Goal: Task Accomplishment & Management: Use online tool/utility

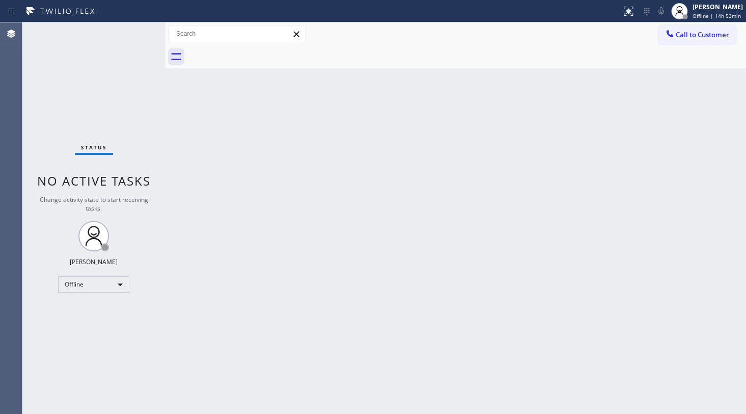
click at [79, 92] on div "Status No active tasks Change activity state to start receiving tasks. JENIZA A…" at bounding box center [93, 217] width 143 height 391
drag, startPoint x: 65, startPoint y: 80, endPoint x: 71, endPoint y: 83, distance: 7.1
click at [67, 81] on div "Status No active tasks Change activity state to start receiving tasks. JENIZA A…" at bounding box center [93, 217] width 143 height 391
click at [98, 282] on div "Offline" at bounding box center [93, 284] width 71 height 16
drag, startPoint x: 79, startPoint y: 308, endPoint x: 109, endPoint y: 321, distance: 33.0
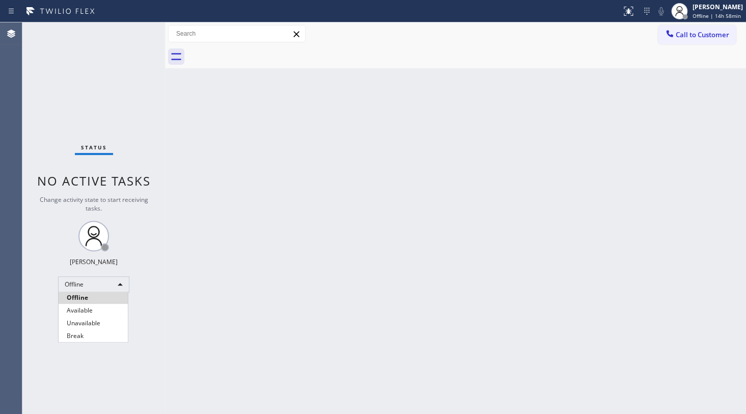
click at [79, 307] on li "Available" at bounding box center [93, 310] width 69 height 12
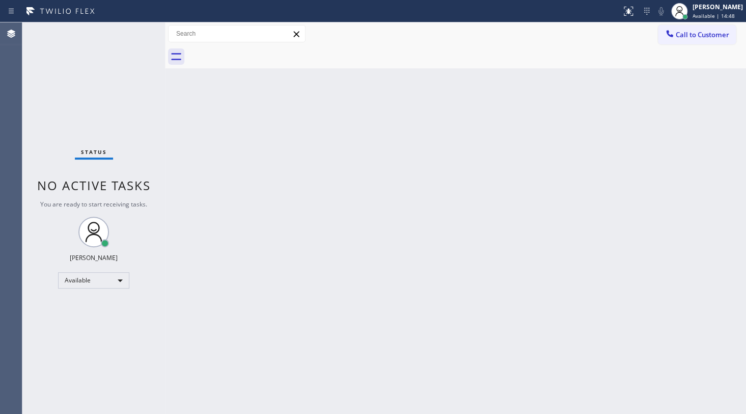
click at [91, 138] on div "Status No active tasks You are ready to start receiving tasks. JENIZA ALCAYDE A…" at bounding box center [93, 217] width 143 height 391
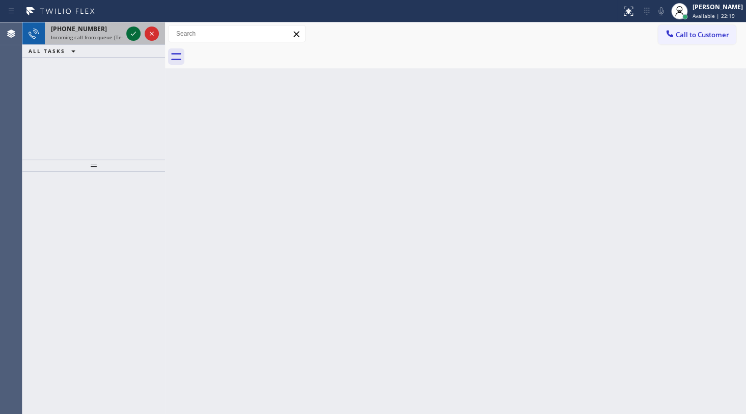
click at [134, 31] on icon at bounding box center [133, 34] width 12 height 12
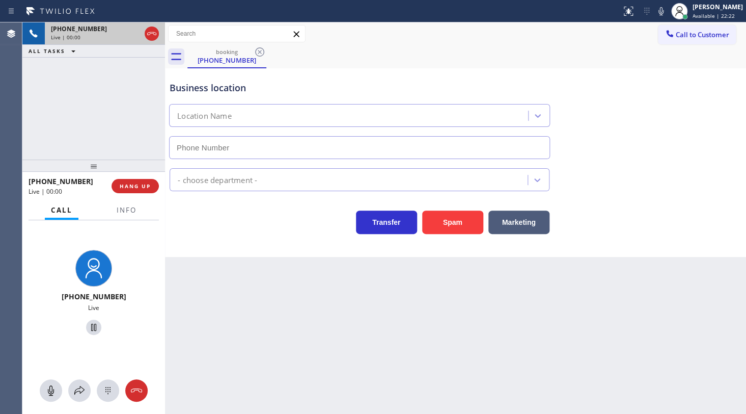
type input "(562) 222-5487"
click at [659, 18] on div "Status report No issues detected If you experience an issue, please download th…" at bounding box center [681, 11] width 129 height 22
click at [659, 5] on icon at bounding box center [661, 11] width 12 height 12
click at [659, 10] on icon at bounding box center [661, 11] width 12 height 12
click at [136, 187] on span "HANG UP" at bounding box center [135, 185] width 31 height 7
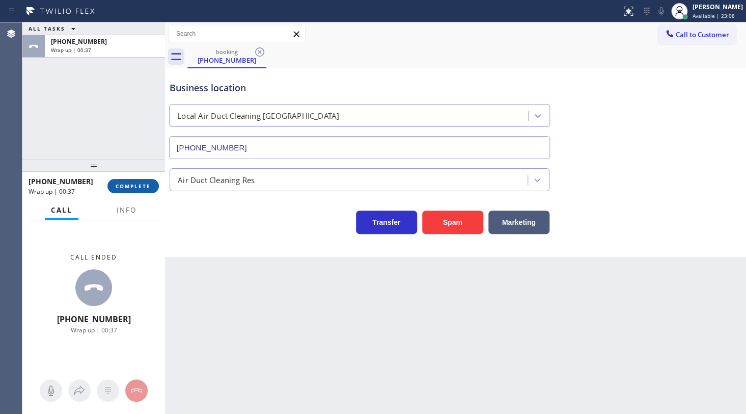
click at [135, 183] on span "COMPLETE" at bounding box center [133, 185] width 35 height 7
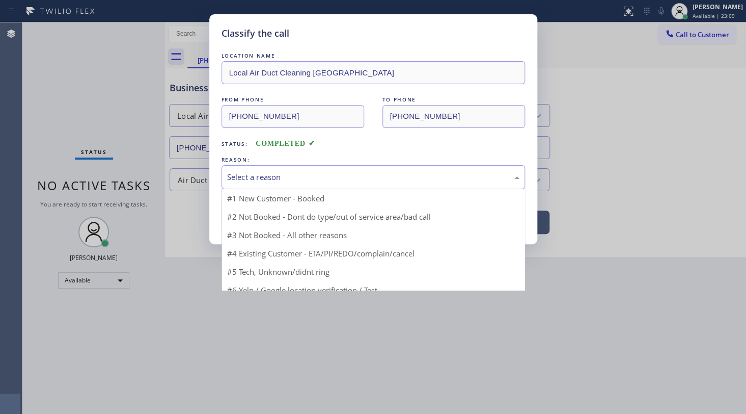
click at [239, 183] on div "Select a reason" at bounding box center [374, 177] width 304 height 24
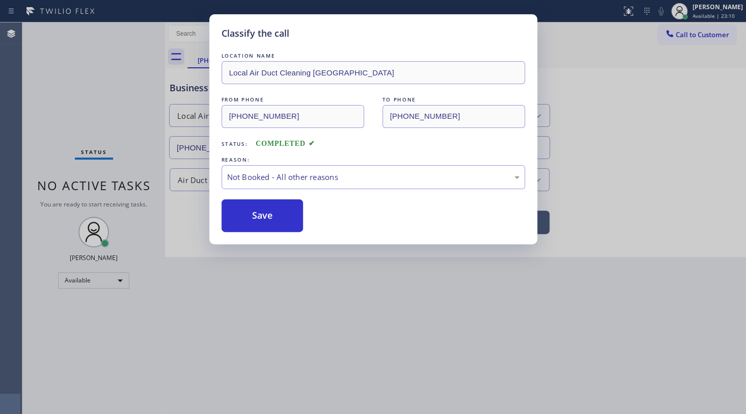
click at [240, 209] on button "Save" at bounding box center [263, 215] width 82 height 33
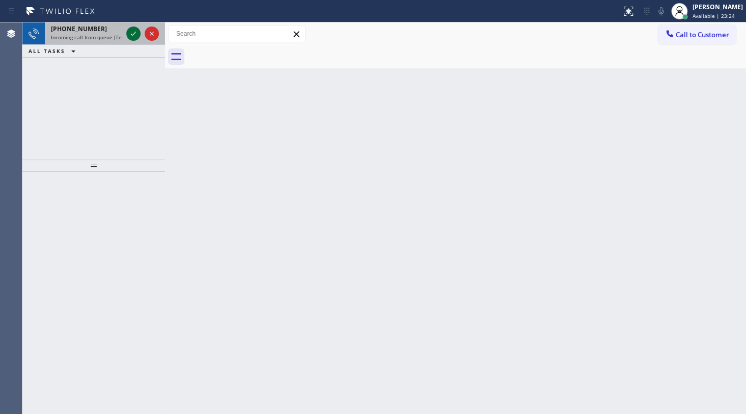
click at [135, 33] on icon at bounding box center [133, 34] width 12 height 12
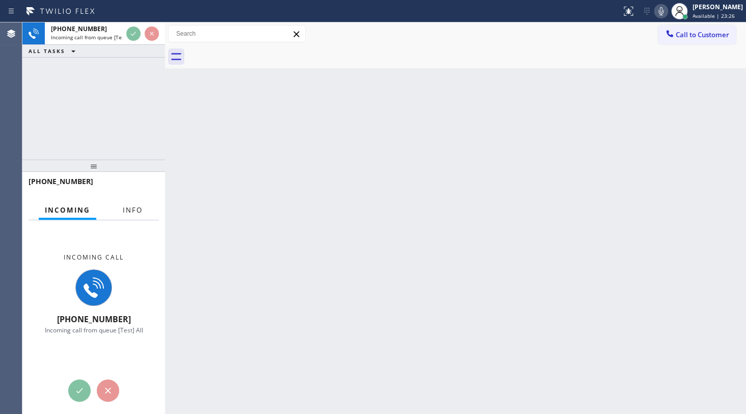
click at [130, 215] on button "Info" at bounding box center [133, 210] width 32 height 20
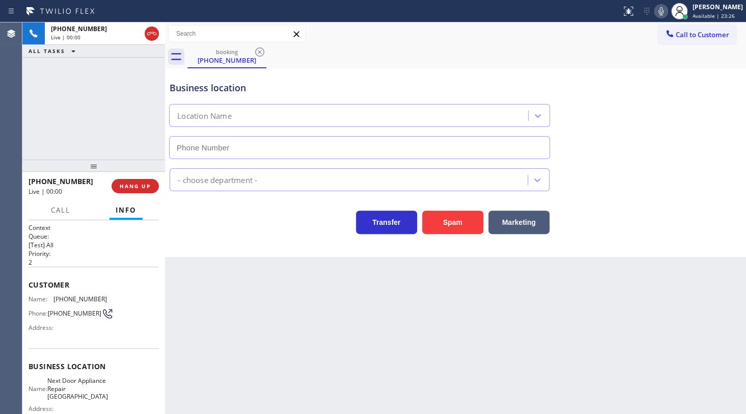
type input "(954) 289-6766"
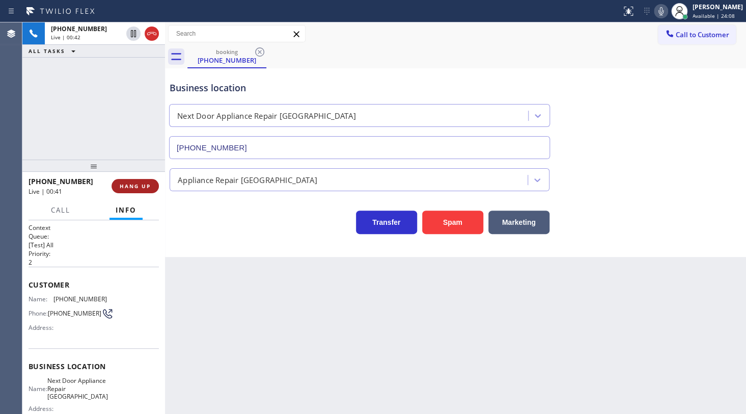
click at [131, 187] on span "HANG UP" at bounding box center [135, 185] width 31 height 7
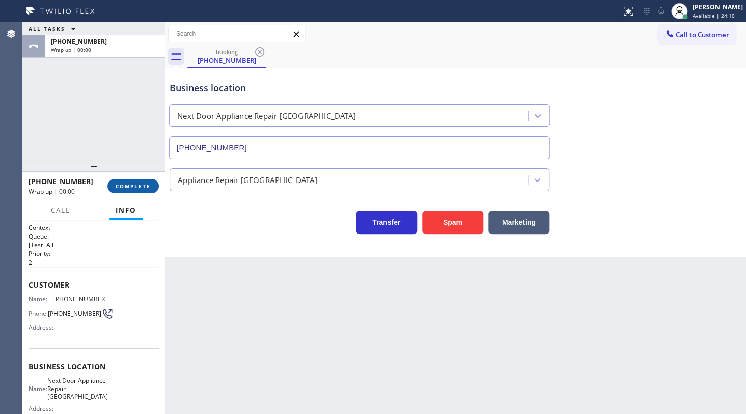
click at [131, 187] on span "COMPLETE" at bounding box center [133, 185] width 35 height 7
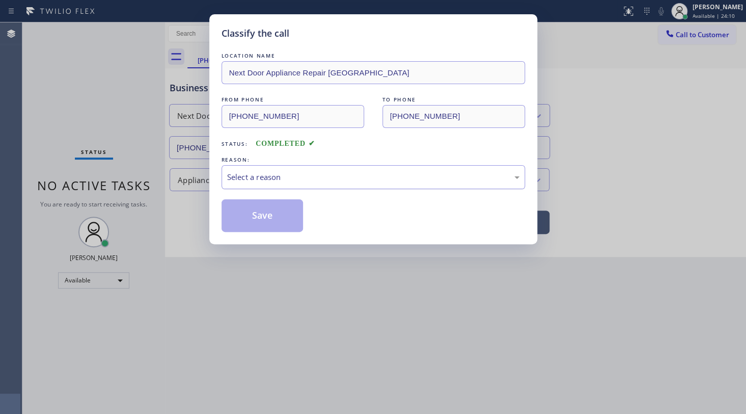
click at [236, 174] on div "Select a reason" at bounding box center [373, 177] width 292 height 12
click at [237, 215] on button "Save" at bounding box center [263, 215] width 82 height 33
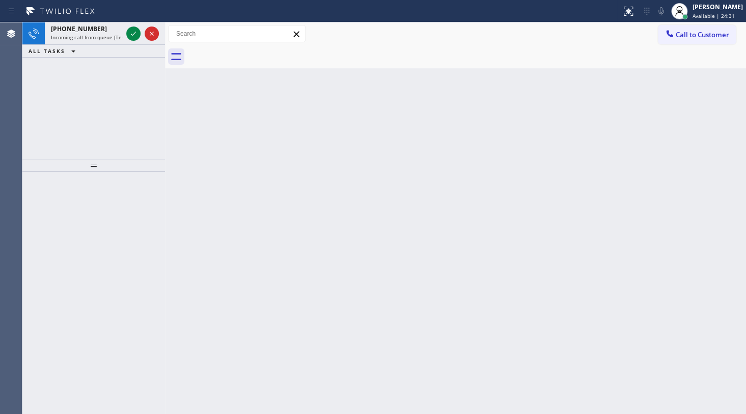
drag, startPoint x: 79, startPoint y: 133, endPoint x: 146, endPoint y: 61, distance: 98.4
click at [80, 133] on div "+17326090107 Incoming call from queue [Test] All ALL TASKS ALL TASKS ACTIVE TAS…" at bounding box center [93, 90] width 143 height 137
click at [135, 33] on icon at bounding box center [133, 34] width 12 height 12
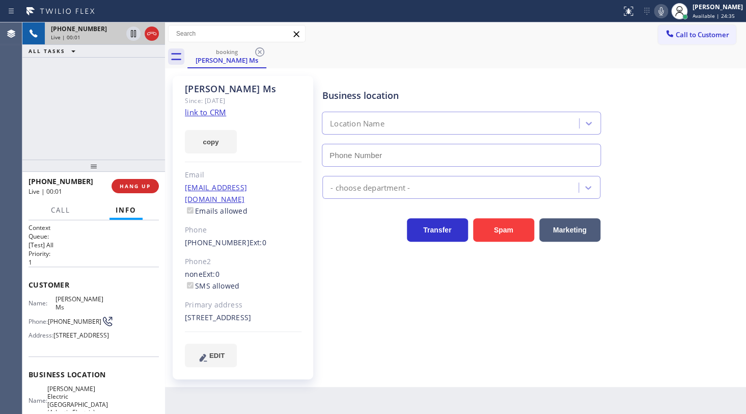
type input "(908) 650-1435"
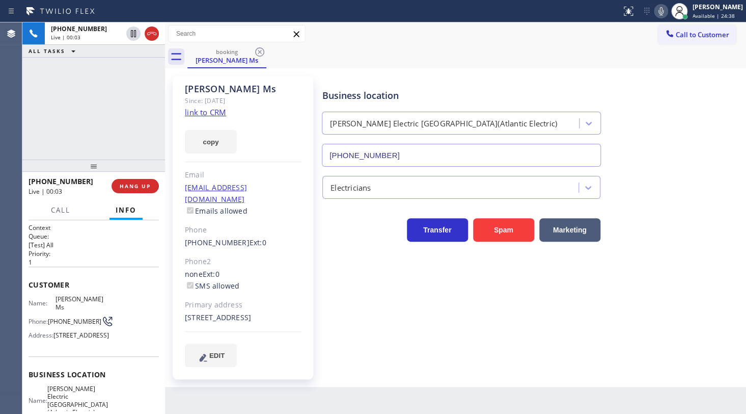
click at [214, 117] on link "link to CRM" at bounding box center [205, 112] width 41 height 10
click at [137, 34] on icon at bounding box center [133, 34] width 12 height 12
click at [662, 13] on icon at bounding box center [661, 11] width 5 height 8
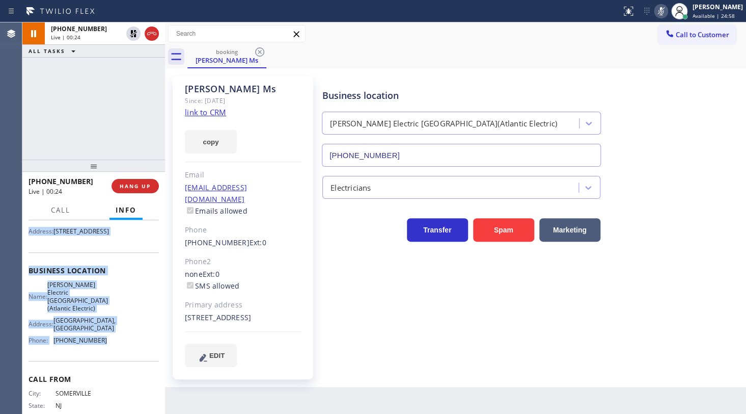
scroll to position [139, 0]
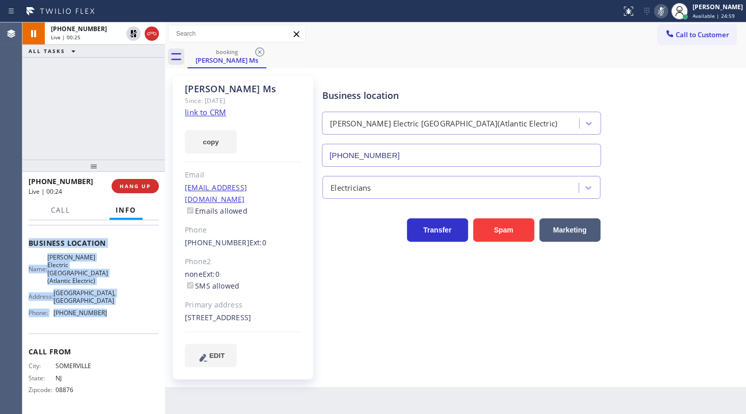
drag, startPoint x: 26, startPoint y: 274, endPoint x: 127, endPoint y: 332, distance: 116.1
click at [127, 332] on div "Context Queue: [Test] All Priority: 1 Customer Name: Kristen Ms Phone: (732) 60…" at bounding box center [93, 316] width 143 height 193
copy div "Customer Name: Kristen Ms Phone: (732) 609-0107 Address: 1 1, Scotch Plains NJ …"
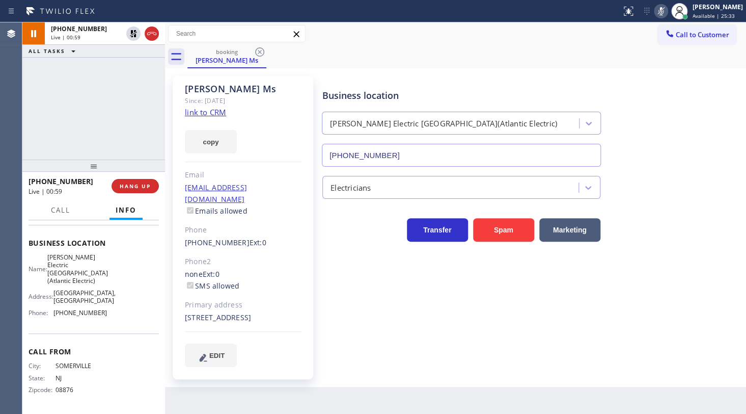
click at [50, 126] on div "+17326090107 Live | 00:59 ALL TASKS ALL TASKS ACTIVE TASKS TASKS IN WRAP UP" at bounding box center [93, 90] width 143 height 137
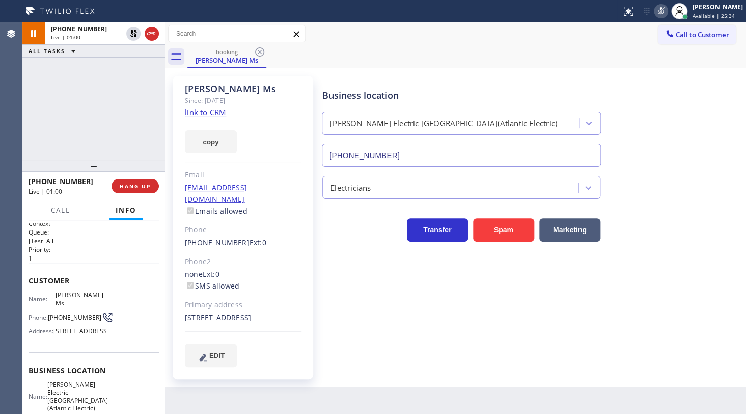
scroll to position [0, 0]
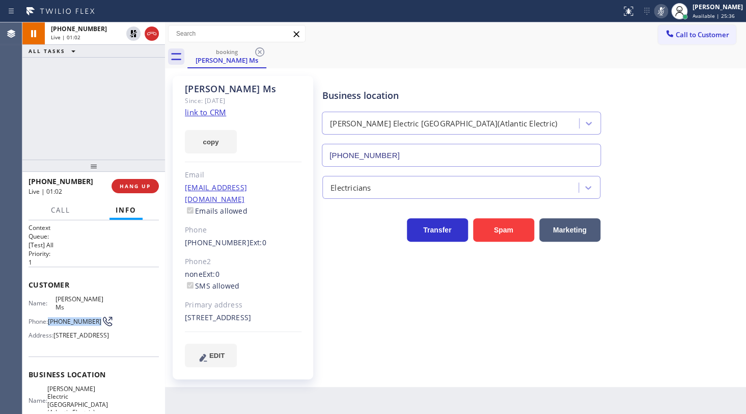
drag, startPoint x: 49, startPoint y: 311, endPoint x: 70, endPoint y: 319, distance: 22.9
click at [70, 319] on div "Phone: (732) 609-0107" at bounding box center [68, 321] width 78 height 12
copy div "(732) 609-0107"
click at [125, 34] on div at bounding box center [142, 33] width 37 height 22
click at [128, 34] on icon at bounding box center [133, 34] width 12 height 12
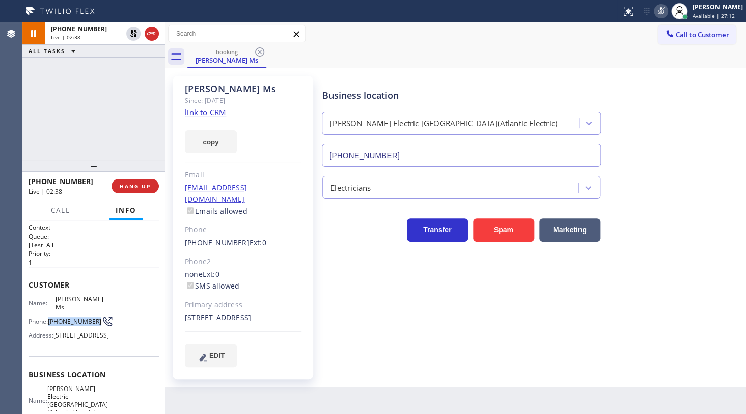
click at [655, 10] on icon at bounding box center [661, 11] width 12 height 12
click at [122, 96] on div "+17326090107 Live | 02:50 ALL TASKS ALL TASKS ACTIVE TASKS TASKS IN WRAP UP" at bounding box center [93, 90] width 143 height 137
click at [95, 100] on div "+17326090107 Live | 02:53 ALL TASKS ALL TASKS ACTIVE TASKS TASKS IN WRAP UP" at bounding box center [93, 90] width 143 height 137
click at [131, 183] on span "HANG UP" at bounding box center [135, 185] width 31 height 7
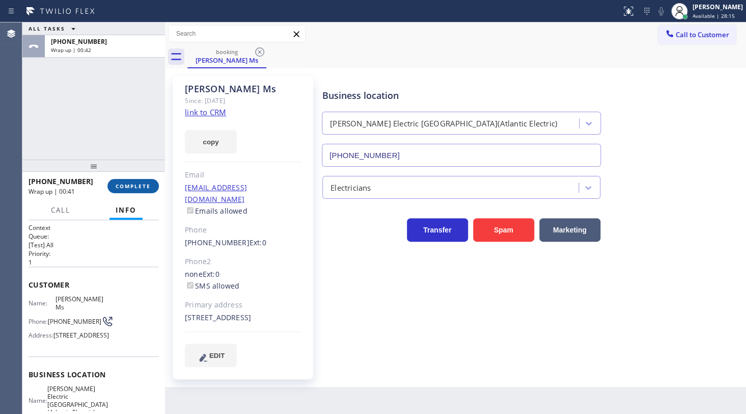
click at [136, 183] on span "COMPLETE" at bounding box center [133, 185] width 35 height 7
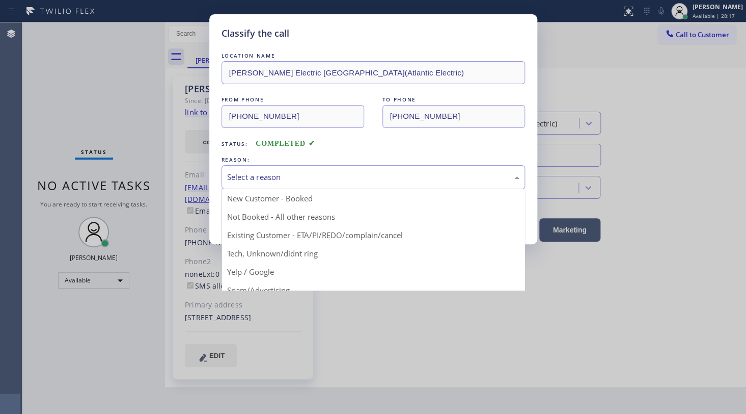
click at [222, 171] on div "Select a reason" at bounding box center [374, 177] width 304 height 24
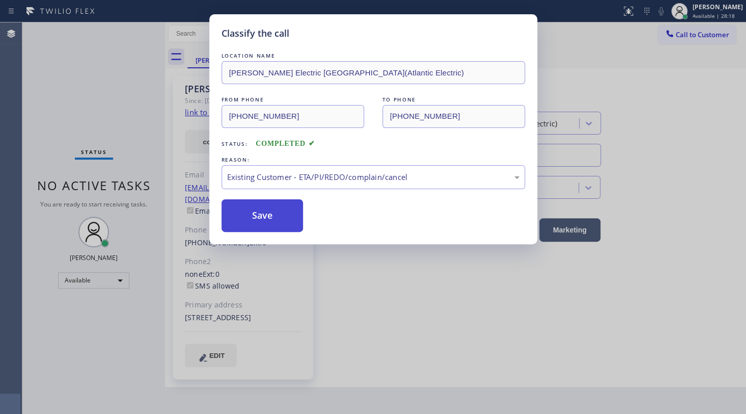
drag, startPoint x: 252, startPoint y: 236, endPoint x: 252, endPoint y: 210, distance: 25.5
drag, startPoint x: 252, startPoint y: 210, endPoint x: 78, endPoint y: 9, distance: 265.8
click at [252, 210] on button "Save" at bounding box center [263, 215] width 82 height 33
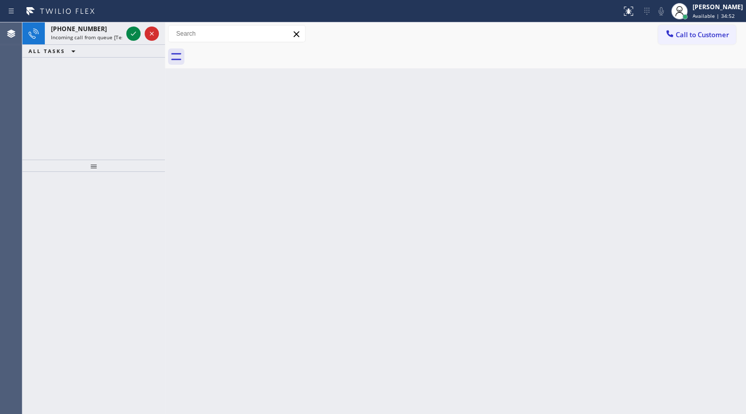
click at [94, 70] on div "+15622355708 Incoming call from queue [Test] All ALL TASKS ALL TASKS ACTIVE TAS…" at bounding box center [93, 90] width 143 height 137
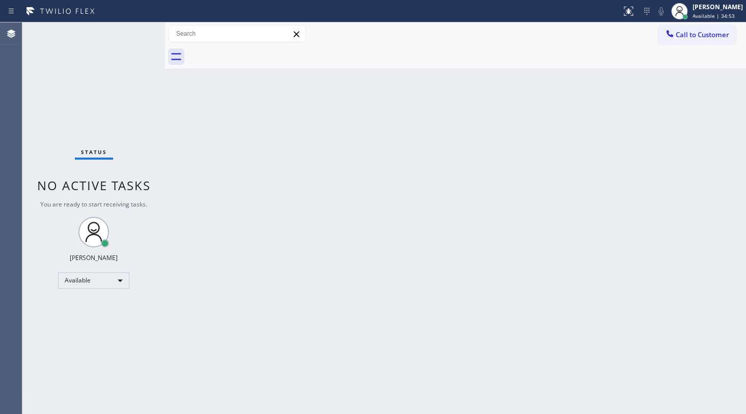
click at [130, 38] on div "Status No active tasks You are ready to start receiving tasks. JENIZA ALCAYDE A…" at bounding box center [93, 217] width 143 height 391
click at [93, 74] on div "Status No active tasks You are ready to start receiving tasks. JENIZA ALCAYDE A…" at bounding box center [93, 217] width 143 height 391
click at [81, 91] on div "Status No active tasks You are ready to start receiving tasks. JENIZA ALCAYDE A…" at bounding box center [93, 217] width 143 height 391
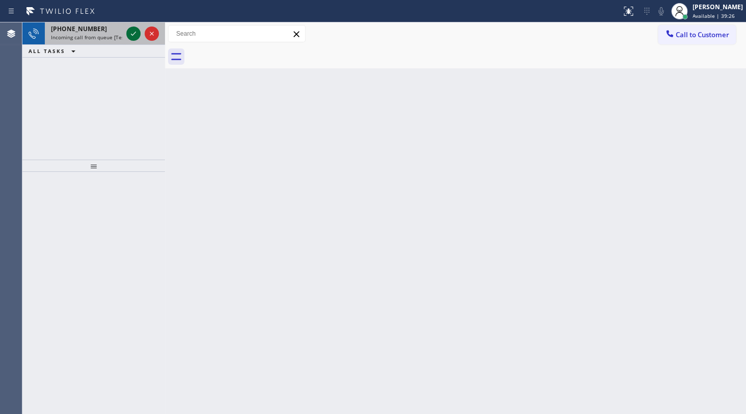
click at [142, 37] on div at bounding box center [142, 33] width 37 height 22
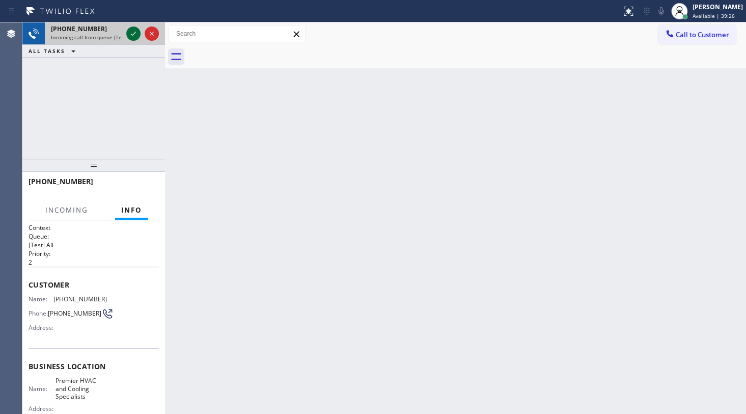
click at [138, 36] on icon at bounding box center [133, 34] width 12 height 12
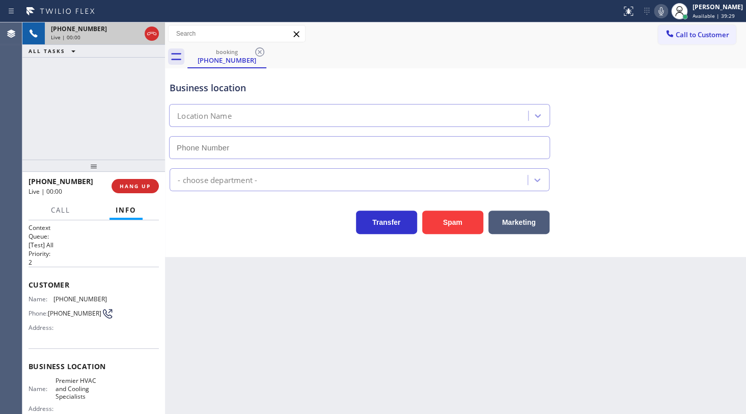
type input "(941) 299-7139"
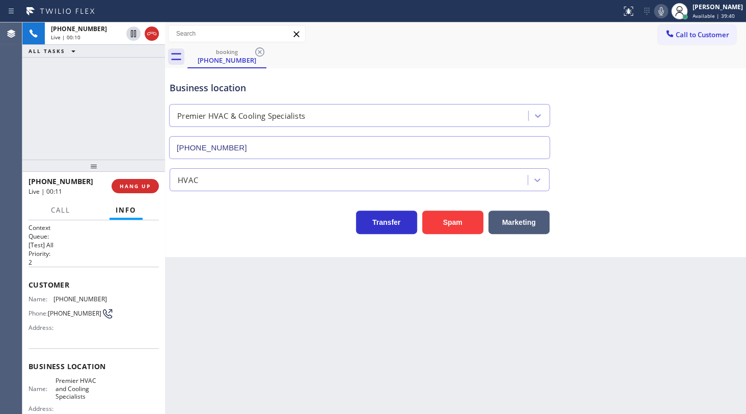
click at [56, 101] on div "+19417023753 Live | 00:10 ALL TASKS ALL TASKS ACTIVE TASKS TASKS IN WRAP UP" at bounding box center [93, 90] width 143 height 137
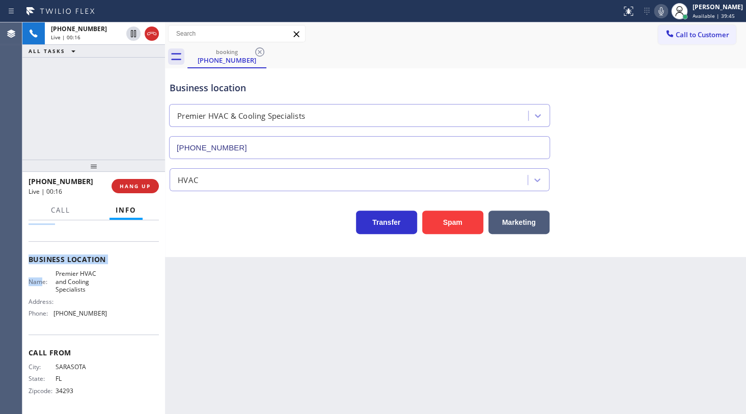
scroll to position [109, 0]
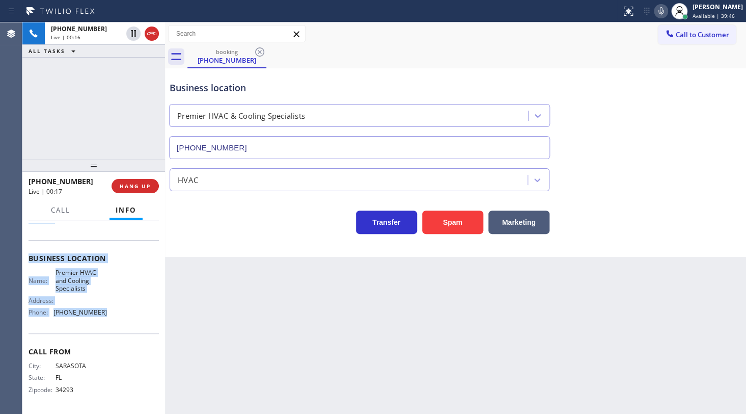
drag, startPoint x: 28, startPoint y: 263, endPoint x: 106, endPoint y: 313, distance: 93.0
click at [106, 313] on div "Context Queue: [Test] All Priority: 2 Customer Name: (941) 702-3753 Phone: (941…" at bounding box center [94, 262] width 130 height 295
copy div "Customer Name: (941) 702-3753 Phone: (941) 702-3753 Address: Business location …"
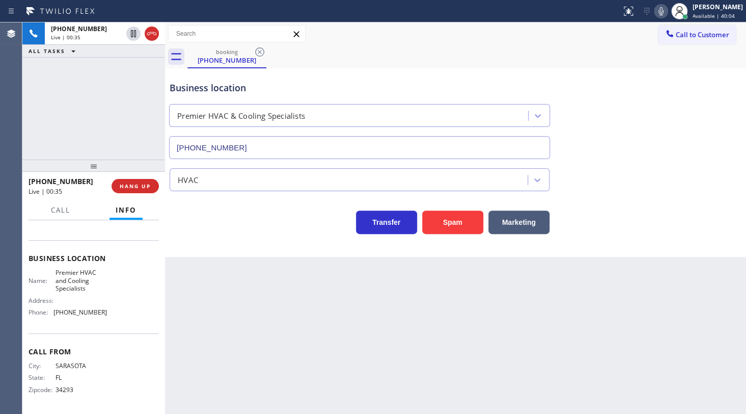
click at [83, 79] on div "+19417023753 Live | 00:35 ALL TASKS ALL TASKS ACTIVE TASKS TASKS IN WRAP UP" at bounding box center [93, 90] width 143 height 137
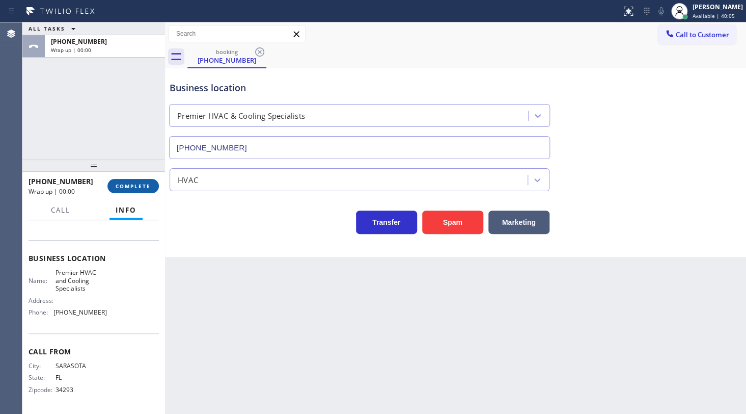
click at [125, 179] on button "COMPLETE" at bounding box center [132, 186] width 51 height 14
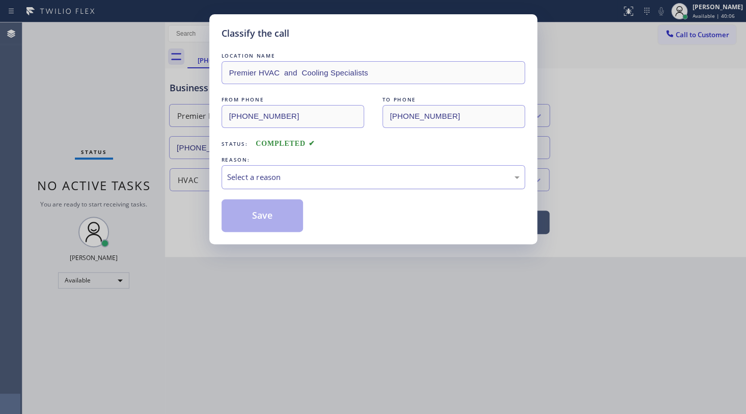
click at [242, 179] on div "Select a reason" at bounding box center [373, 177] width 292 height 12
click at [244, 216] on button "Save" at bounding box center [263, 215] width 82 height 33
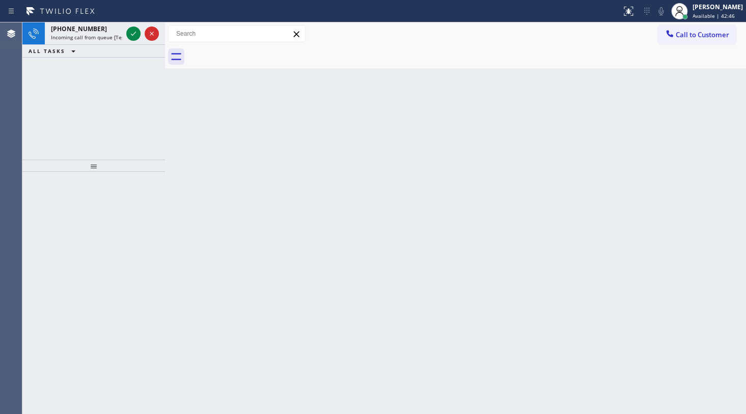
drag, startPoint x: 22, startPoint y: 91, endPoint x: 102, endPoint y: 46, distance: 91.7
click at [43, 86] on div "+18176912262 Incoming call from queue [Test] All ALL TASKS ALL TASKS ACTIVE TAS…" at bounding box center [93, 90] width 143 height 137
click at [133, 33] on icon at bounding box center [133, 34] width 12 height 12
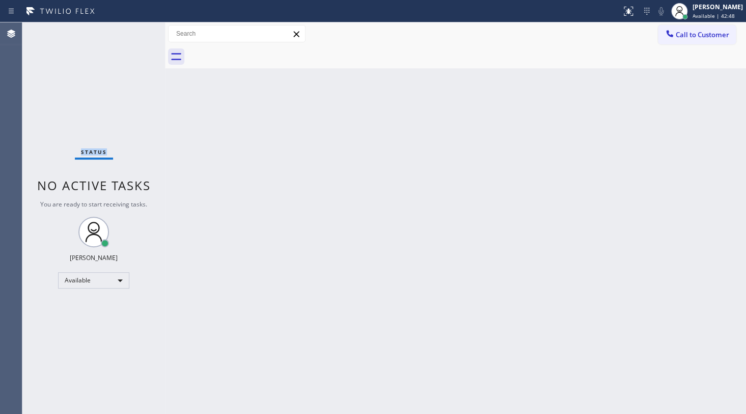
click at [133, 30] on div "Status No active tasks You are ready to start receiving tasks. JENIZA ALCAYDE A…" at bounding box center [93, 217] width 143 height 391
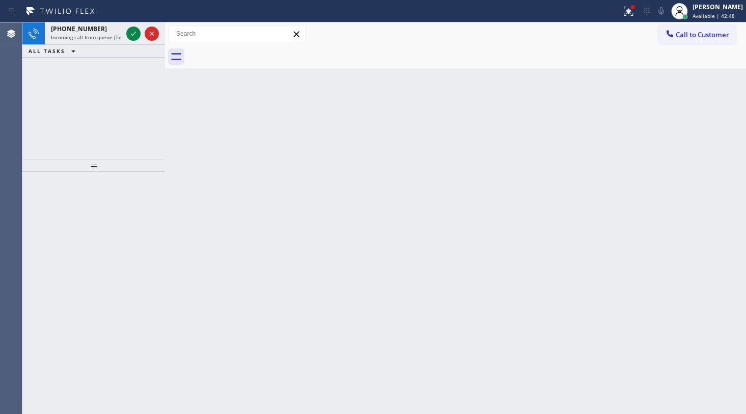
click at [136, 35] on icon at bounding box center [133, 34] width 12 height 12
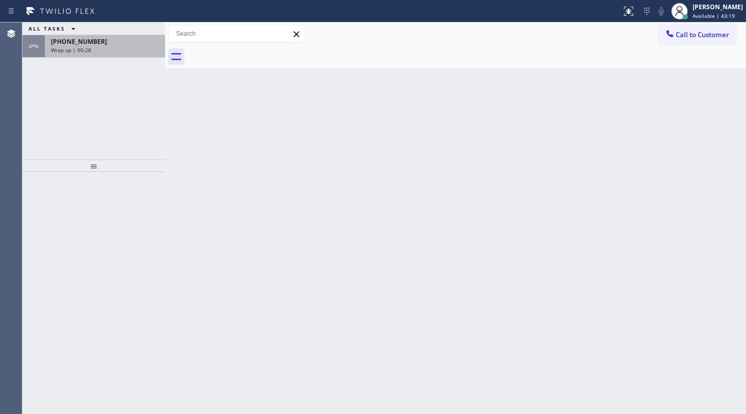
click at [101, 44] on div "[PHONE_NUMBER]" at bounding box center [105, 41] width 108 height 9
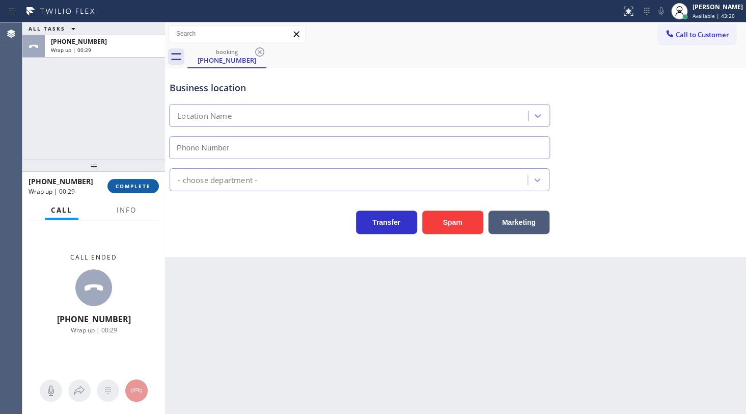
type input "[PHONE_NUMBER]"
click at [144, 188] on span "COMPLETE" at bounding box center [133, 185] width 35 height 7
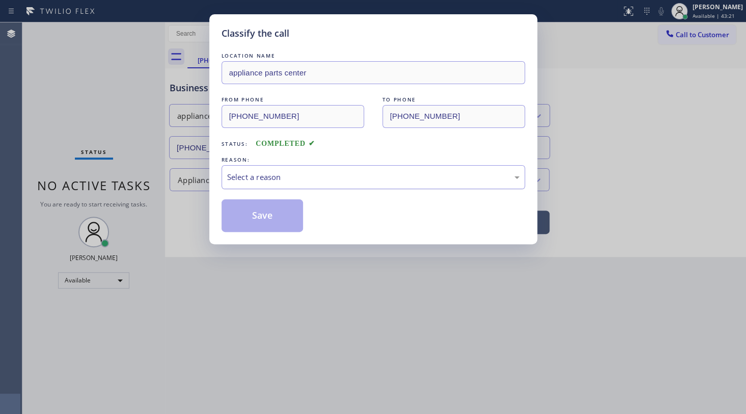
click at [258, 168] on div "Select a reason" at bounding box center [374, 177] width 304 height 24
click at [255, 214] on button "Save" at bounding box center [263, 215] width 82 height 33
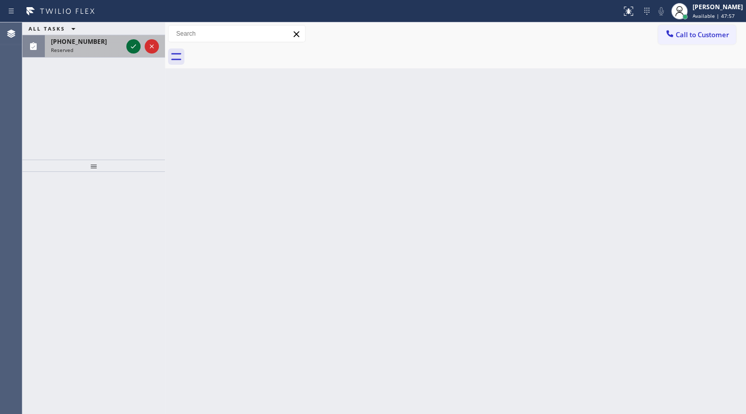
click at [133, 48] on icon at bounding box center [133, 46] width 12 height 12
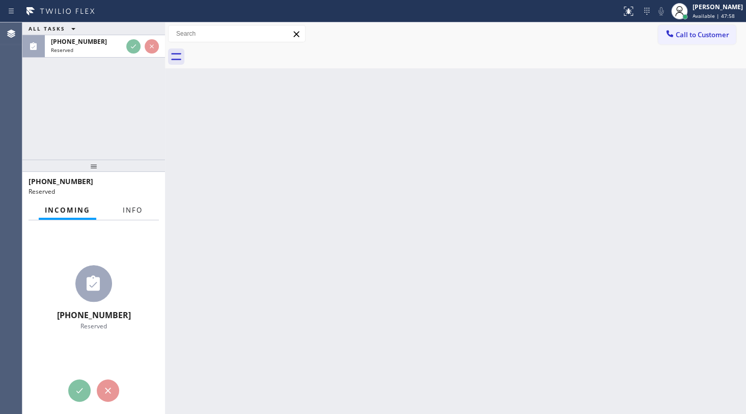
click at [132, 209] on div "Incoming Info" at bounding box center [94, 210] width 130 height 20
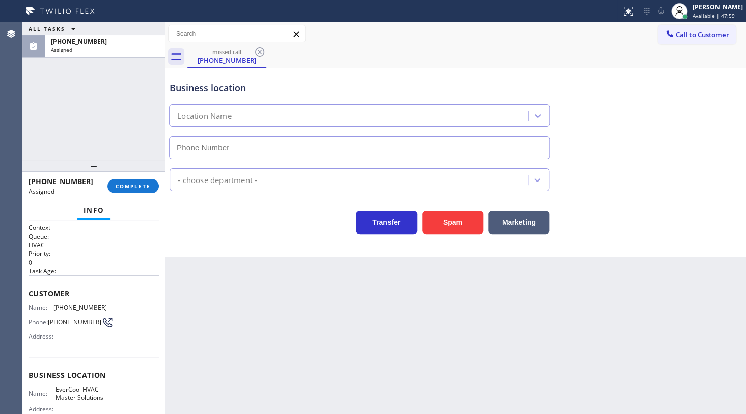
type input "(786) 442-1903"
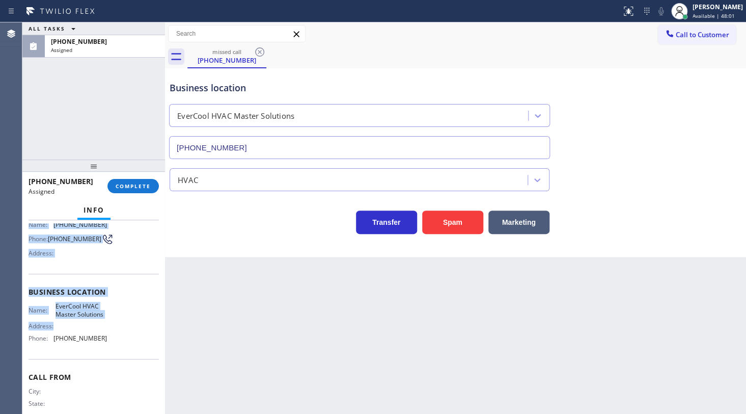
scroll to position [110, 0]
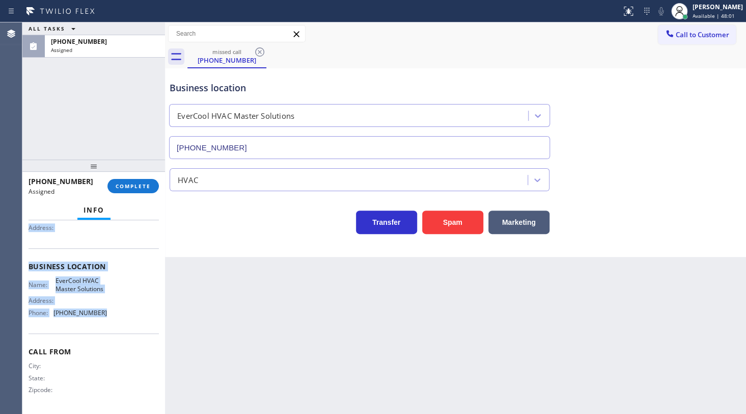
drag, startPoint x: 45, startPoint y: 299, endPoint x: 126, endPoint y: 330, distance: 86.4
click at [126, 330] on div "Context Queue: HVAC Priority: 0 Task Age: Customer Name: (786) 474-7573 Phone: …" at bounding box center [94, 262] width 130 height 295
copy div "Customer Name: (786) 474-7573 Phone: (786) 474-7573 Address: Business location …"
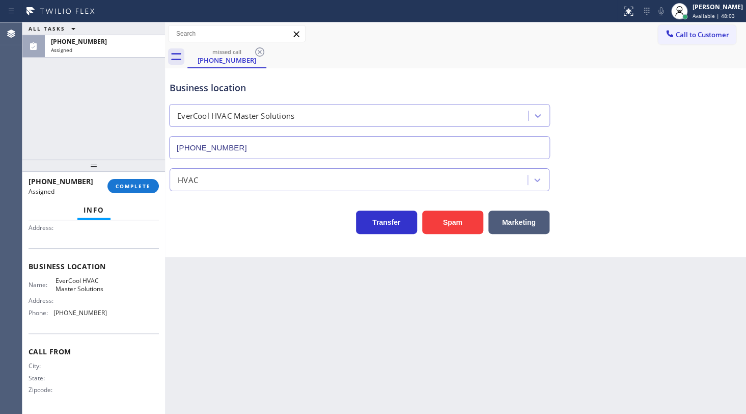
click at [138, 177] on div "(786) 474-7573 Assigned COMPLETE" at bounding box center [94, 186] width 130 height 26
click at [138, 183] on span "COMPLETE" at bounding box center [133, 185] width 35 height 7
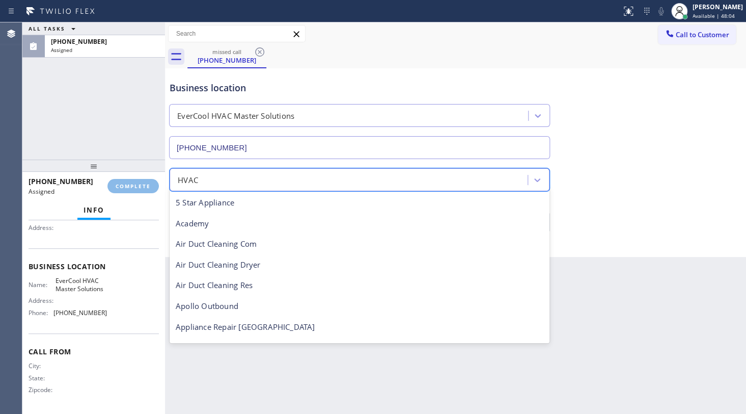
click at [228, 173] on div "Classify the call LOCATION NAME appliance parts center FROM PHONE (817) 691-226…" at bounding box center [384, 217] width 724 height 391
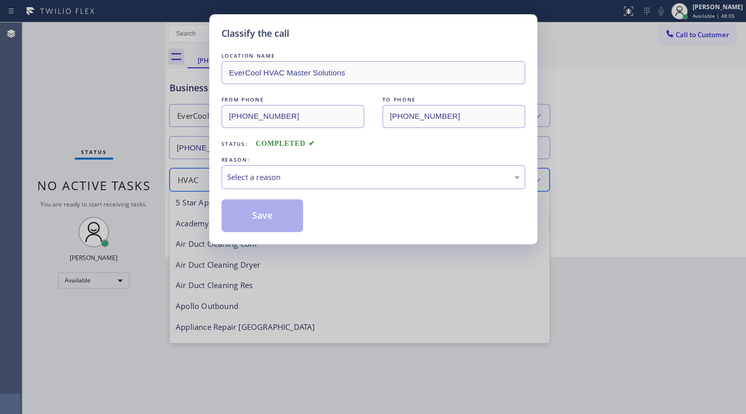
scroll to position [125, 0]
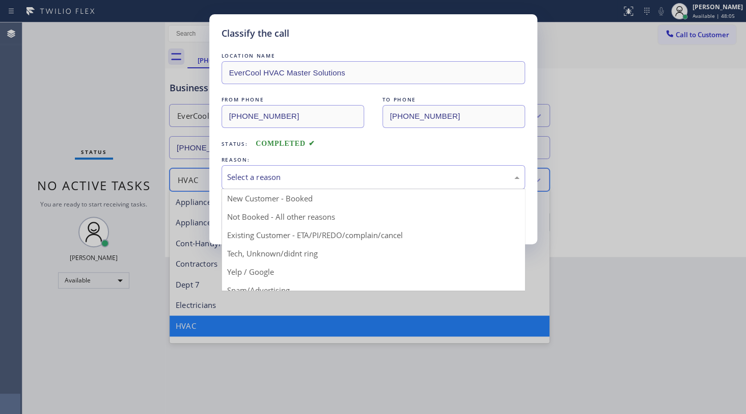
click at [242, 173] on div "Select a reason" at bounding box center [373, 177] width 292 height 12
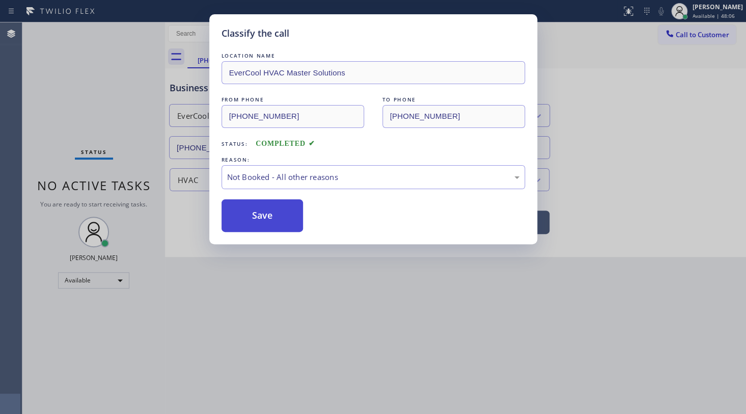
click at [234, 212] on button "Save" at bounding box center [263, 215] width 82 height 33
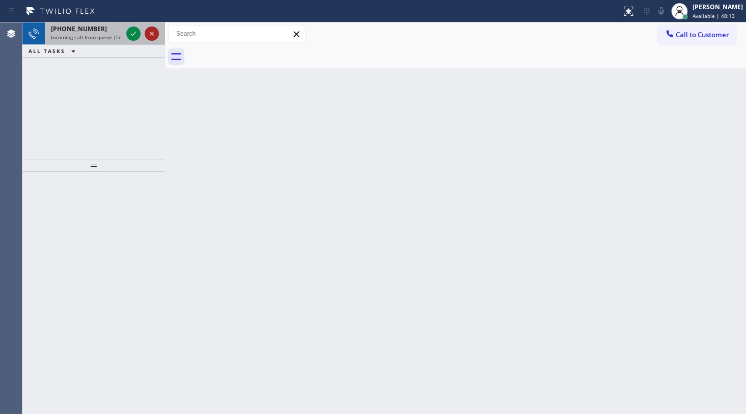
drag, startPoint x: 71, startPoint y: 75, endPoint x: 149, endPoint y: 36, distance: 87.9
click at [117, 51] on div "+13104861898 Incoming call from queue [Test] All ALL TASKS ALL TASKS ACTIVE TAS…" at bounding box center [93, 90] width 143 height 137
click at [136, 33] on icon at bounding box center [133, 34] width 12 height 12
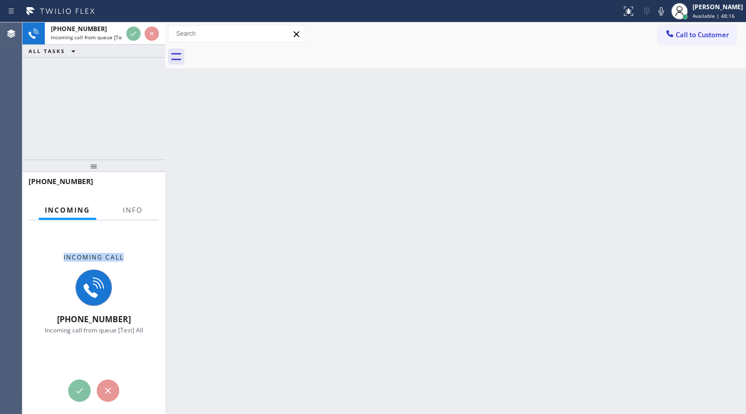
click at [139, 219] on div "Incoming Info Incoming call +13104861898 Incoming call from queue [Test] All Co…" at bounding box center [93, 306] width 143 height 213
click at [136, 211] on span "Info" at bounding box center [133, 209] width 20 height 9
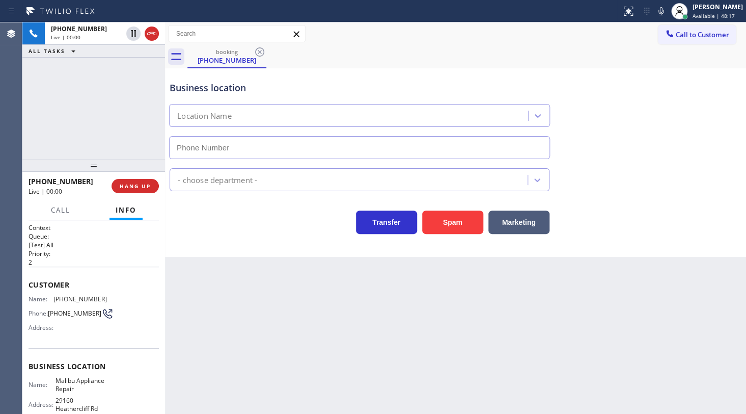
click at [136, 211] on span "Info" at bounding box center [126, 209] width 21 height 9
type input "(310) 740-9737"
click at [136, 211] on span "Info" at bounding box center [126, 209] width 21 height 9
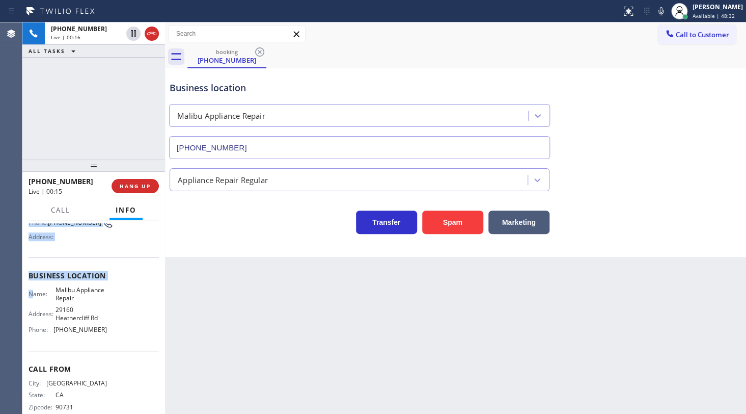
click at [33, 291] on div "Context Queue: [Test] All Priority: 2 Customer Name: (310) 486-1898 Phone: (310…" at bounding box center [94, 279] width 130 height 295
click at [38, 264] on div "Business location Name: Malibu Appliance Repair Address: 29160 Heathercliff Rd …" at bounding box center [94, 302] width 130 height 93
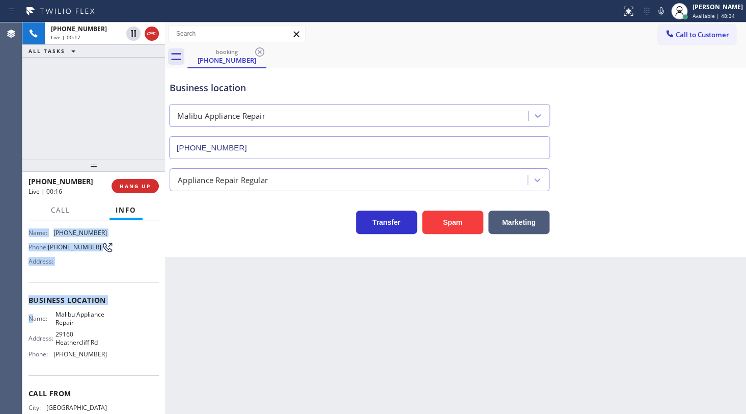
scroll to position [0, 0]
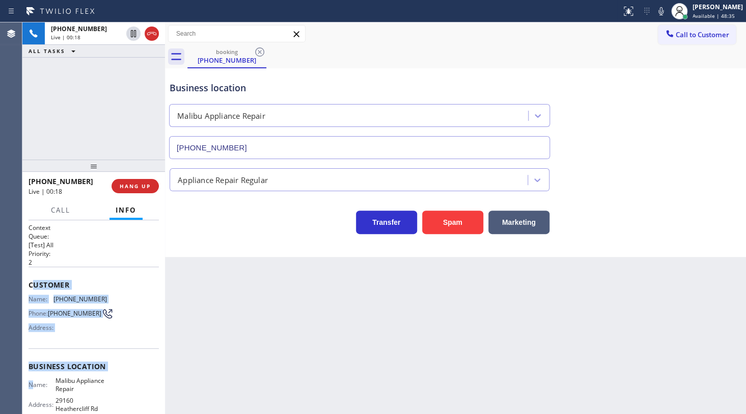
click at [44, 268] on div "Customer Name: (310) 486-1898 Phone: (310) 486-1898 Address:" at bounding box center [94, 306] width 130 height 81
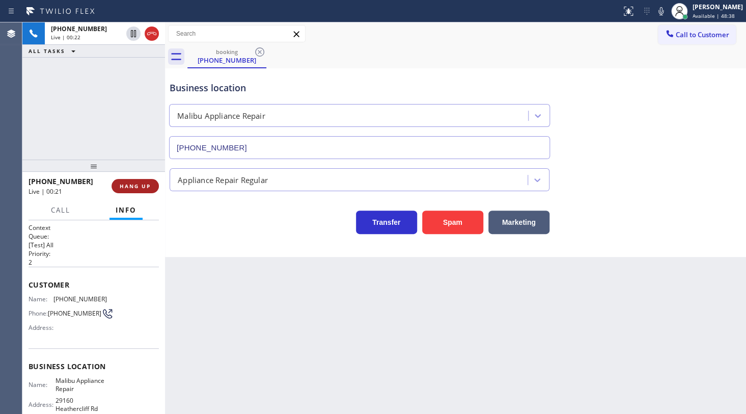
click at [128, 185] on span "HANG UP" at bounding box center [135, 185] width 31 height 7
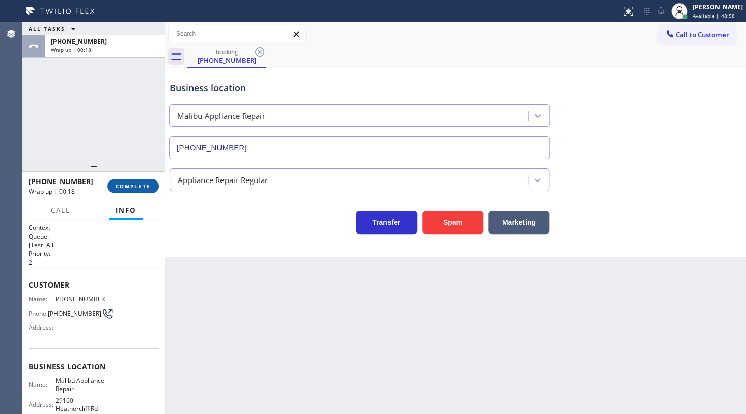
click at [135, 186] on span "COMPLETE" at bounding box center [133, 185] width 35 height 7
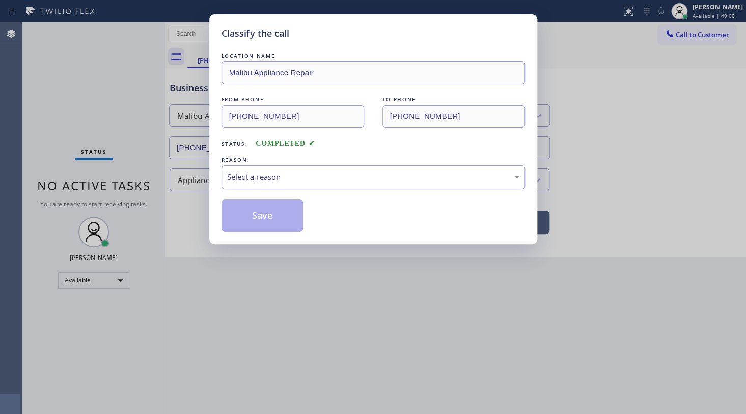
click at [249, 176] on div "Select a reason" at bounding box center [373, 177] width 292 height 12
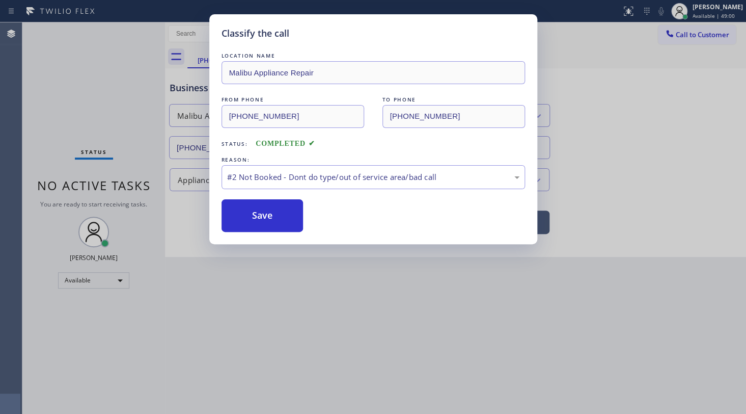
click at [250, 210] on button "Save" at bounding box center [263, 215] width 82 height 33
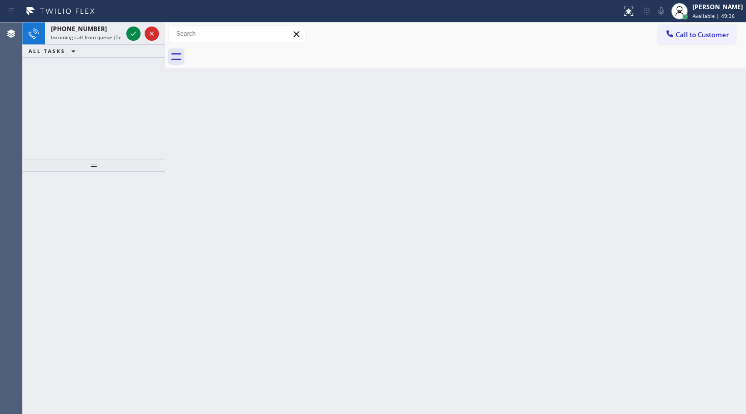
drag, startPoint x: 71, startPoint y: 77, endPoint x: 112, endPoint y: 46, distance: 50.8
click at [91, 62] on div "+13528707588 Incoming call from queue [Test] All ALL TASKS ALL TASKS ACTIVE TAS…" at bounding box center [93, 90] width 143 height 137
click at [130, 31] on icon at bounding box center [133, 34] width 12 height 12
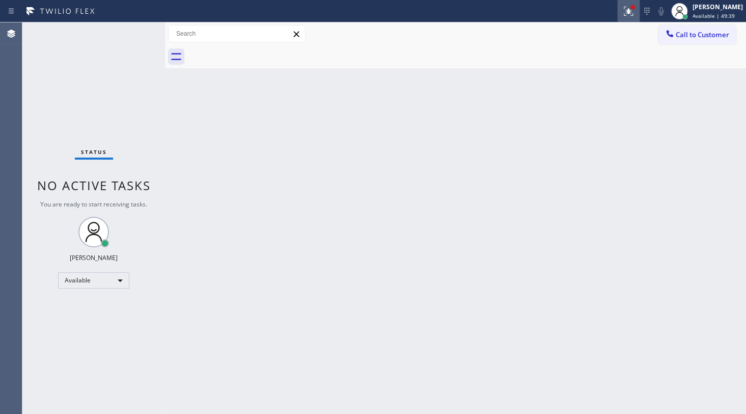
click at [625, 14] on icon at bounding box center [628, 11] width 12 height 12
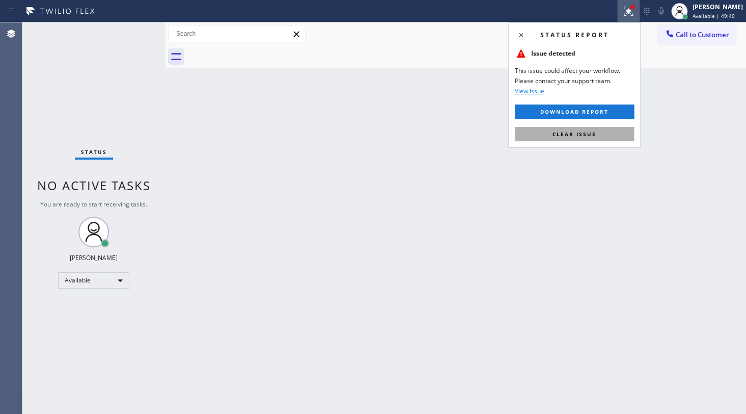
click at [598, 129] on button "Clear issue" at bounding box center [574, 134] width 119 height 14
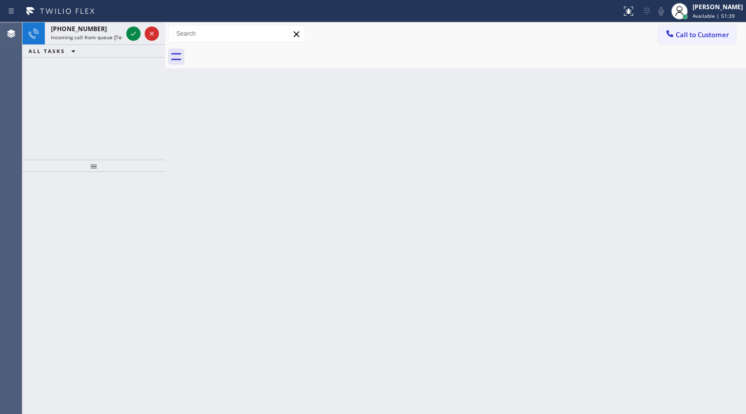
drag, startPoint x: 33, startPoint y: 104, endPoint x: 101, endPoint y: 64, distance: 79.2
click at [38, 101] on div "+17736797324 Incoming call from queue [Test] All ALL TASKS ALL TASKS ACTIVE TAS…" at bounding box center [93, 90] width 143 height 137
click at [136, 28] on icon at bounding box center [133, 34] width 12 height 12
click at [129, 34] on icon at bounding box center [133, 34] width 12 height 12
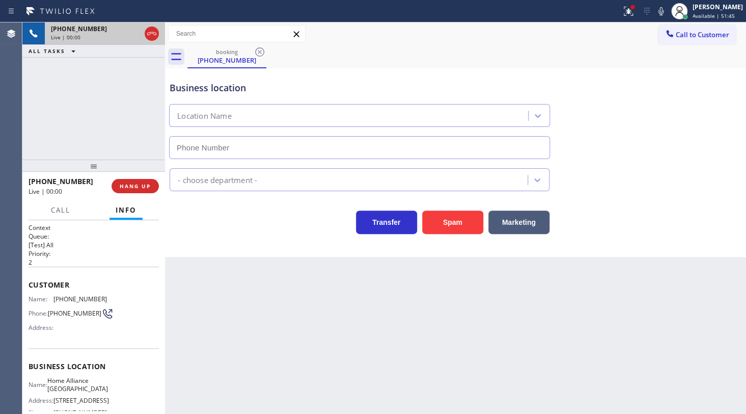
type input "(312) 241-1219"
click at [628, 17] on button at bounding box center [628, 11] width 22 height 22
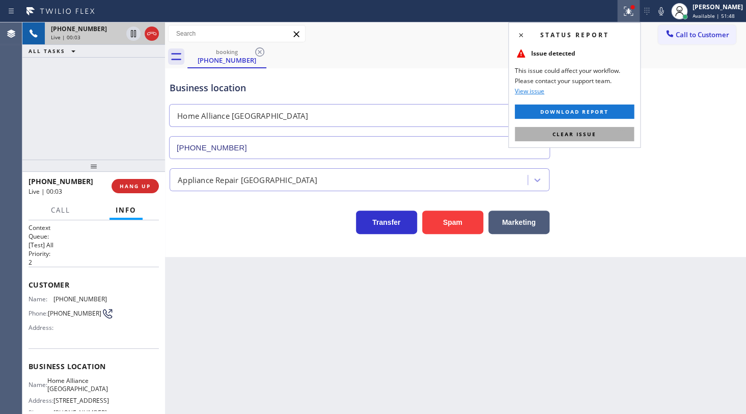
click at [606, 131] on button "Clear issue" at bounding box center [574, 134] width 119 height 14
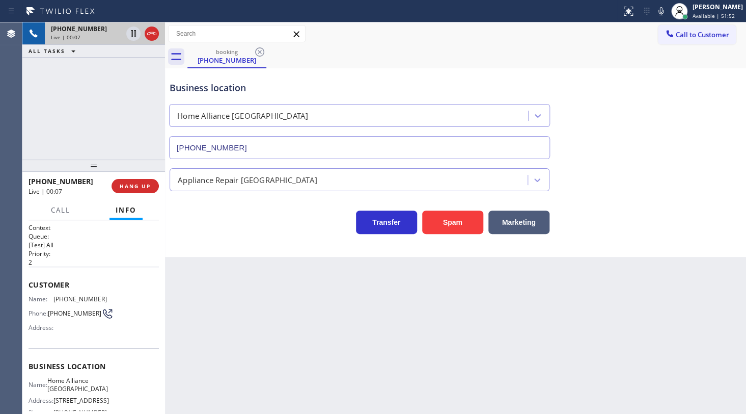
click at [77, 122] on div "+17736797324 Live | 00:07 ALL TASKS ALL TASKS ACTIVE TASKS TASKS IN WRAP UP" at bounding box center [93, 90] width 143 height 137
click at [126, 180] on button "HANG UP" at bounding box center [135, 186] width 47 height 14
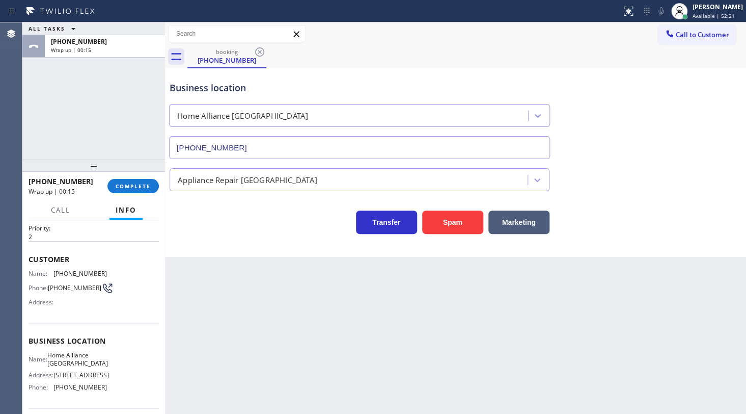
scroll to position [46, 0]
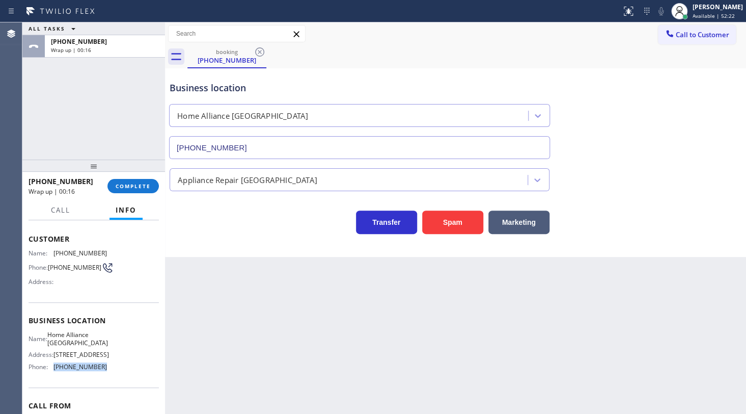
drag, startPoint x: 56, startPoint y: 377, endPoint x: 112, endPoint y: 381, distance: 56.2
click at [112, 374] on div "Name: Home Alliance Chicago Address: 2071 N Southport Ave Phone: (312) 241-1219" at bounding box center [94, 353] width 130 height 44
copy div "(312) 241-1219"
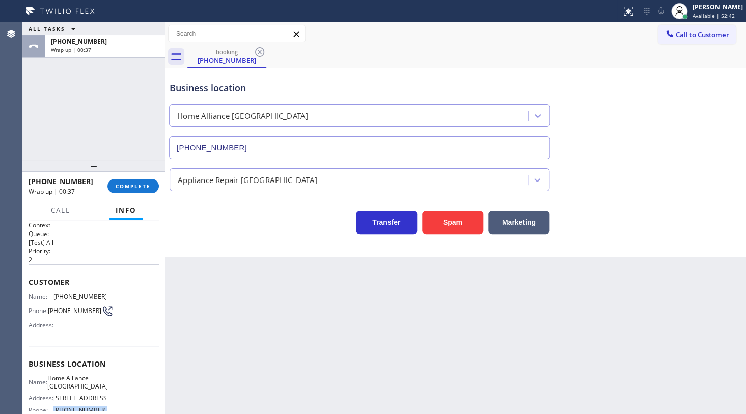
scroll to position [0, 0]
drag, startPoint x: 89, startPoint y: 90, endPoint x: 93, endPoint y: 104, distance: 14.8
click at [90, 92] on div "ALL TASKS ALL TASKS ACTIVE TASKS TASKS IN WRAP UP +17736797324 Wrap up | 00:48" at bounding box center [93, 90] width 143 height 137
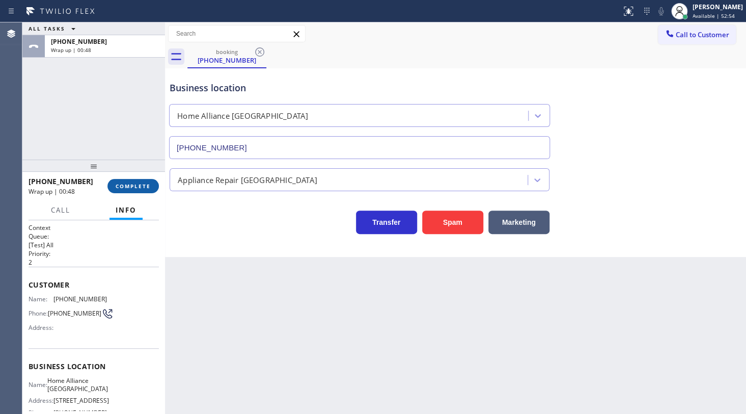
click at [117, 189] on button "COMPLETE" at bounding box center [132, 186] width 51 height 14
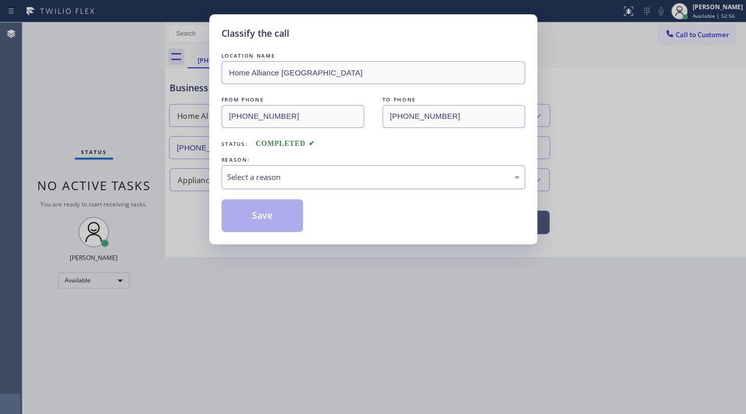
click at [259, 183] on div "Select a reason" at bounding box center [374, 177] width 304 height 24
click at [254, 218] on button "Save" at bounding box center [263, 215] width 82 height 33
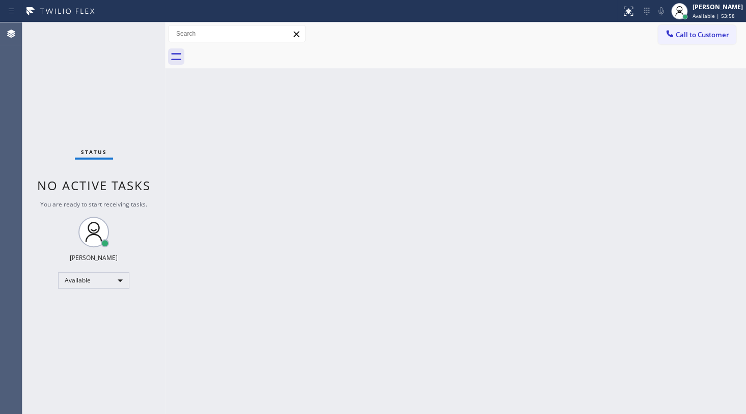
click at [67, 44] on div "Status No active tasks You are ready to start receiving tasks. JENIZA ALCAYDE A…" at bounding box center [93, 217] width 143 height 391
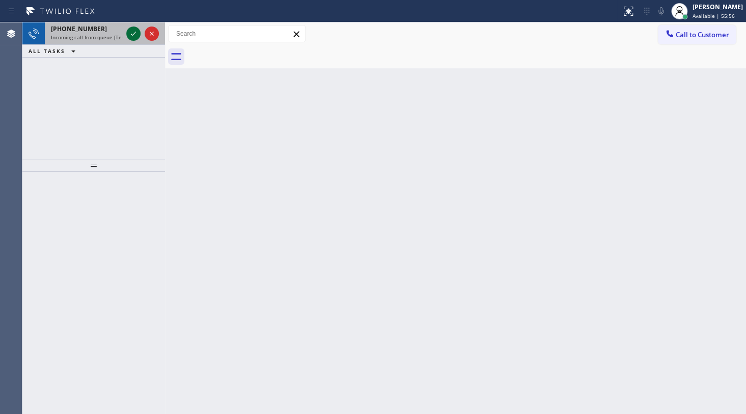
click at [131, 31] on icon at bounding box center [133, 34] width 12 height 12
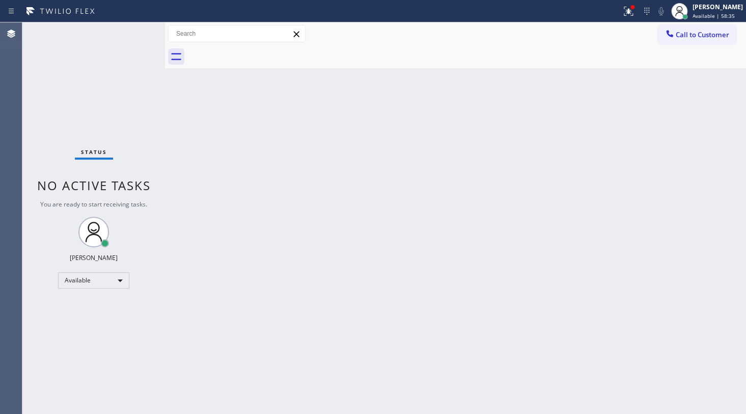
click at [68, 328] on div "Status No active tasks You are ready to start receiving tasks. JENIZA ALCAYDE A…" at bounding box center [93, 217] width 143 height 391
click at [629, 11] on icon at bounding box center [627, 10] width 6 height 7
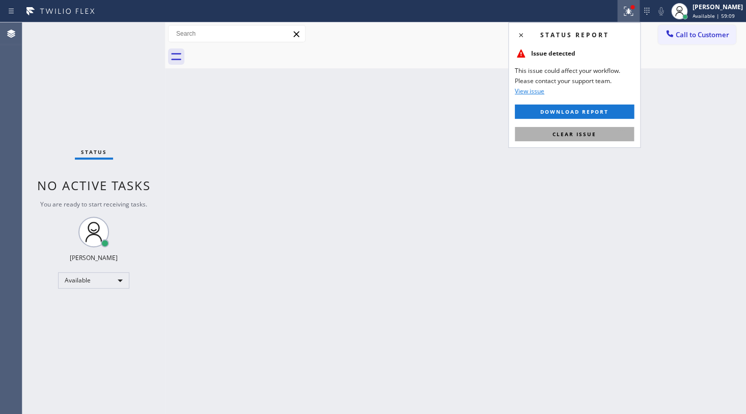
click at [622, 131] on button "Clear issue" at bounding box center [574, 134] width 119 height 14
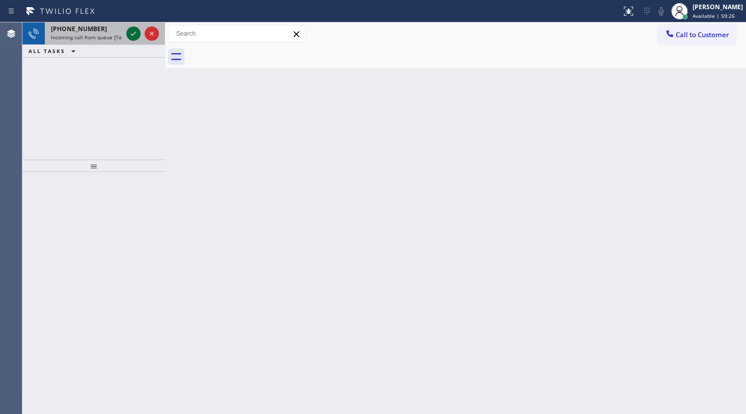
click at [132, 37] on icon at bounding box center [133, 34] width 12 height 12
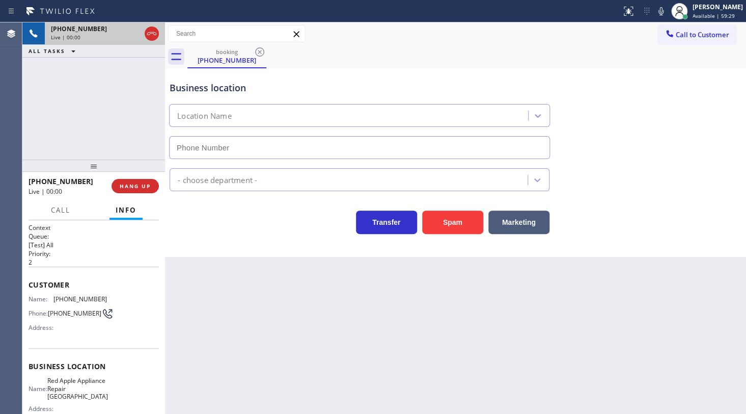
type input "(305) 614-2881"
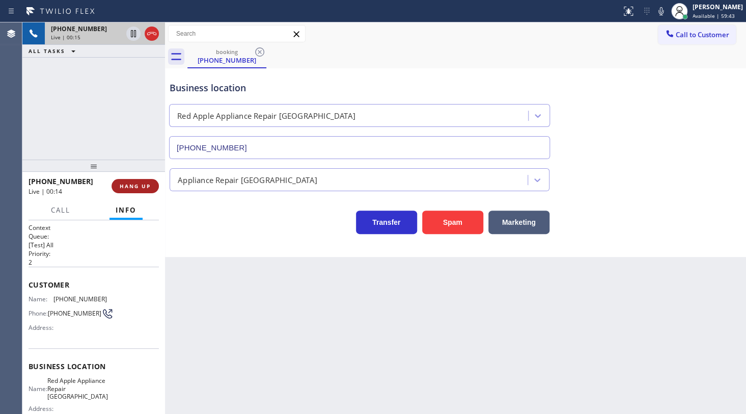
click at [132, 184] on span "HANG UP" at bounding box center [135, 185] width 31 height 7
click at [133, 191] on button "HANG UP" at bounding box center [135, 186] width 47 height 14
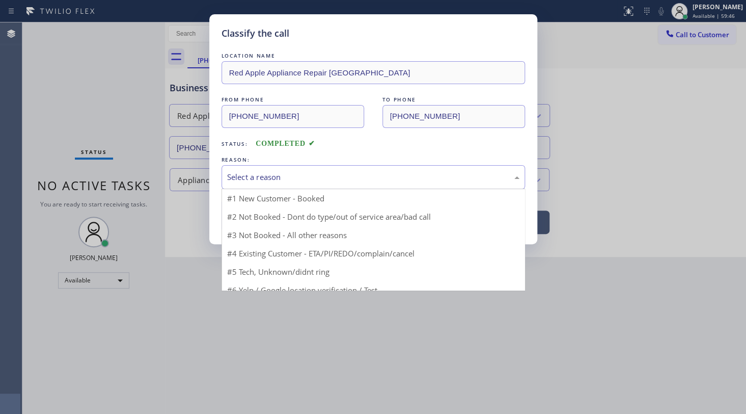
click at [236, 182] on div "Select a reason" at bounding box center [373, 177] width 292 height 12
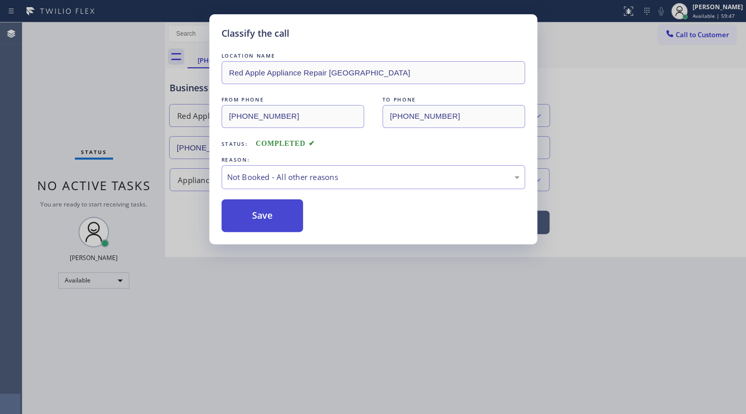
click at [247, 206] on button "Save" at bounding box center [263, 215] width 82 height 33
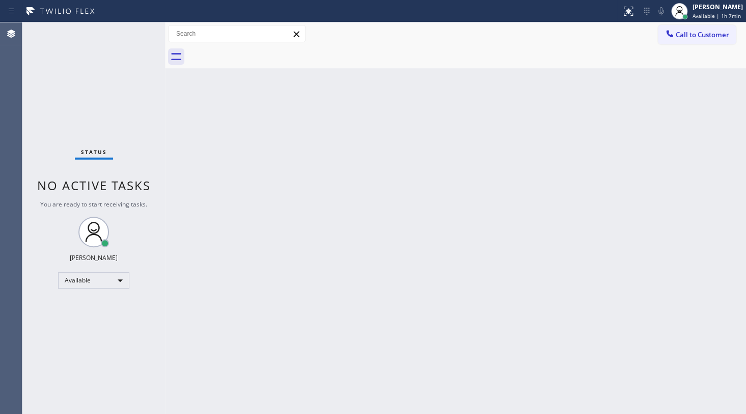
drag, startPoint x: 13, startPoint y: 234, endPoint x: 86, endPoint y: 4, distance: 241.6
click at [18, 230] on div "Agent Desktop" at bounding box center [11, 217] width 22 height 391
click at [111, 25] on div "Status No active tasks You are ready to start receiving tasks. JENIZA ALCAYDE A…" at bounding box center [93, 217] width 143 height 391
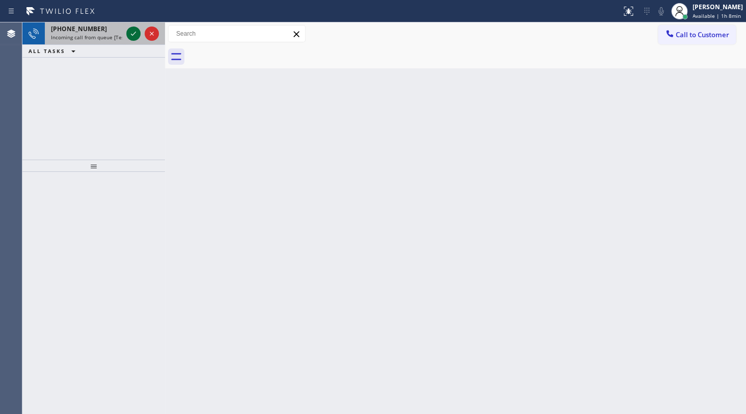
click at [126, 30] on div at bounding box center [133, 34] width 14 height 12
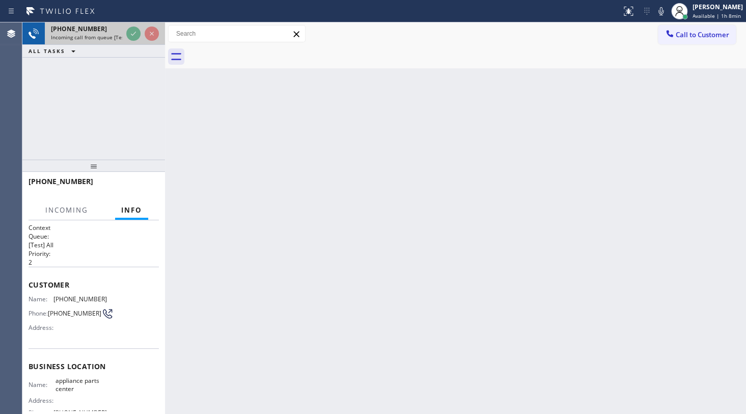
click at [133, 42] on div at bounding box center [142, 33] width 37 height 22
click at [133, 43] on div at bounding box center [142, 33] width 37 height 22
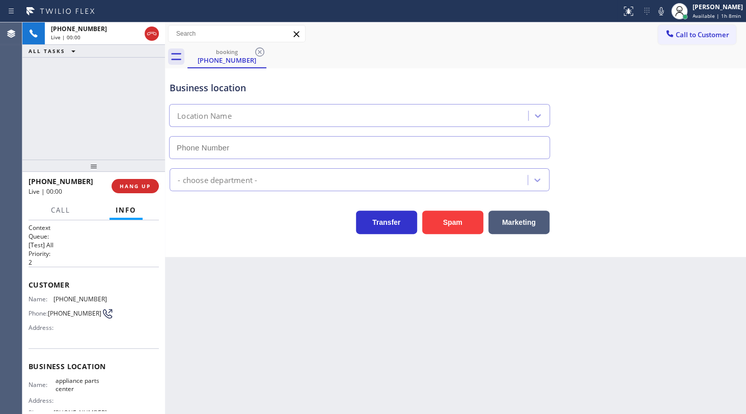
type input "[PHONE_NUMBER]"
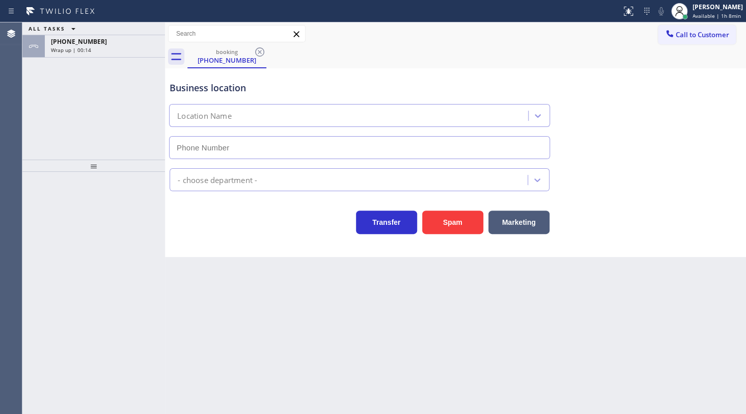
type input "[PHONE_NUMBER]"
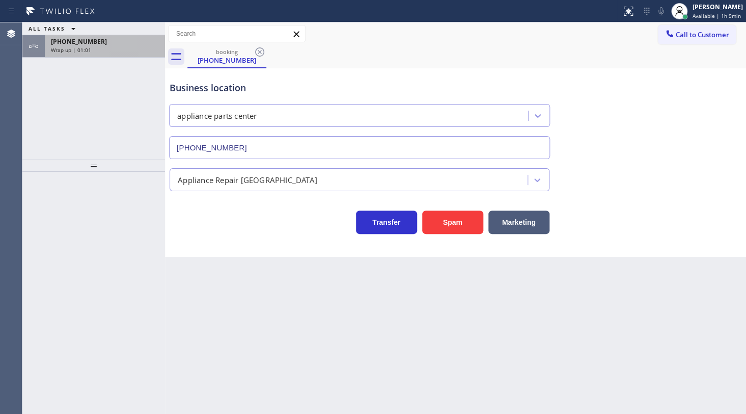
click at [125, 46] on div "Wrap up | 01:01" at bounding box center [105, 49] width 108 height 7
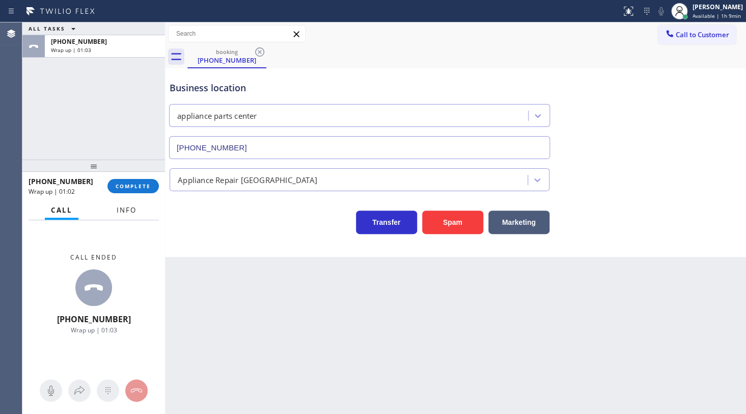
click at [132, 211] on span "Info" at bounding box center [127, 209] width 20 height 9
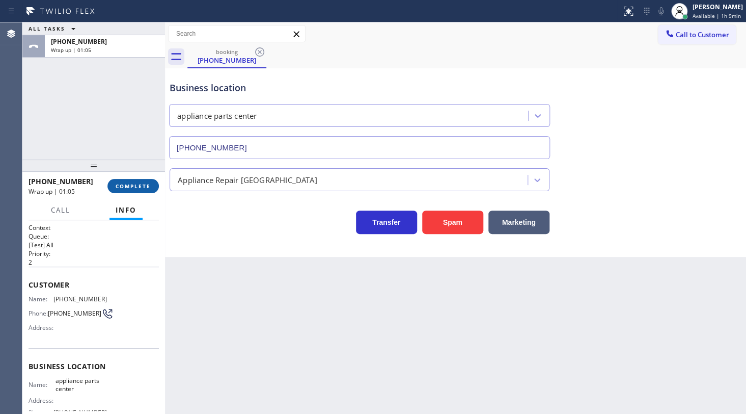
click at [120, 181] on button "COMPLETE" at bounding box center [132, 186] width 51 height 14
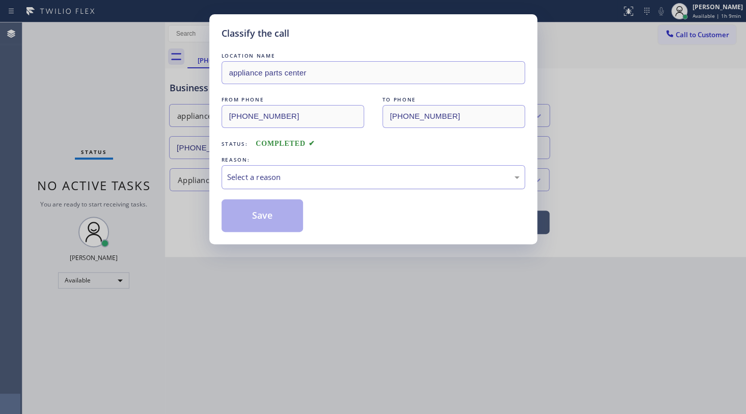
click at [223, 179] on div "Select a reason" at bounding box center [374, 177] width 304 height 24
click at [244, 217] on button "Save" at bounding box center [263, 215] width 82 height 33
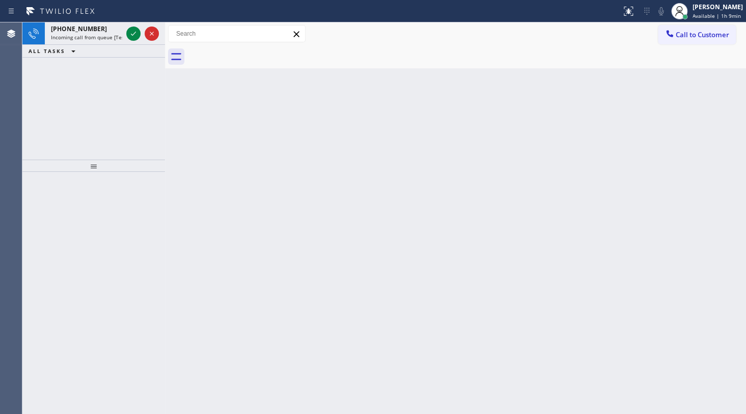
drag, startPoint x: 82, startPoint y: 129, endPoint x: 130, endPoint y: 77, distance: 71.4
click at [106, 116] on div "+16827013111 Incoming call from queue [Test] All ALL TASKS ALL TASKS ACTIVE TAS…" at bounding box center [93, 90] width 143 height 137
click at [133, 31] on icon at bounding box center [133, 34] width 12 height 12
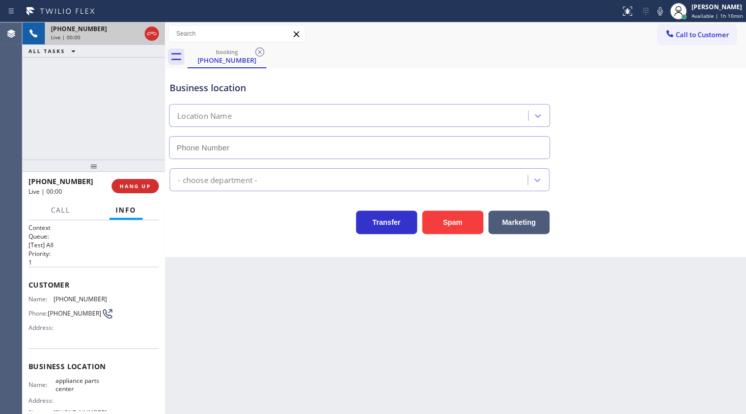
type input "[PHONE_NUMBER]"
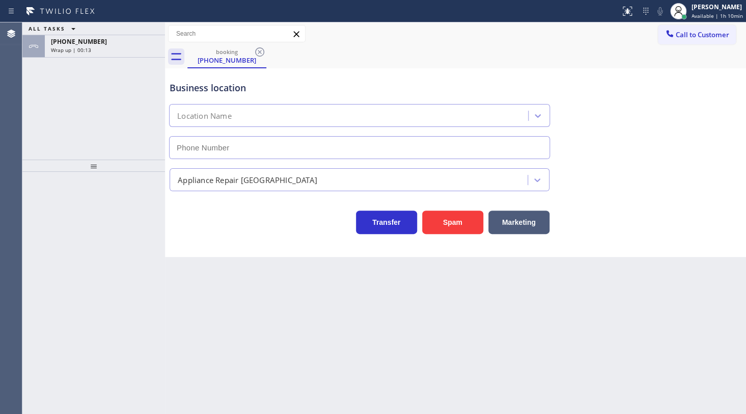
type input "[PHONE_NUMBER]"
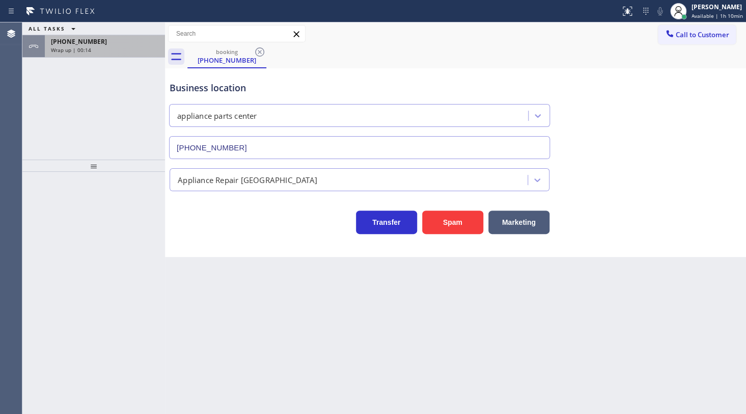
click at [69, 49] on span "Wrap up | 00:14" at bounding box center [71, 49] width 40 height 7
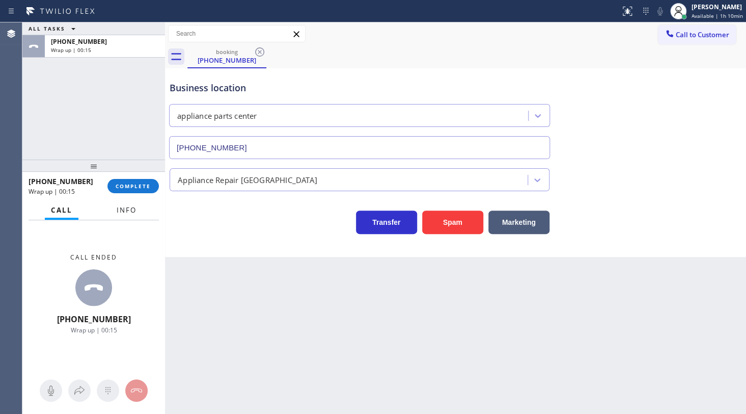
click at [123, 207] on span "Info" at bounding box center [127, 209] width 20 height 9
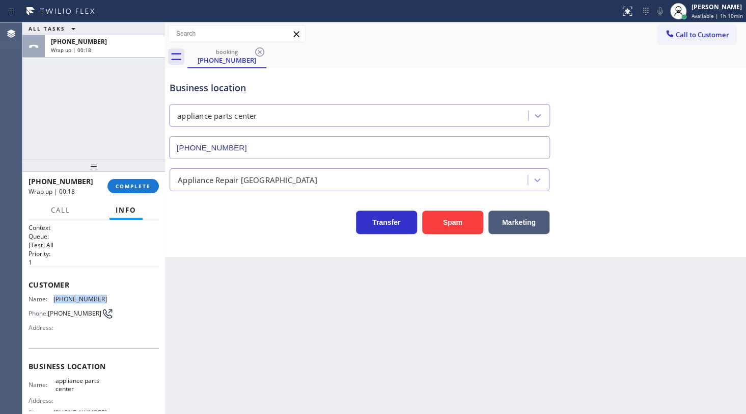
drag, startPoint x: 53, startPoint y: 295, endPoint x: 125, endPoint y: 291, distance: 71.4
click at [125, 291] on div "Customer Name: [PHONE_NUMBER] Phone: [PHONE_NUMBER] Address:" at bounding box center [94, 306] width 130 height 81
copy div "[PHONE_NUMBER]"
click at [96, 76] on div "ALL TASKS ALL TASKS ACTIVE TASKS TASKS IN WRAP UP [PHONE_NUMBER] Wrap up | 01:38" at bounding box center [93, 90] width 143 height 137
click at [142, 184] on span "COMPLETE" at bounding box center [133, 185] width 35 height 7
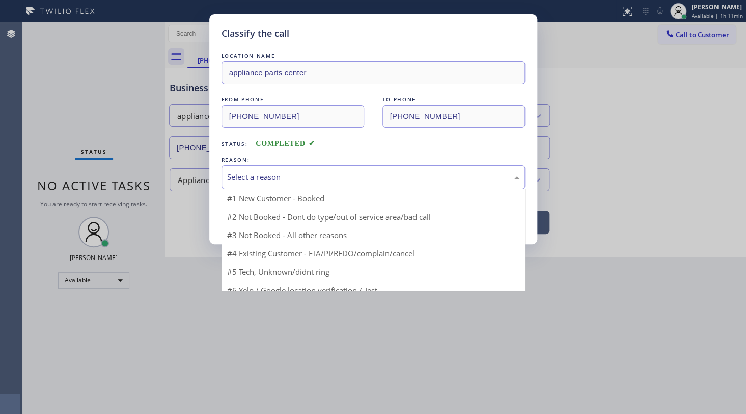
click at [243, 178] on div "Select a reason" at bounding box center [373, 177] width 292 height 12
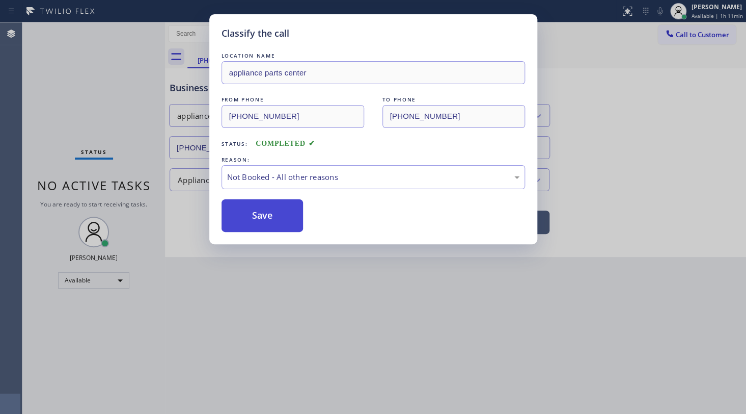
click at [242, 215] on button "Save" at bounding box center [263, 215] width 82 height 33
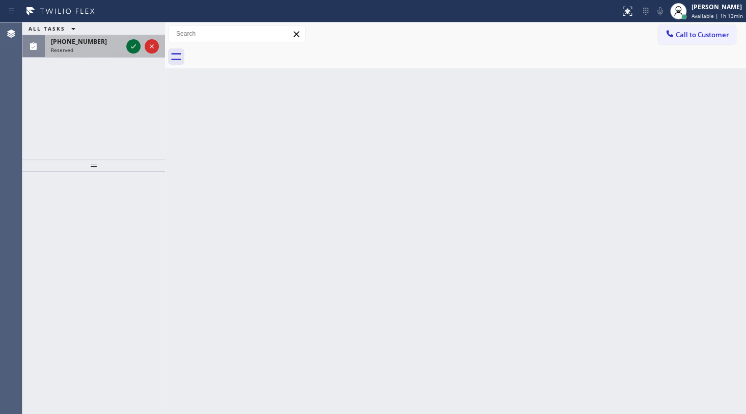
click at [131, 45] on icon at bounding box center [133, 46] width 12 height 12
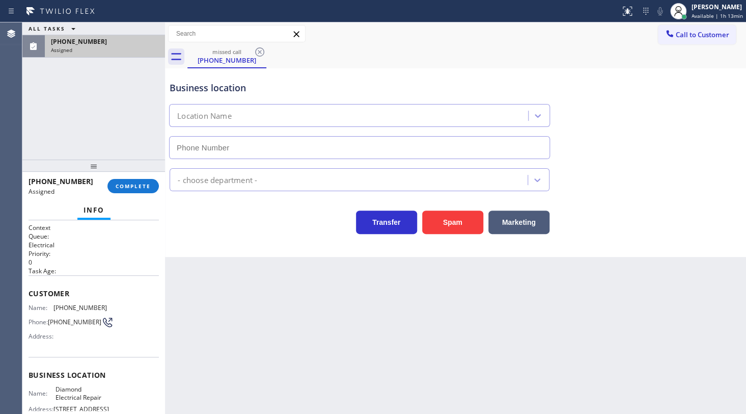
type input "[PHONE_NUMBER]"
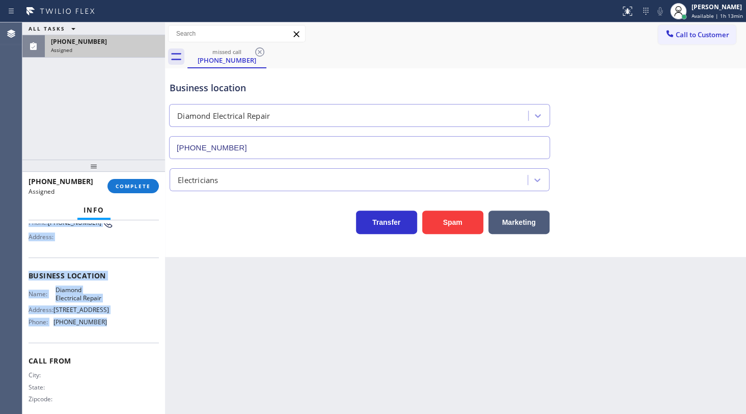
scroll to position [110, 0]
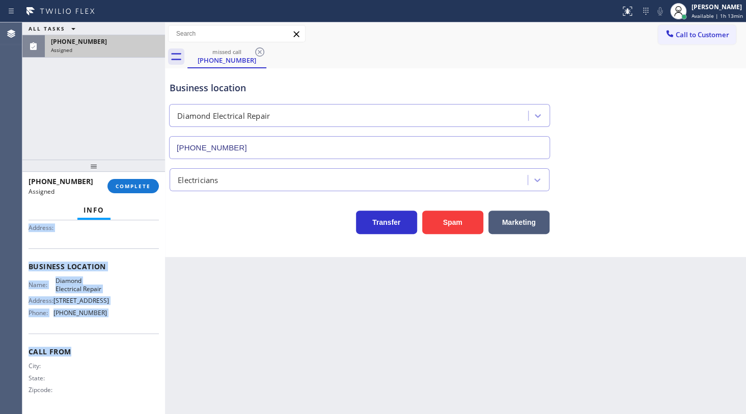
drag, startPoint x: 30, startPoint y: 282, endPoint x: 125, endPoint y: 333, distance: 107.5
click at [125, 333] on div "Context Queue: Electrical Priority: 0 Task Age: Customer Name: [PHONE_NUMBER] P…" at bounding box center [94, 262] width 130 height 295
copy div "Customer Name: (951) 255-5428 Phone: (951) 255-5428 Address: Business location …"
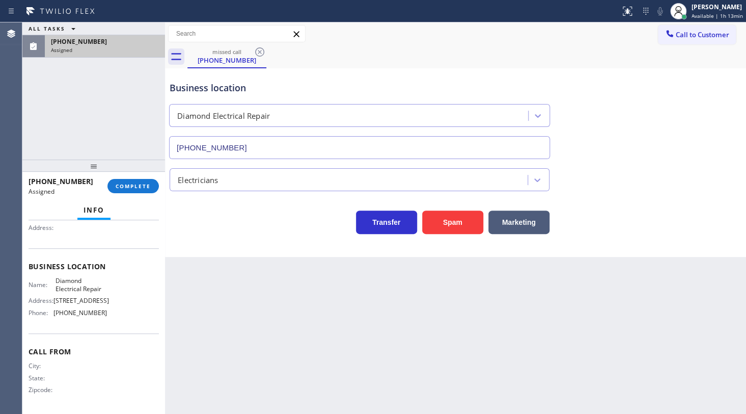
click at [45, 113] on div "ALL TASKS ALL TASKS ACTIVE TASKS TASKS IN WRAP UP (951) 255-5428 Assigned" at bounding box center [93, 90] width 143 height 137
drag, startPoint x: 49, startPoint y: 107, endPoint x: 75, endPoint y: 154, distance: 53.6
click at [52, 117] on div "ALL TASKS ALL TASKS ACTIVE TASKS TASKS IN WRAP UP (951) 255-5428 Assigned" at bounding box center [93, 90] width 143 height 137
click at [145, 194] on div "(951) 255-5428 Assigned COMPLETE" at bounding box center [94, 186] width 130 height 26
click at [145, 190] on button "COMPLETE" at bounding box center [132, 186] width 51 height 14
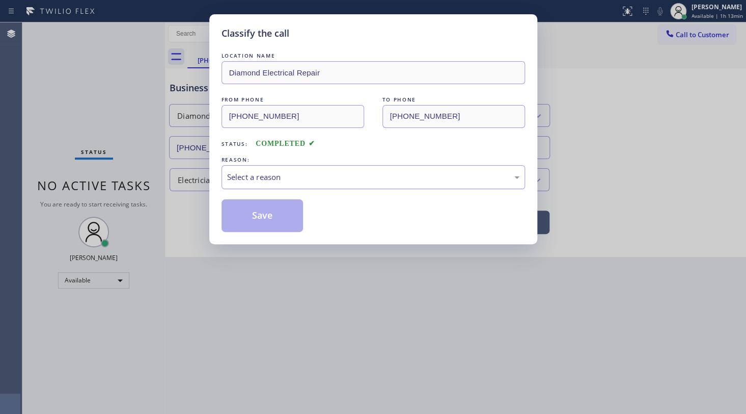
click at [295, 179] on div "Select a reason" at bounding box center [373, 177] width 292 height 12
click at [256, 217] on button "Save" at bounding box center [263, 215] width 82 height 33
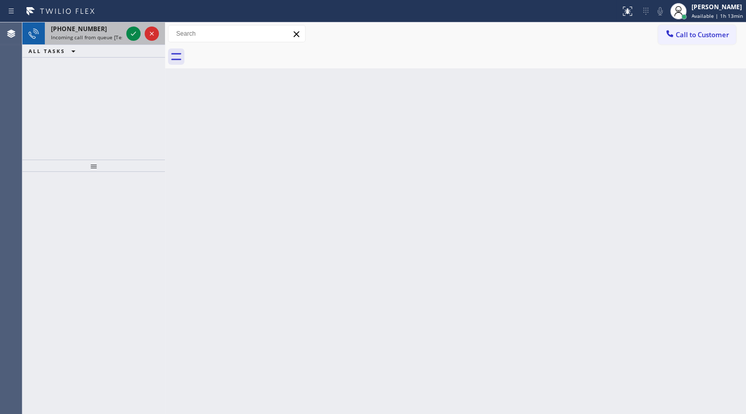
drag, startPoint x: 42, startPoint y: 65, endPoint x: 102, endPoint y: 33, distance: 68.6
click at [50, 59] on div "+19176359182 Incoming call from queue [Test] All ALL TASKS ALL TASKS ACTIVE TAS…" at bounding box center [93, 90] width 143 height 137
click at [138, 34] on icon at bounding box center [133, 34] width 12 height 12
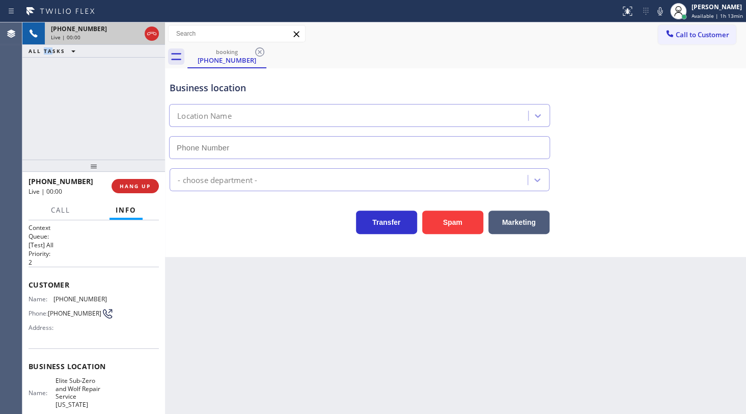
type input "(917) 920-9568"
drag, startPoint x: 48, startPoint y: 296, endPoint x: 111, endPoint y: 298, distance: 62.2
click at [111, 298] on div "Name: (917) 635-9182 Phone: (917) 635-9182 Address:" at bounding box center [94, 315] width 130 height 40
copy div "(917) 635-9182"
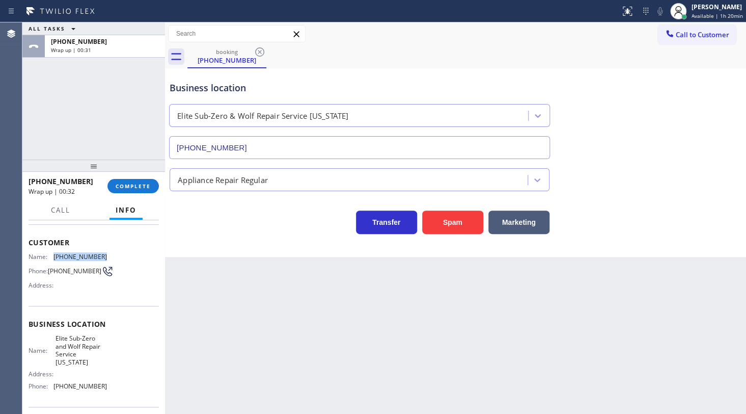
scroll to position [117, 0]
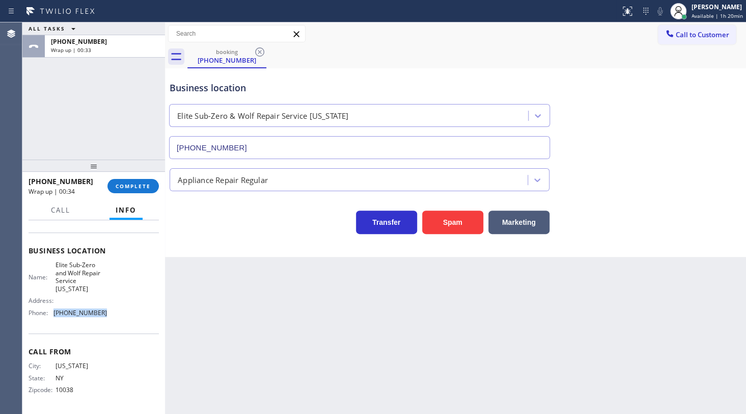
drag, startPoint x: 53, startPoint y: 315, endPoint x: 117, endPoint y: 317, distance: 64.2
click at [117, 317] on div "Name: Elite Sub-Zero and Wolf Repair Service New York Address: Phone: (917) 920…" at bounding box center [94, 291] width 130 height 60
copy div "(917) 920-9568"
drag, startPoint x: 139, startPoint y: 156, endPoint x: 138, endPoint y: 172, distance: 15.8
click at [139, 158] on div "ALL TASKS ALL TASKS ACTIVE TASKS TASKS IN WRAP UP +19176359182 Wrap up | 02:50 …" at bounding box center [93, 217] width 143 height 391
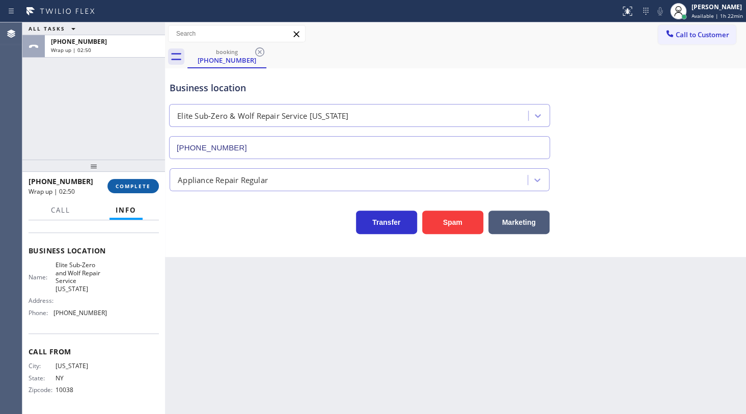
click at [135, 184] on span "COMPLETE" at bounding box center [133, 185] width 35 height 7
click at [138, 198] on div "+19176359182 Wrap up | 02:51 COMPLETE" at bounding box center [94, 186] width 130 height 26
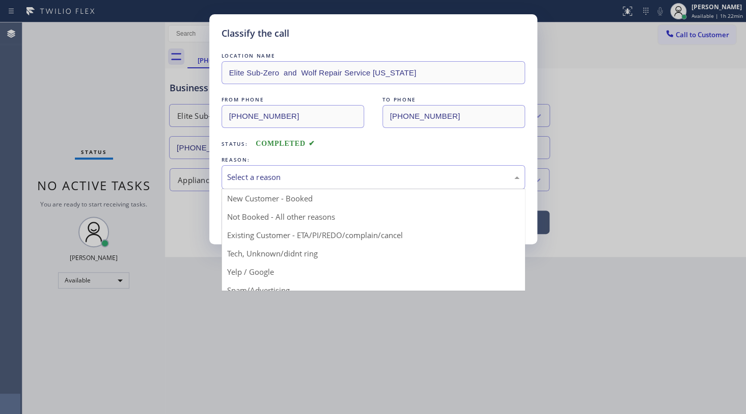
click at [251, 177] on div "Select a reason" at bounding box center [373, 177] width 292 height 12
click at [243, 169] on div "Select a reason" at bounding box center [374, 177] width 304 height 24
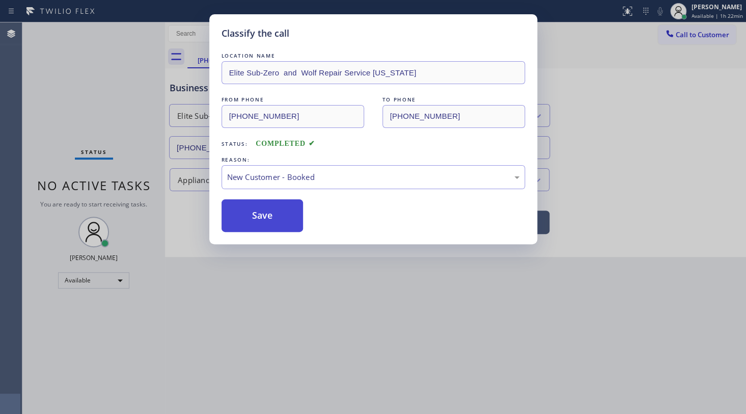
click at [237, 211] on button "Save" at bounding box center [263, 215] width 82 height 33
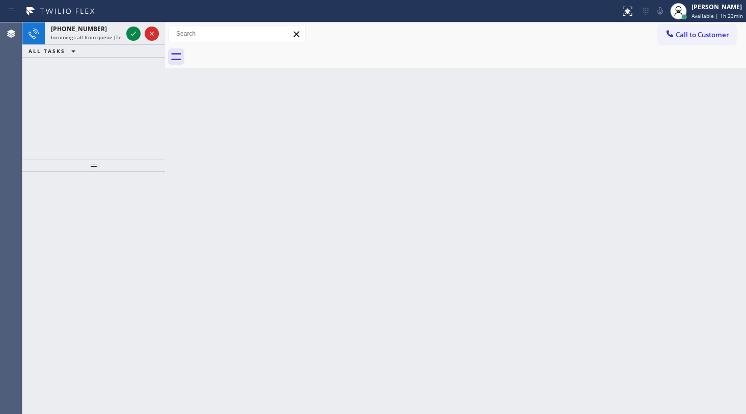
drag, startPoint x: 96, startPoint y: 112, endPoint x: 115, endPoint y: 53, distance: 61.4
click at [102, 97] on div "+15169825263 Incoming call from queue [Test] All ALL TASKS ALL TASKS ACTIVE TAS…" at bounding box center [93, 90] width 143 height 137
click at [133, 29] on icon at bounding box center [133, 34] width 12 height 12
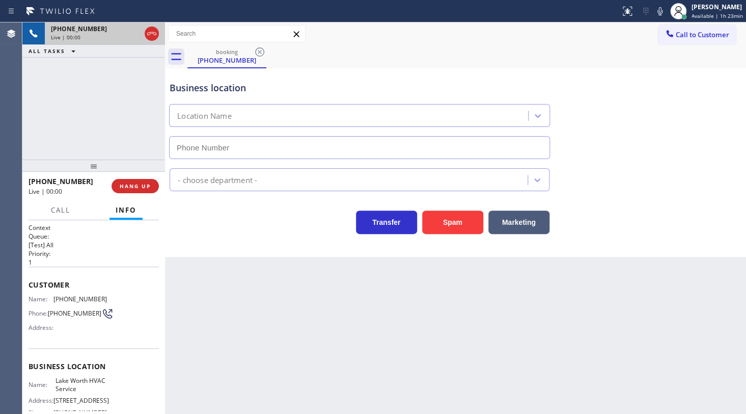
type input "(561) 303-2327"
click at [562, 99] on div "Business location Lake Worth HVAC Service (561) 303-2327" at bounding box center [456, 113] width 576 height 92
drag, startPoint x: 77, startPoint y: 300, endPoint x: 112, endPoint y: 300, distance: 34.1
click at [112, 300] on div "Name: (516) 982-5263 Phone: (516) 982-5263 Address:" at bounding box center [94, 315] width 130 height 40
copy div "(516) 982-5263"
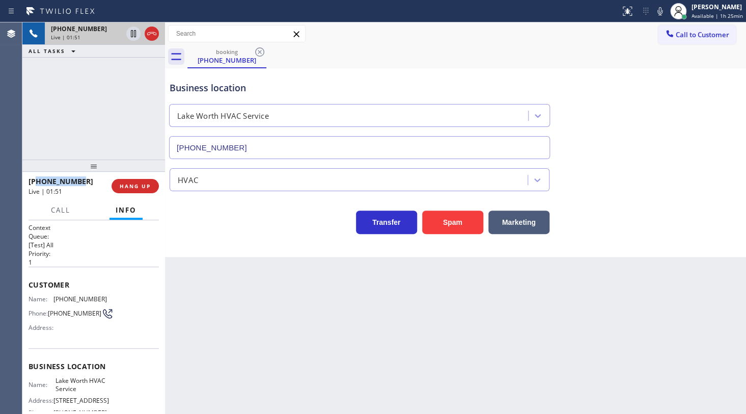
drag, startPoint x: 78, startPoint y: 181, endPoint x: 36, endPoint y: 177, distance: 42.9
click at [36, 177] on div "+15169825263" at bounding box center [67, 181] width 76 height 10
copy span "5169825263"
click at [662, 11] on icon at bounding box center [660, 11] width 12 height 12
click at [132, 34] on icon at bounding box center [133, 34] width 12 height 12
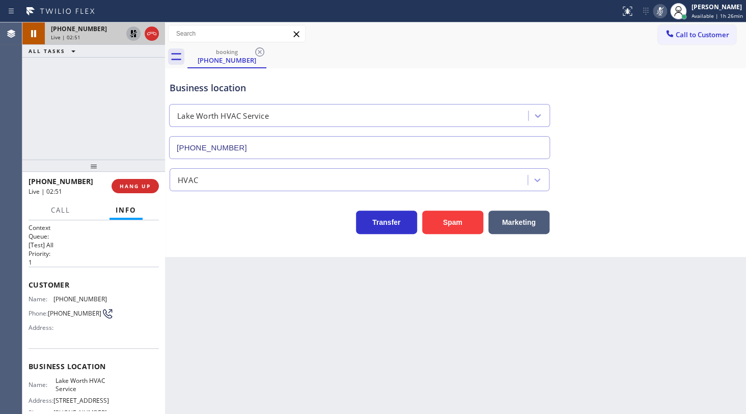
click at [59, 112] on div "+15169825263 Live | 02:51 ALL TASKS ALL TASKS ACTIVE TASKS TASKS IN WRAP UP" at bounding box center [93, 90] width 143 height 137
click at [141, 34] on div at bounding box center [142, 33] width 37 height 22
click at [139, 35] on icon at bounding box center [133, 34] width 12 height 12
click at [664, 17] on button at bounding box center [660, 11] width 14 height 14
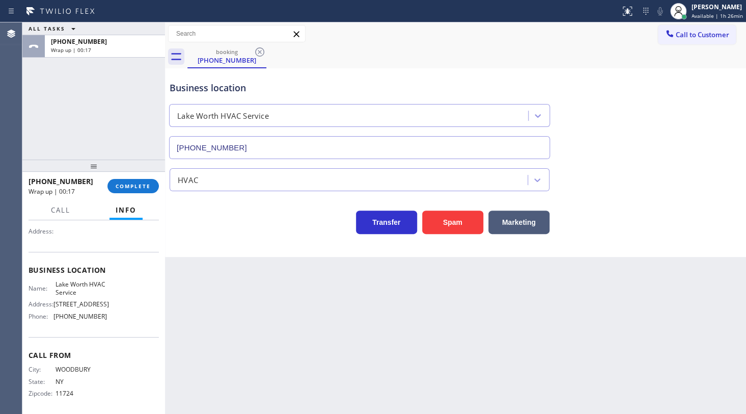
scroll to position [102, 0]
drag, startPoint x: 53, startPoint y: 316, endPoint x: 119, endPoint y: 315, distance: 65.7
click at [119, 315] on div "Name: Lake Worth HVAC Service Address: 5454 NE 4th Ave Phone: (561) 303-2327" at bounding box center [94, 299] width 130 height 44
copy div "(561) 303-2327"
click at [119, 172] on div at bounding box center [93, 165] width 143 height 12
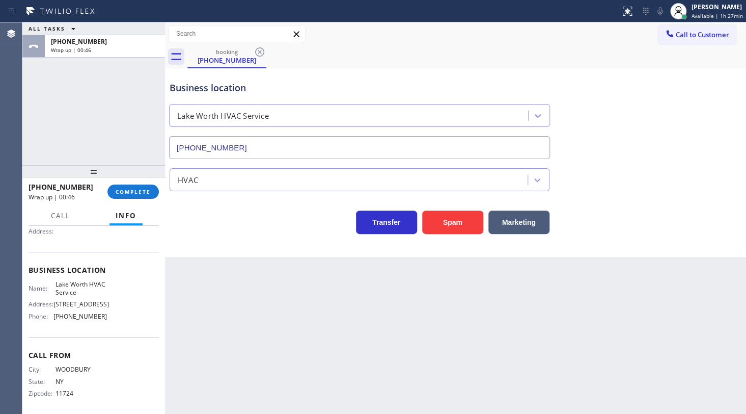
click at [125, 182] on div "+15169825263 Wrap up | 00:46 COMPLETE" at bounding box center [94, 191] width 130 height 26
click at [127, 188] on button "COMPLETE" at bounding box center [132, 191] width 51 height 14
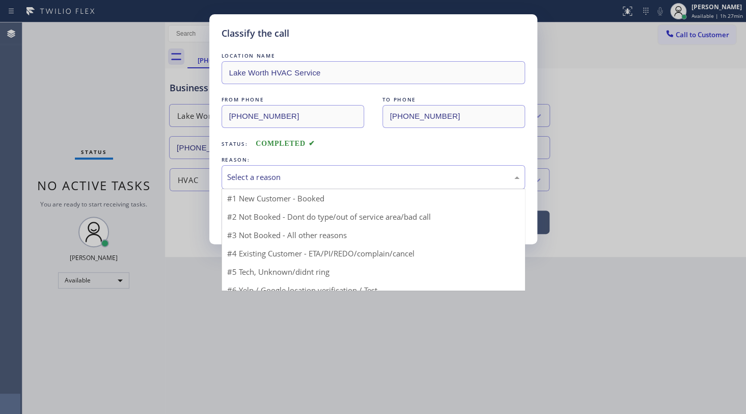
click at [252, 180] on div "Select a reason" at bounding box center [373, 177] width 292 height 12
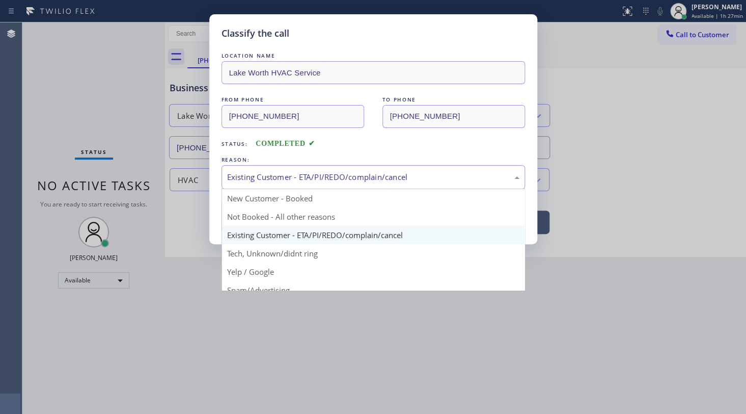
click at [261, 184] on div "Existing Customer - ETA/PI/REDO/complain/cancel" at bounding box center [374, 177] width 304 height 24
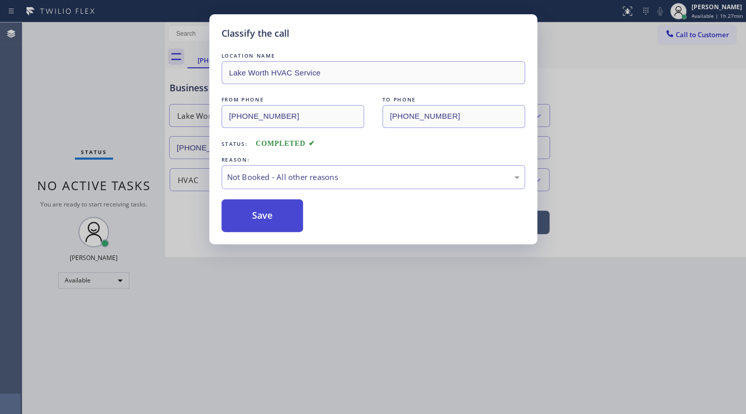
click at [261, 211] on button "Save" at bounding box center [263, 215] width 82 height 33
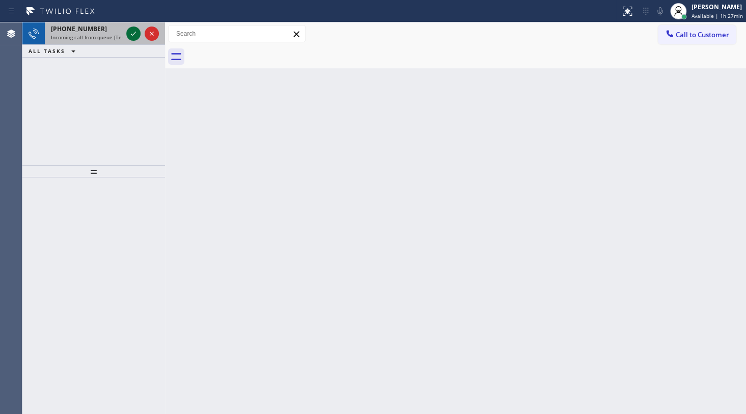
click at [138, 34] on icon at bounding box center [133, 34] width 12 height 12
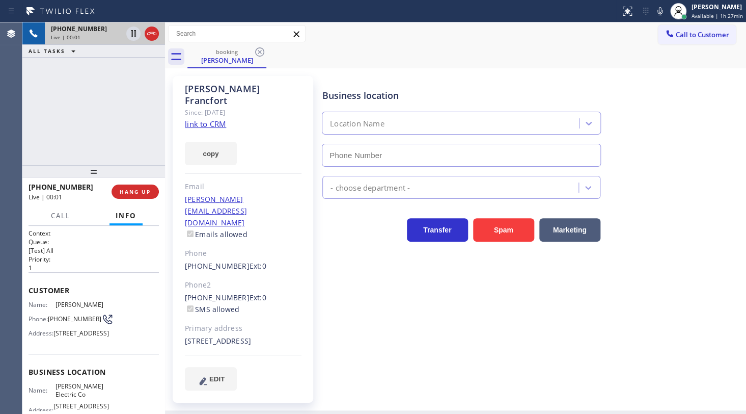
type input "(551) 354-0944"
click at [215, 119] on link "link to CRM" at bounding box center [205, 124] width 41 height 10
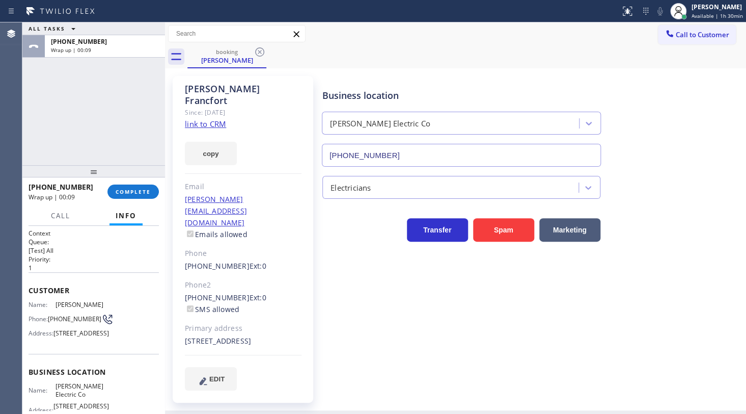
click at [134, 181] on div "+16313386615 Wrap up | 00:09 COMPLETE" at bounding box center [94, 191] width 130 height 26
click at [134, 188] on span "COMPLETE" at bounding box center [133, 191] width 35 height 7
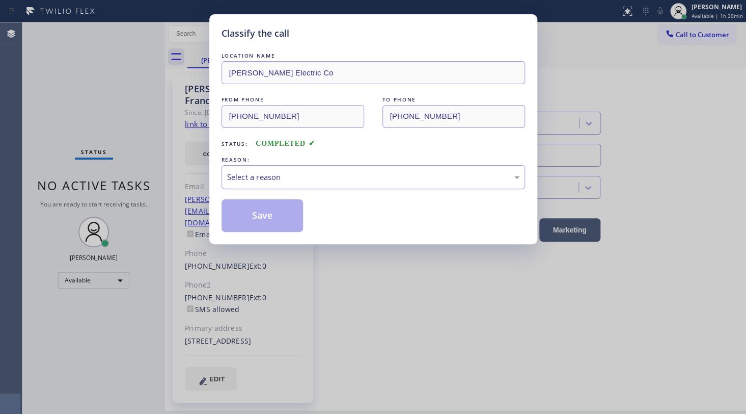
drag, startPoint x: 268, startPoint y: 176, endPoint x: 266, endPoint y: 186, distance: 10.5
click at [268, 178] on div "Select a reason" at bounding box center [373, 177] width 292 height 12
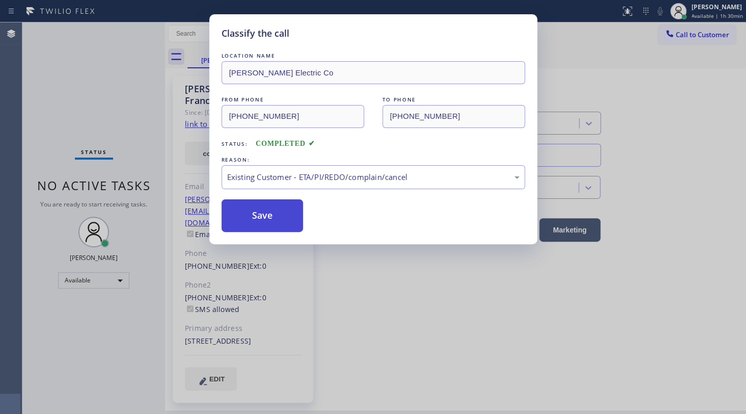
click at [263, 223] on button "Save" at bounding box center [263, 215] width 82 height 33
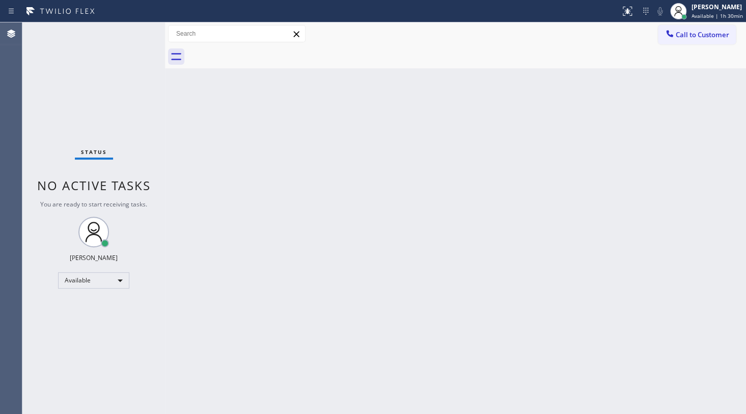
click at [433, 248] on div "Back to Dashboard Change Sender ID Customers Technicians Select a contact Outbo…" at bounding box center [455, 217] width 581 height 391
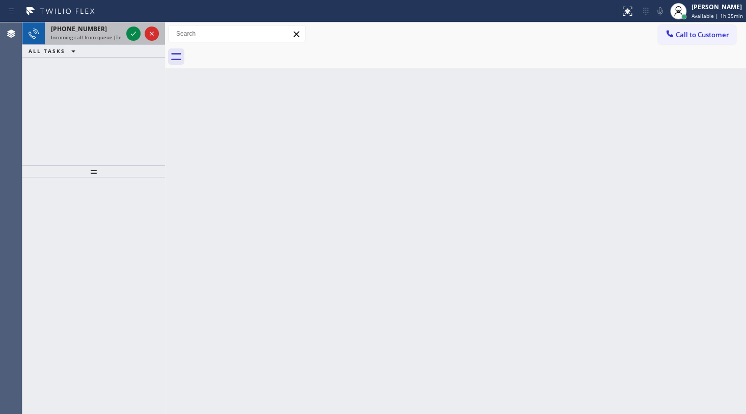
drag, startPoint x: 49, startPoint y: 72, endPoint x: 141, endPoint y: 41, distance: 97.3
click at [67, 66] on div "+19542619886 Incoming call from queue [Test] All ALL TASKS ALL TASKS ACTIVE TAS…" at bounding box center [93, 93] width 143 height 143
drag, startPoint x: 151, startPoint y: 25, endPoint x: 127, endPoint y: 26, distance: 23.4
click at [134, 26] on div at bounding box center [142, 33] width 37 height 22
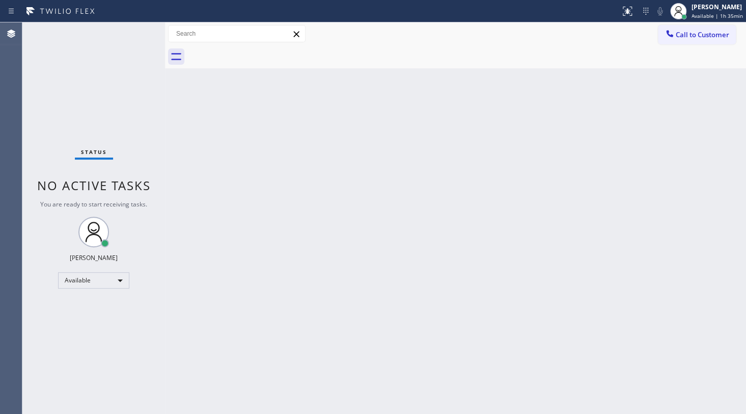
click at [135, 35] on div "Status No active tasks You are ready to start receiving tasks. JENIZA ALCAYDE A…" at bounding box center [93, 217] width 143 height 391
click at [160, 145] on div "Status No active tasks You are ready to start receiving tasks. JENIZA ALCAYDE A…" at bounding box center [93, 217] width 143 height 391
click at [380, 216] on div "Back to Dashboard Change Sender ID Customers Technicians Select a contact Outbo…" at bounding box center [455, 217] width 581 height 391
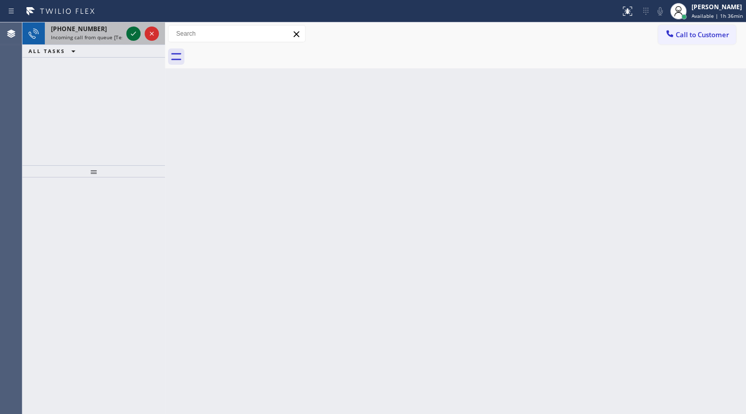
click at [133, 35] on icon at bounding box center [133, 34] width 12 height 12
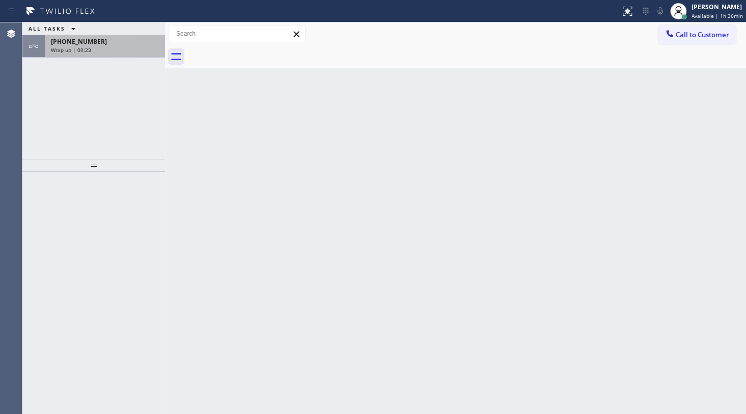
click at [116, 49] on div "Wrap up | 00:23" at bounding box center [105, 49] width 108 height 7
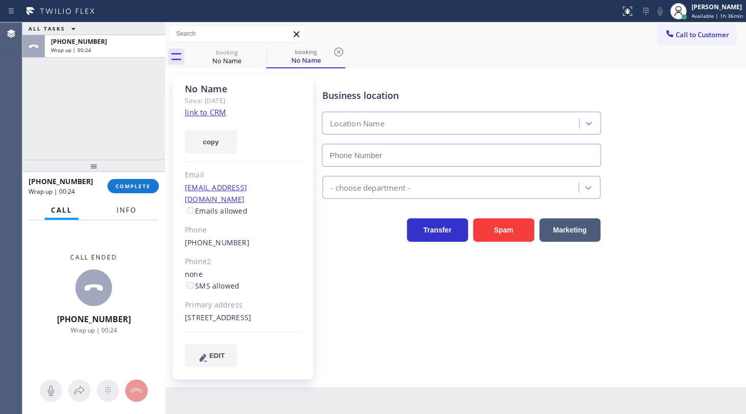
click at [141, 211] on button "Info" at bounding box center [127, 210] width 32 height 20
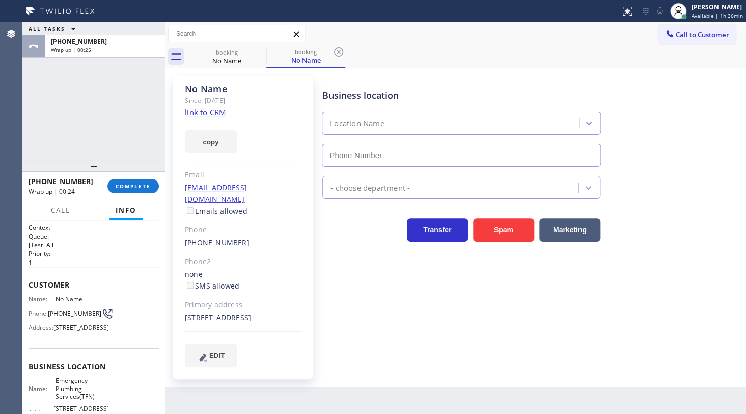
type input "[PHONE_NUMBER]"
click at [202, 116] on link "link to CRM" at bounding box center [205, 112] width 41 height 10
click at [136, 184] on span "COMPLETE" at bounding box center [133, 185] width 35 height 7
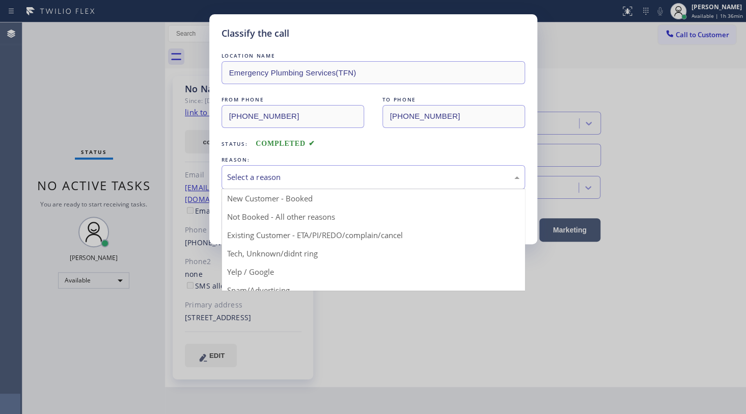
click at [242, 173] on div "Select a reason" at bounding box center [373, 177] width 292 height 12
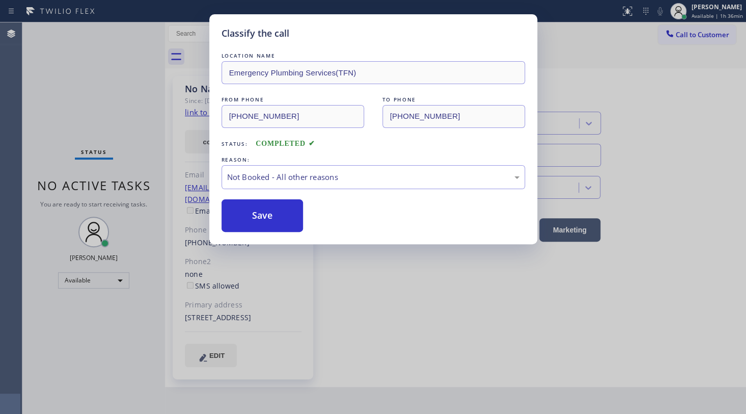
click at [246, 213] on button "Save" at bounding box center [263, 215] width 82 height 33
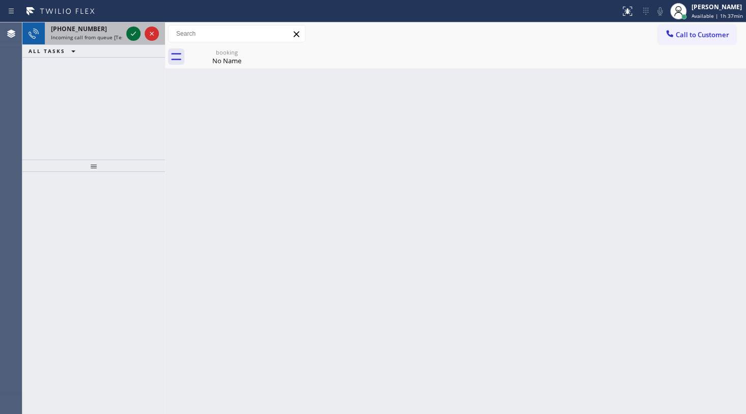
click at [128, 30] on icon at bounding box center [133, 34] width 12 height 12
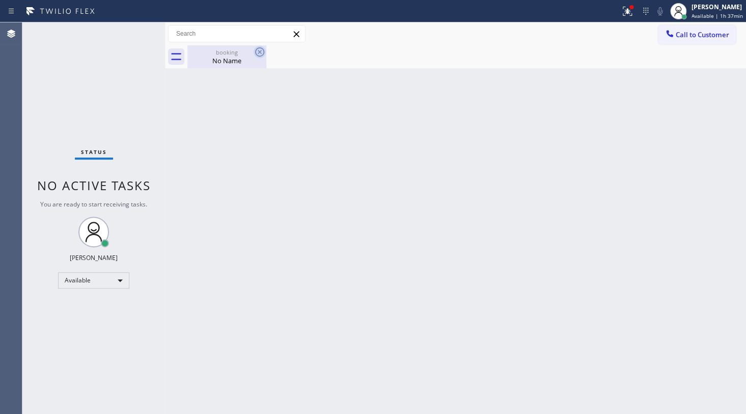
click at [259, 52] on icon at bounding box center [259, 51] width 9 height 9
drag, startPoint x: 216, startPoint y: 90, endPoint x: 224, endPoint y: 61, distance: 29.7
click at [218, 80] on div "Back to Dashboard Change Sender ID Customers Technicians Select a contact Outbo…" at bounding box center [455, 217] width 581 height 391
click at [224, 61] on div "No Name" at bounding box center [226, 60] width 77 height 9
click at [621, 11] on div at bounding box center [627, 11] width 22 height 12
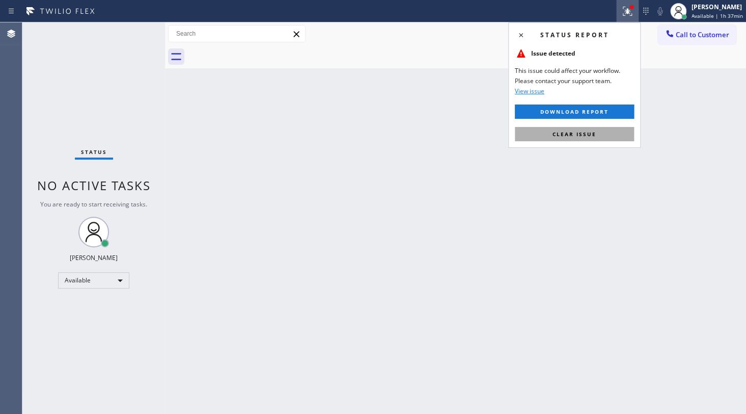
drag, startPoint x: 596, startPoint y: 128, endPoint x: 609, endPoint y: 157, distance: 31.7
click at [596, 128] on button "Clear issue" at bounding box center [574, 134] width 119 height 14
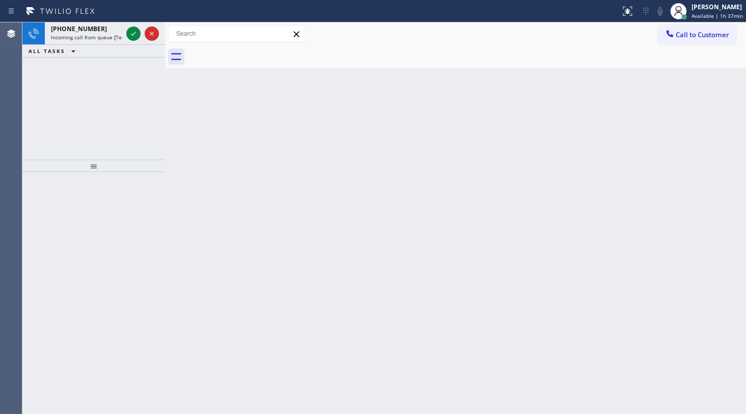
drag, startPoint x: 61, startPoint y: 35, endPoint x: 149, endPoint y: 47, distance: 89.5
click at [63, 36] on span "Incoming call from queue [Test] All" at bounding box center [93, 37] width 85 height 7
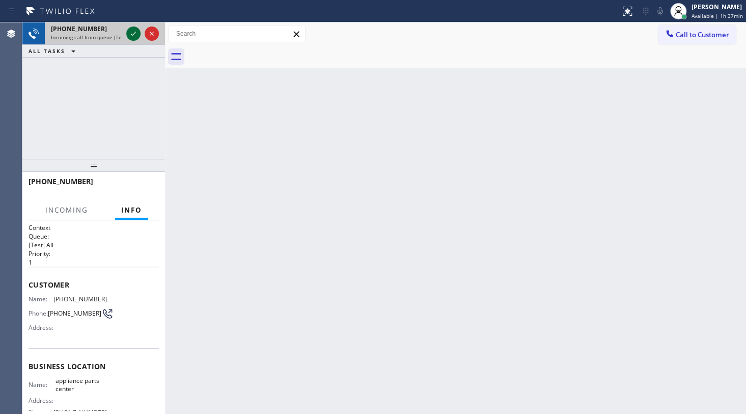
drag, startPoint x: 133, startPoint y: 37, endPoint x: 134, endPoint y: 32, distance: 5.1
click at [134, 32] on icon at bounding box center [133, 34] width 12 height 12
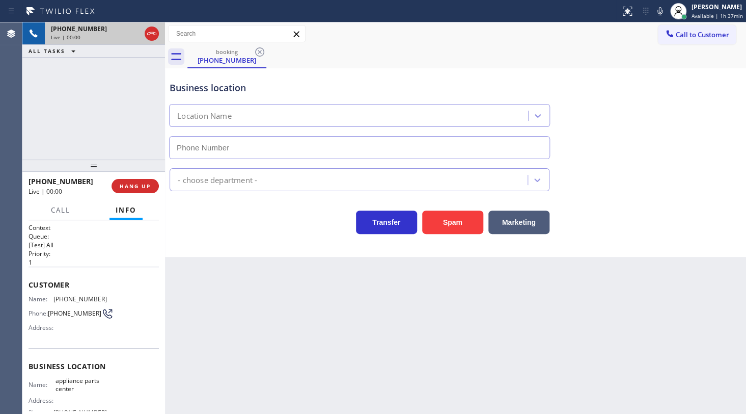
type input "(817) 482-5346"
click at [124, 182] on span "HANG UP" at bounding box center [135, 185] width 31 height 7
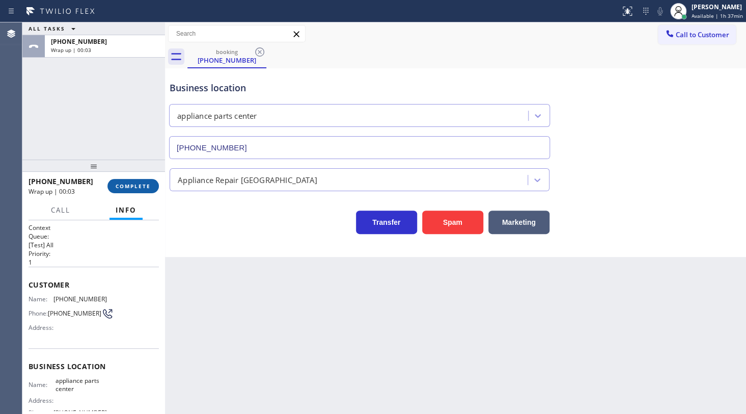
click at [128, 187] on span "COMPLETE" at bounding box center [133, 185] width 35 height 7
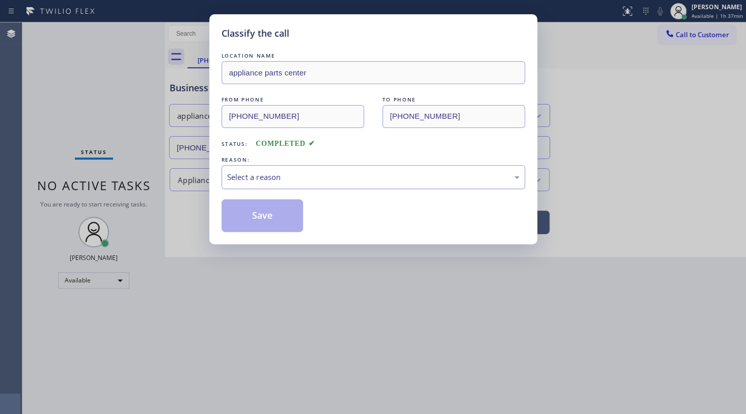
click at [235, 178] on div "Select a reason" at bounding box center [373, 177] width 292 height 12
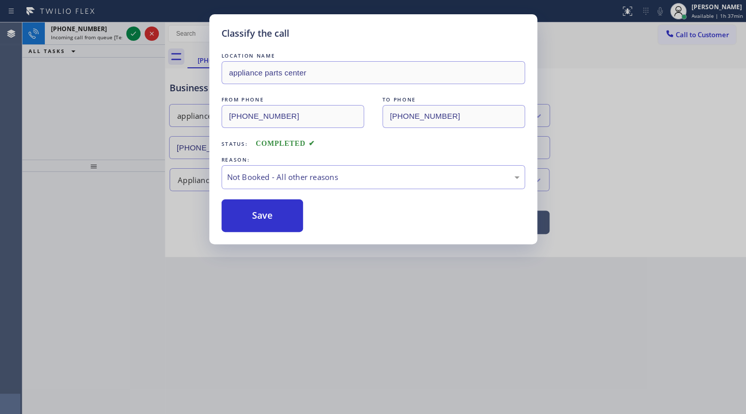
click at [132, 34] on div "Classify the call LOCATION NAME appliance parts center FROM PHONE (917) 594-884…" at bounding box center [373, 207] width 746 height 414
click at [133, 36] on div "Classify the call LOCATION NAME appliance parts center FROM PHONE (917) 594-884…" at bounding box center [373, 207] width 746 height 414
click at [136, 35] on div "Classify the call LOCATION NAME appliance parts center FROM PHONE (917) 594-884…" at bounding box center [373, 207] width 746 height 414
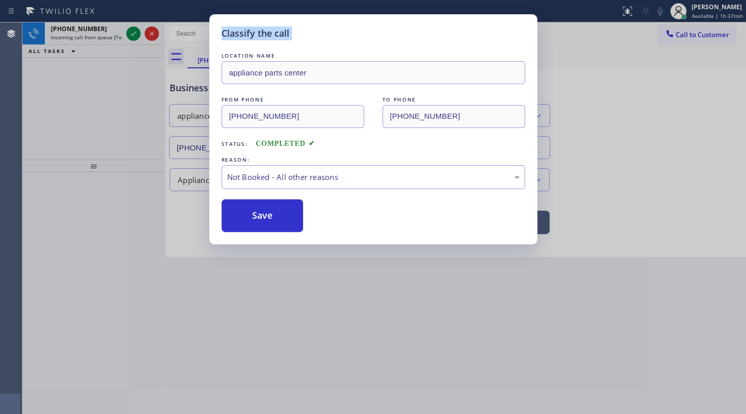
click at [136, 35] on div "Classify the call LOCATION NAME appliance parts center FROM PHONE (917) 594-884…" at bounding box center [373, 207] width 746 height 414
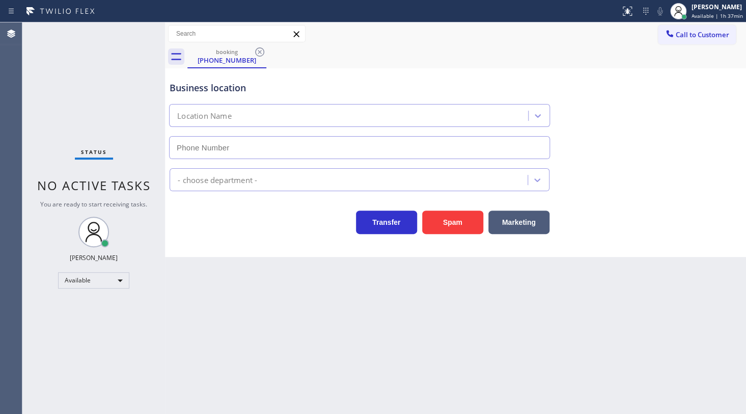
type input "[PHONE_NUMBER]"
click at [256, 51] on icon at bounding box center [260, 52] width 12 height 12
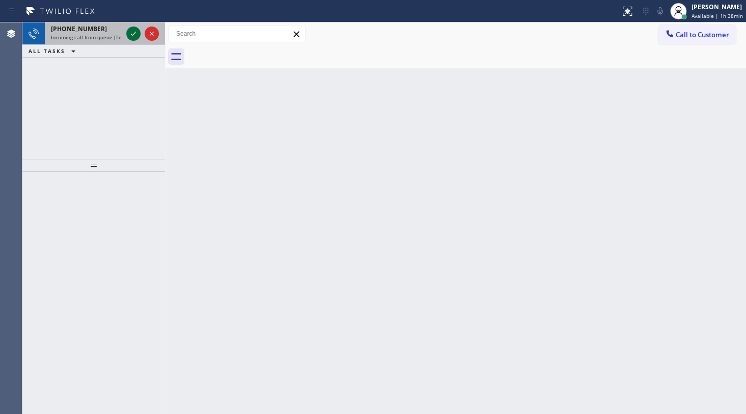
click at [134, 36] on icon at bounding box center [133, 34] width 12 height 12
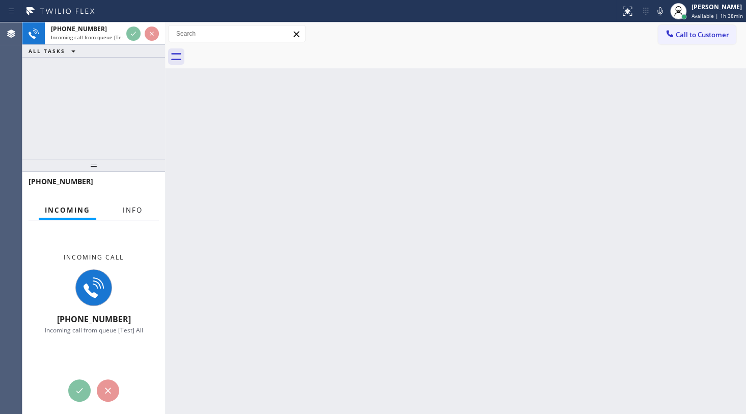
drag, startPoint x: 123, startPoint y: 199, endPoint x: 127, endPoint y: 210, distance: 11.8
click at [123, 201] on button "Info" at bounding box center [133, 210] width 32 height 20
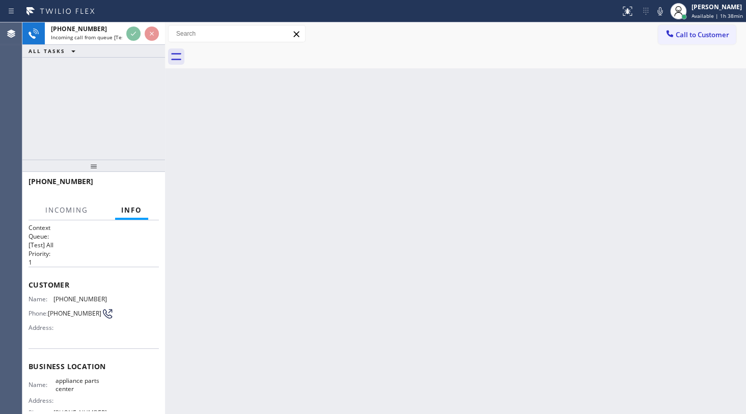
click at [127, 210] on span "Info" at bounding box center [131, 209] width 21 height 9
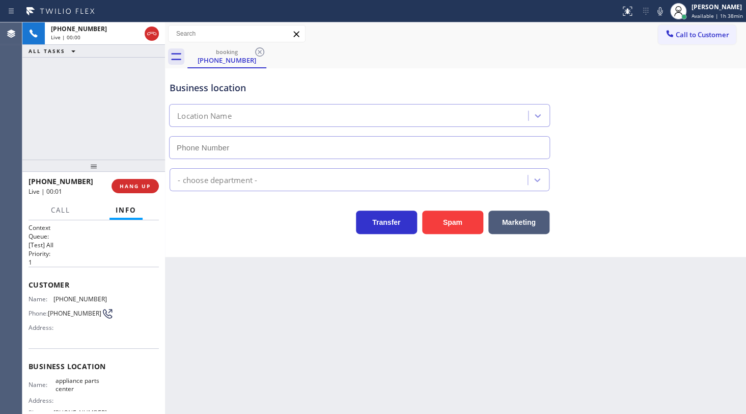
type input "(817) 482-5346"
click at [141, 182] on span "HANG UP" at bounding box center [135, 185] width 31 height 7
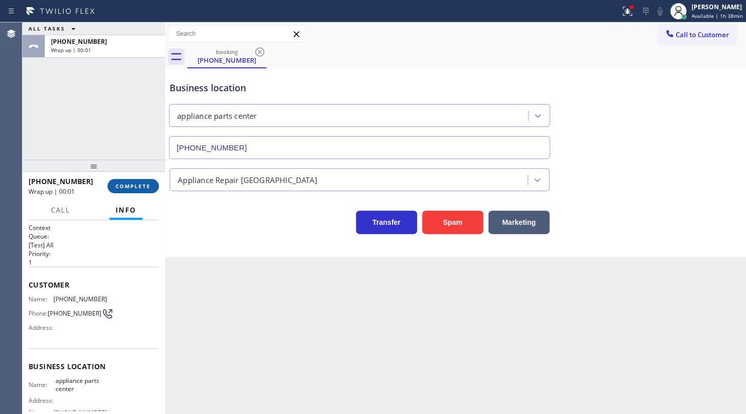
click at [144, 182] on span "COMPLETE" at bounding box center [133, 185] width 35 height 7
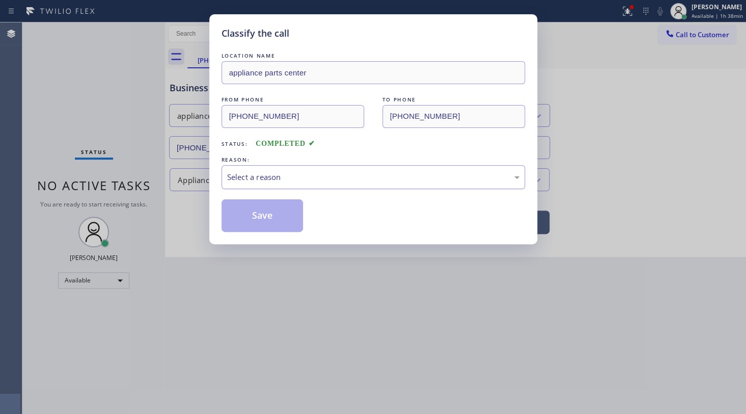
click at [267, 175] on div "Select a reason" at bounding box center [373, 177] width 292 height 12
click at [248, 218] on button "Save" at bounding box center [263, 215] width 82 height 33
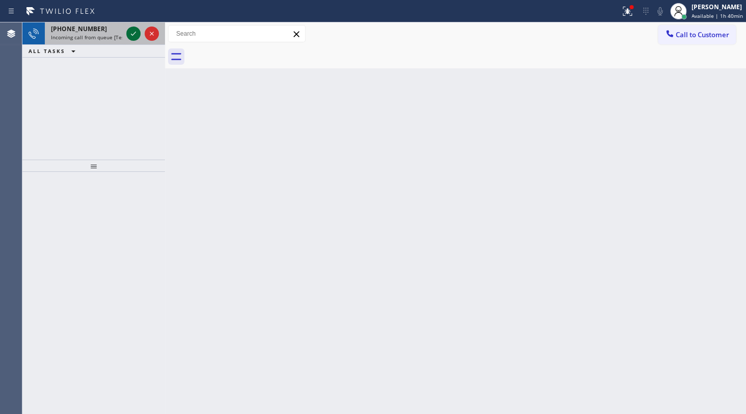
click at [136, 31] on icon at bounding box center [133, 34] width 12 height 12
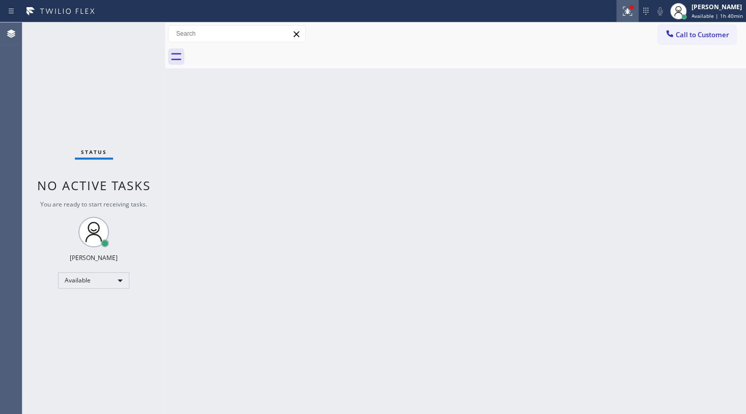
click at [626, 12] on icon at bounding box center [627, 11] width 12 height 12
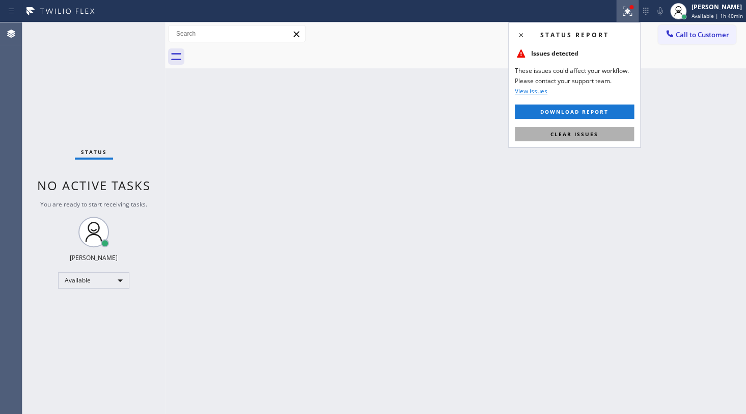
click at [605, 137] on button "Clear issues" at bounding box center [574, 134] width 119 height 14
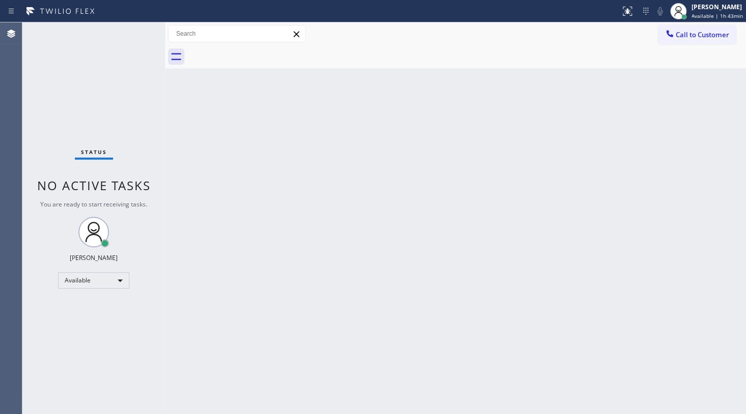
click at [117, 316] on div "Status No active tasks You are ready to start receiving tasks. JENIZA ALCAYDE A…" at bounding box center [93, 217] width 143 height 391
click at [76, 284] on div "Available" at bounding box center [93, 280] width 71 height 16
click at [76, 317] on li "Unavailable" at bounding box center [93, 319] width 69 height 12
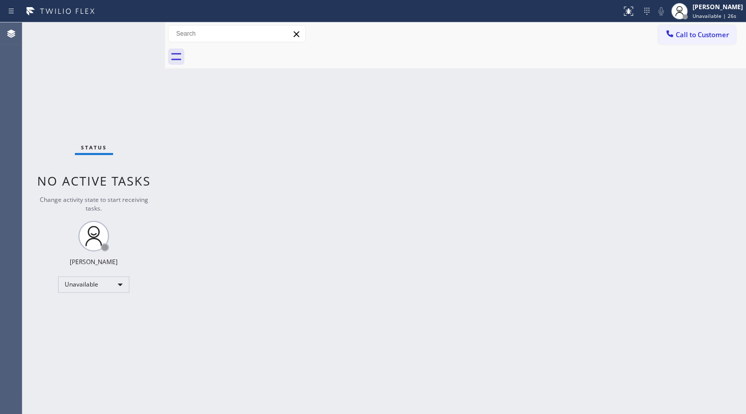
click at [671, 39] on div at bounding box center [670, 35] width 12 height 12
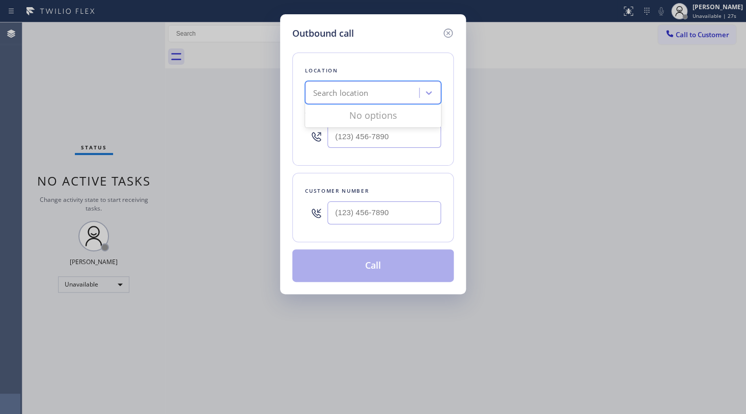
click at [385, 101] on div "Search location" at bounding box center [363, 93] width 111 height 18
click at [380, 93] on div "Search location" at bounding box center [363, 93] width 111 height 18
paste input "Elite Sub-Zero & Wolf Repair Service New York"
type input "Elite Sub-Zero & Wolf Repair Service New York"
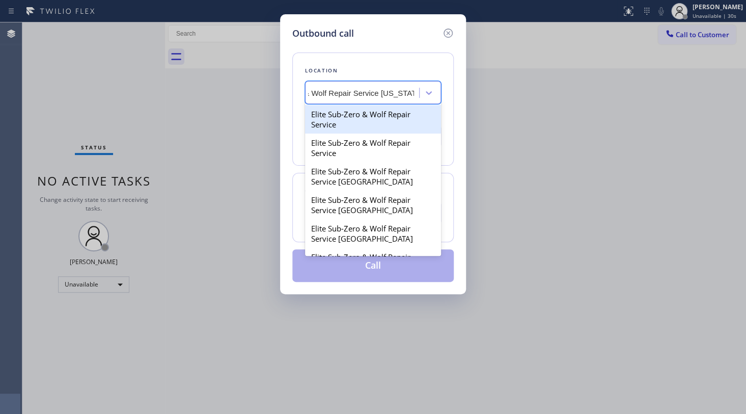
click at [374, 113] on div "Elite Sub-Zero & Wolf Repair Service" at bounding box center [373, 119] width 136 height 29
type input "(323) 894-9768"
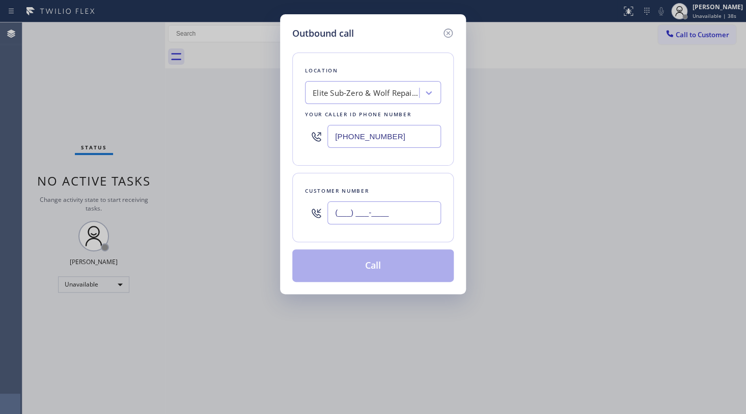
click at [351, 212] on input "(___) ___-____" at bounding box center [384, 212] width 114 height 23
paste input "917) 635-9182"
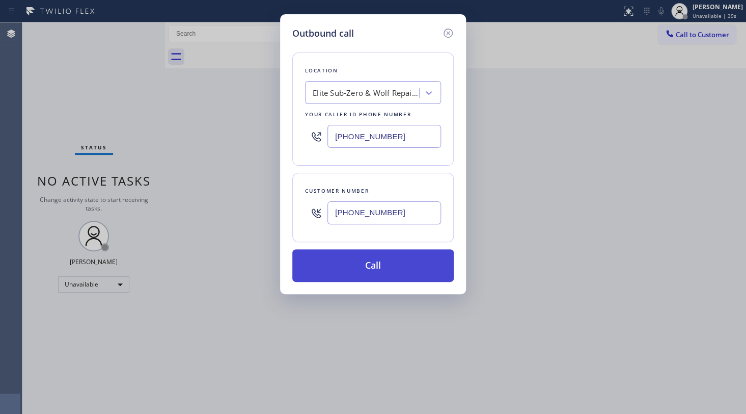
type input "(917) 635-9182"
click at [377, 267] on button "Call" at bounding box center [372, 265] width 161 height 33
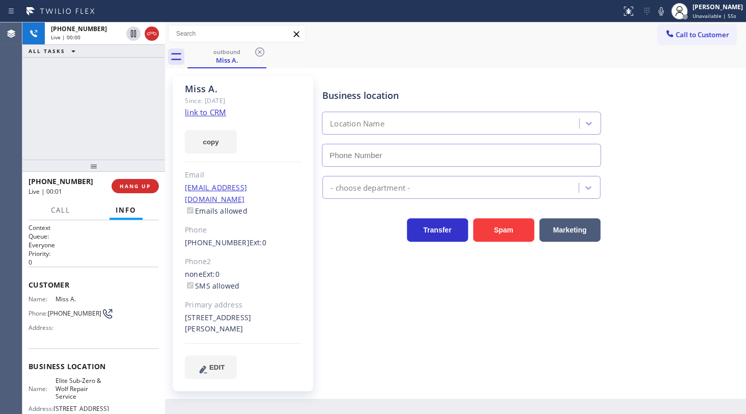
type input "(323) 894-9768"
click at [129, 190] on button "HANG UP" at bounding box center [135, 186] width 47 height 14
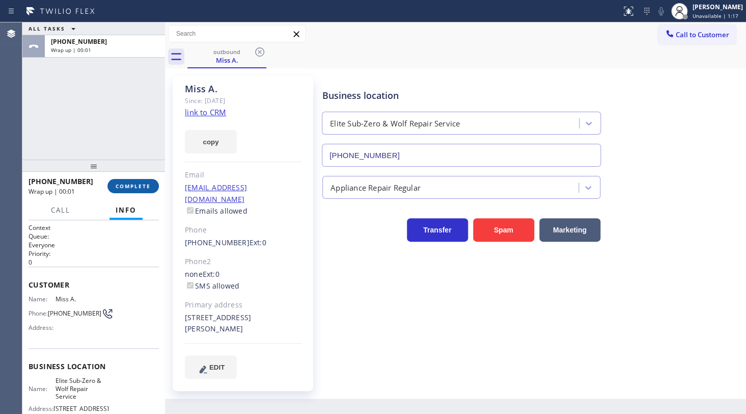
click at [139, 189] on button "COMPLETE" at bounding box center [132, 186] width 51 height 14
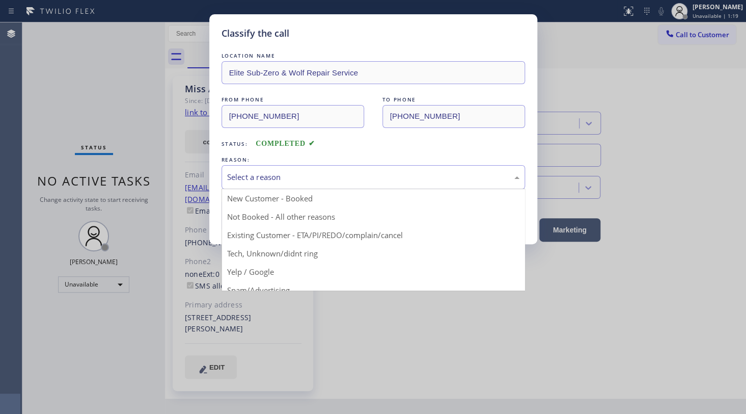
click at [288, 184] on div "Select a reason" at bounding box center [374, 177] width 304 height 24
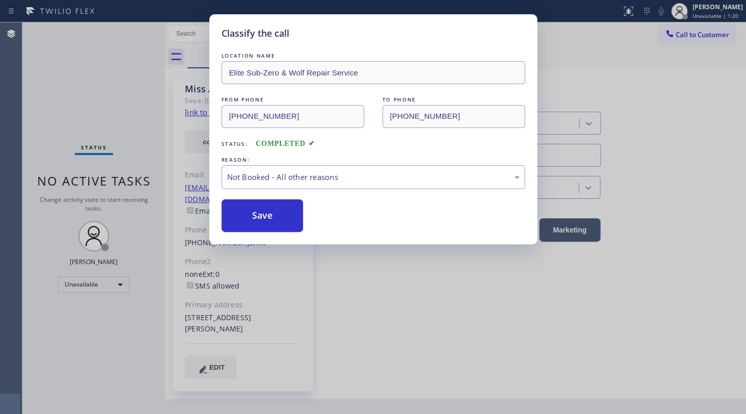
click at [273, 209] on button "Save" at bounding box center [263, 215] width 82 height 33
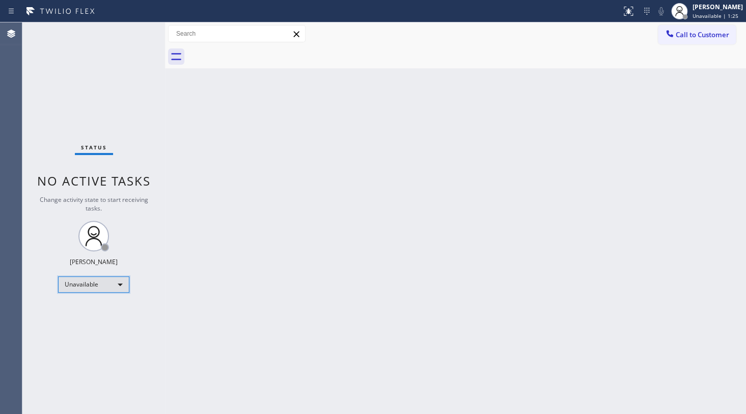
click at [81, 280] on div "Unavailable" at bounding box center [93, 284] width 71 height 16
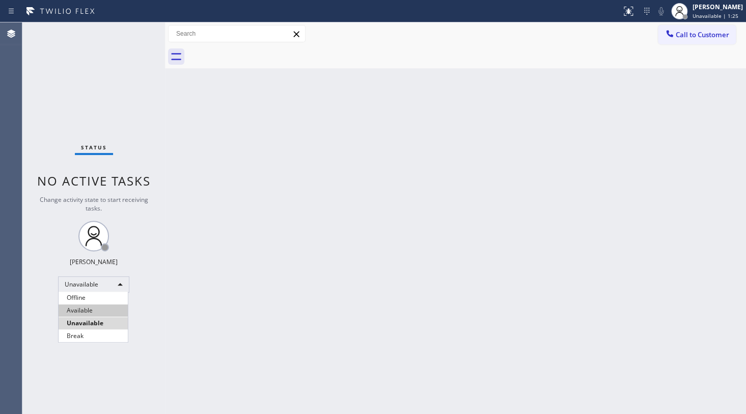
click at [76, 309] on li "Available" at bounding box center [93, 310] width 69 height 12
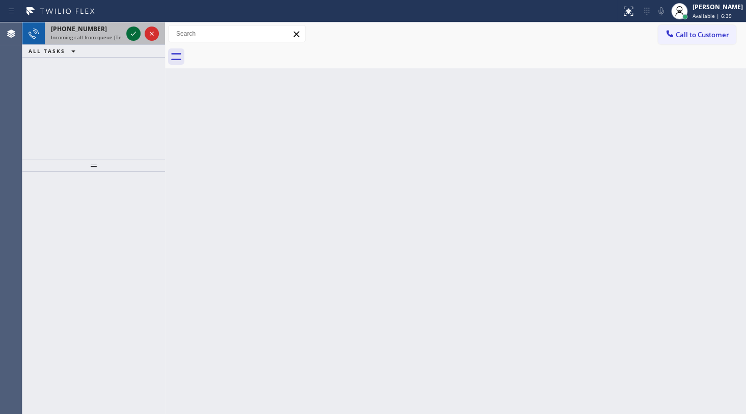
drag, startPoint x: 92, startPoint y: 70, endPoint x: 132, endPoint y: 39, distance: 51.5
click at [92, 70] on div "+18176301520 Incoming call from queue [Test] All ALL TASKS ALL TASKS ACTIVE TAS…" at bounding box center [93, 90] width 143 height 137
click at [135, 30] on icon at bounding box center [133, 34] width 12 height 12
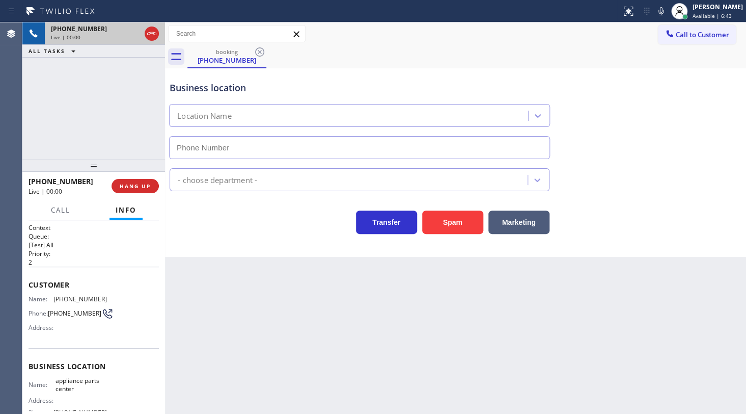
type input "(817) 482-5346"
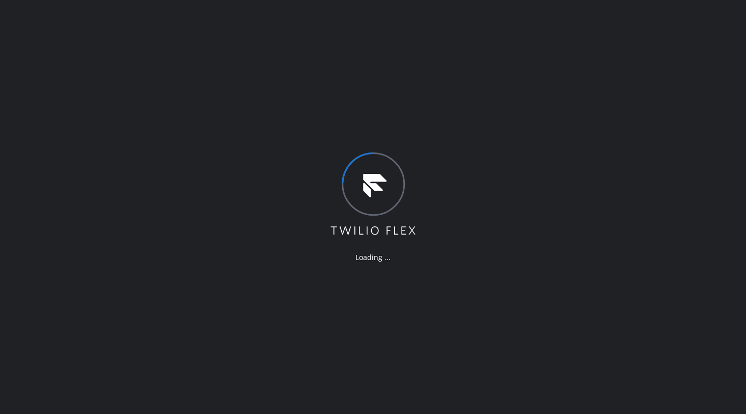
click at [437, 151] on div "Loading ..." at bounding box center [373, 207] width 746 height 414
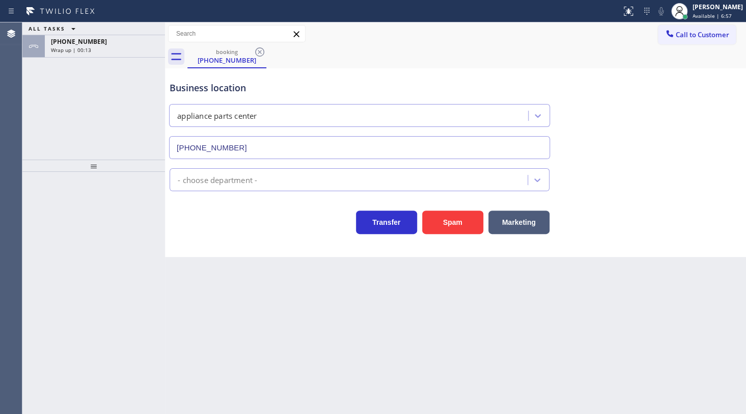
type input "[PHONE_NUMBER]"
click at [244, 250] on div "Business location appliance parts center [PHONE_NUMBER] Appliance Repair High E…" at bounding box center [455, 162] width 581 height 188
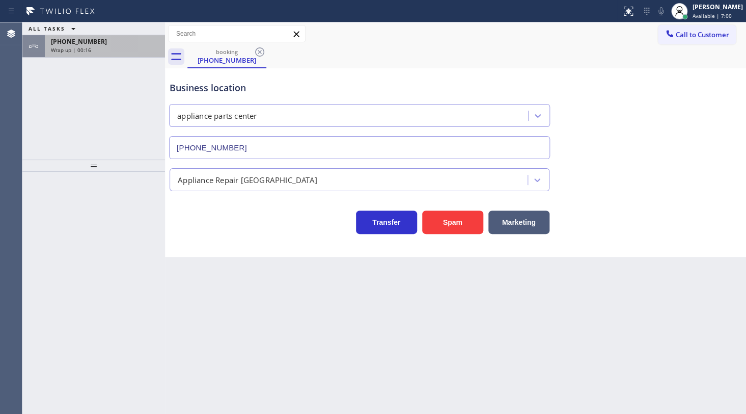
click at [83, 46] on span "Wrap up | 00:16" at bounding box center [71, 49] width 40 height 7
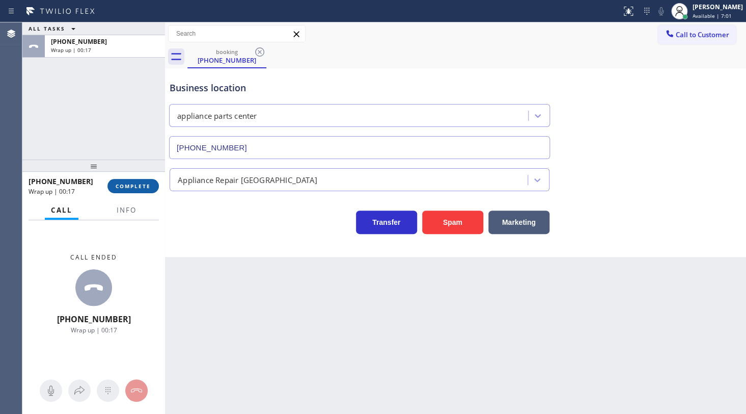
click at [142, 179] on button "COMPLETE" at bounding box center [132, 186] width 51 height 14
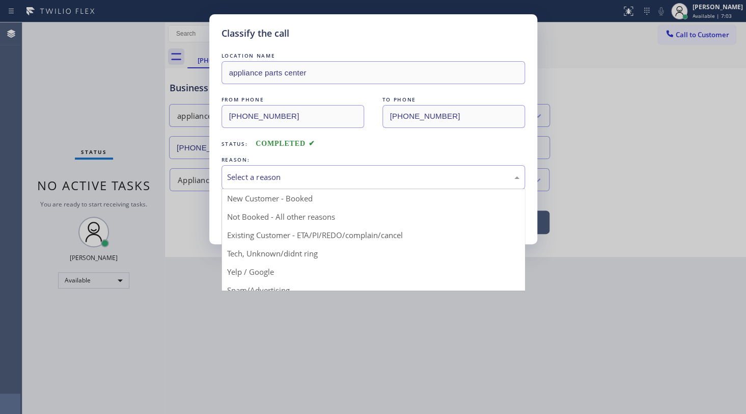
click at [236, 171] on div "Select a reason" at bounding box center [373, 177] width 292 height 12
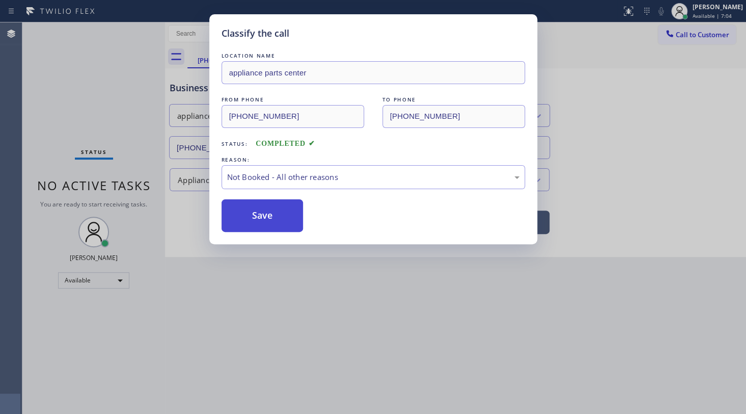
click at [257, 211] on button "Save" at bounding box center [263, 215] width 82 height 33
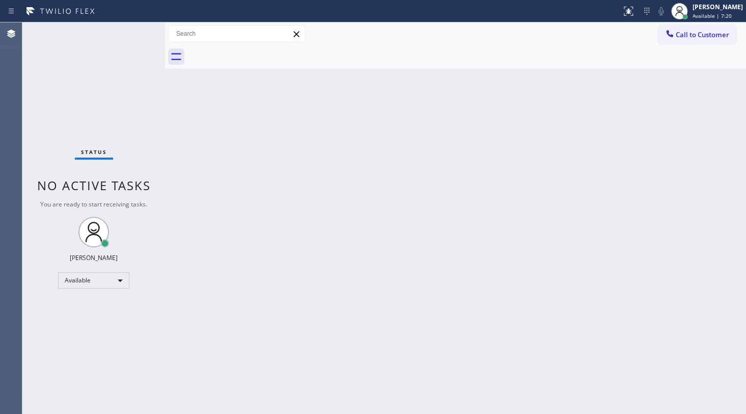
click at [80, 94] on div "Status No active tasks You are ready to start receiving tasks. JENIZA ALCAYDE A…" at bounding box center [93, 217] width 143 height 391
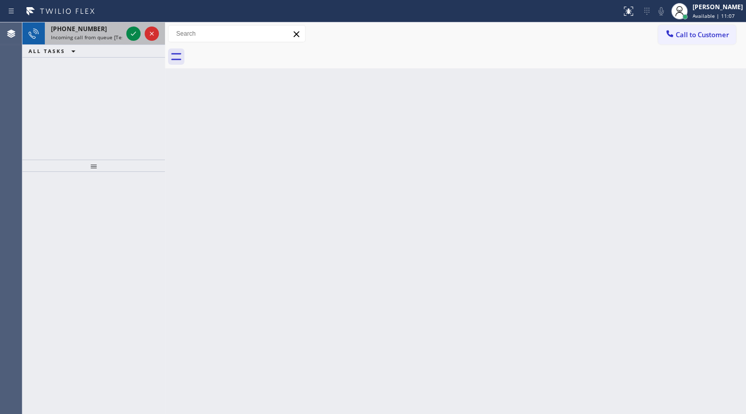
drag, startPoint x: 61, startPoint y: 75, endPoint x: 103, endPoint y: 42, distance: 53.4
click at [84, 65] on div "+19545882484 Incoming call from queue [Test] All ALL TASKS ALL TASKS ACTIVE TAS…" at bounding box center [93, 90] width 143 height 137
click at [127, 34] on icon at bounding box center [133, 34] width 12 height 12
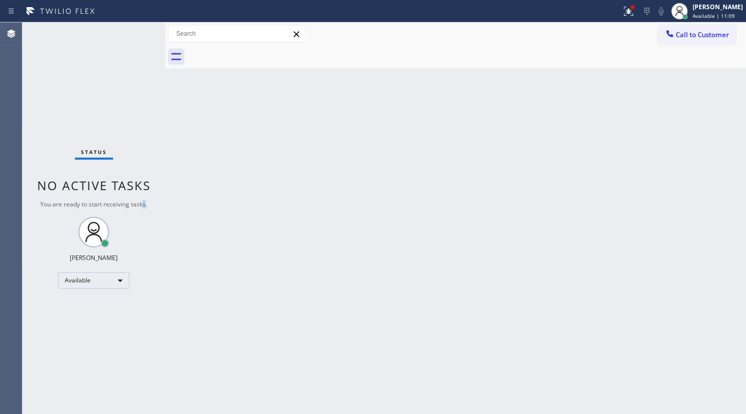
click at [143, 207] on span "You are ready to start receiving tasks." at bounding box center [93, 204] width 107 height 9
click at [638, 13] on div at bounding box center [628, 11] width 22 height 12
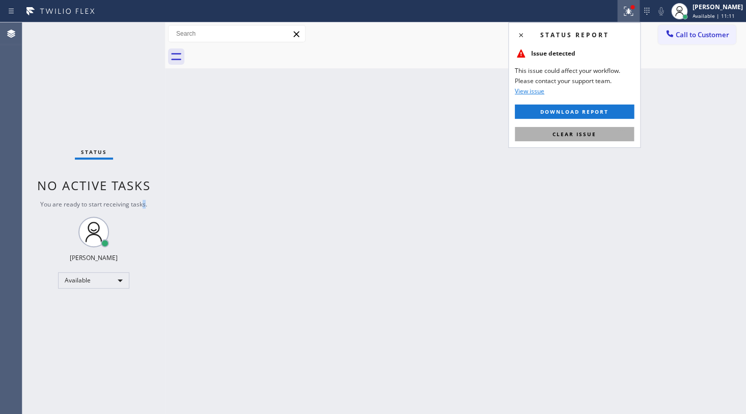
drag, startPoint x: 608, startPoint y: 135, endPoint x: 599, endPoint y: 144, distance: 11.9
click at [609, 135] on button "Clear issue" at bounding box center [574, 134] width 119 height 14
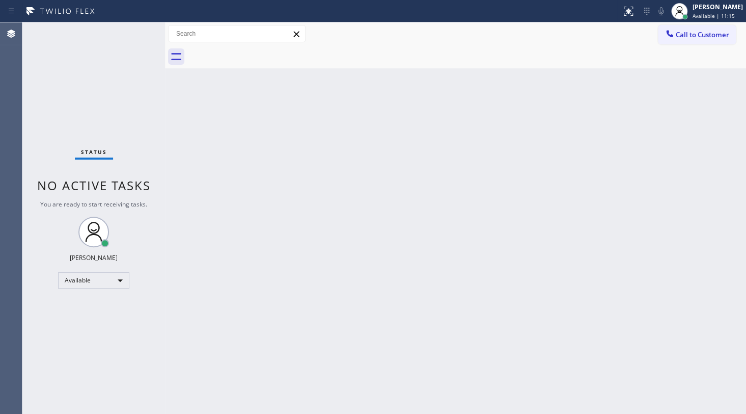
drag, startPoint x: 379, startPoint y: 289, endPoint x: 190, endPoint y: 348, distance: 198.6
click at [305, 312] on div "Back to Dashboard Change Sender ID Customers Technicians Select a contact Outbo…" at bounding box center [455, 217] width 581 height 391
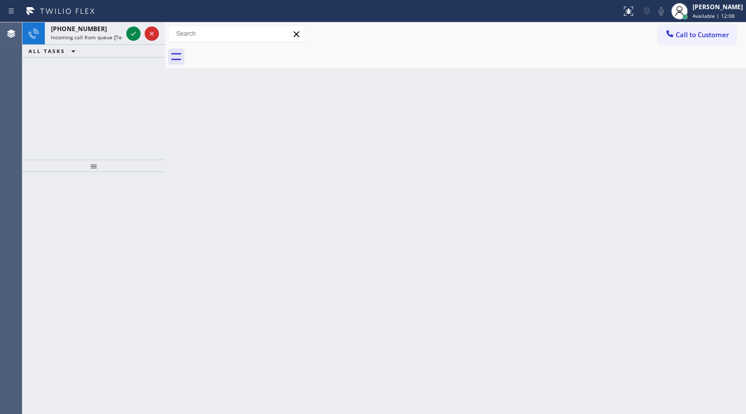
drag, startPoint x: 94, startPoint y: 104, endPoint x: 128, endPoint y: 67, distance: 50.1
click at [118, 81] on div "+13053962598 Incoming call from queue [Test] All ALL TASKS ALL TASKS ACTIVE TAS…" at bounding box center [93, 90] width 143 height 137
click at [132, 33] on icon at bounding box center [133, 34] width 12 height 12
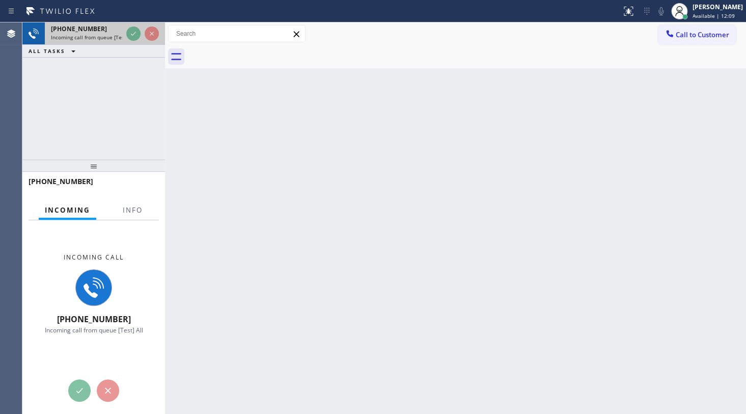
click at [127, 43] on div at bounding box center [142, 33] width 37 height 22
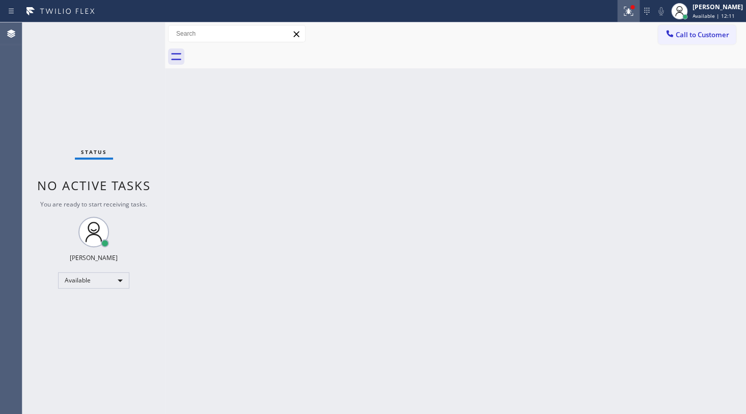
click at [620, 15] on div at bounding box center [628, 11] width 22 height 12
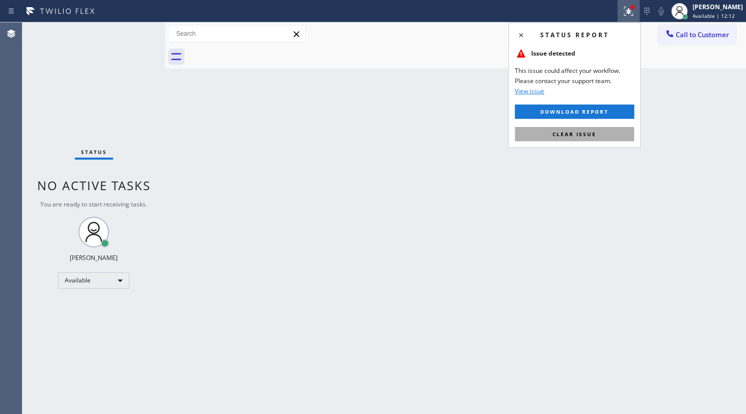
click at [578, 132] on span "Clear issue" at bounding box center [575, 133] width 44 height 7
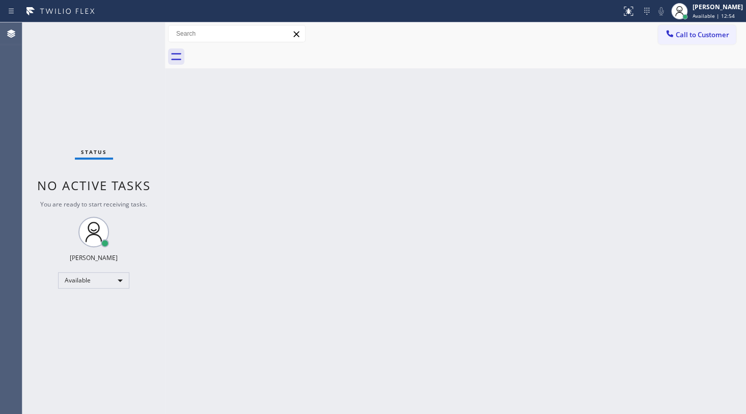
click at [97, 117] on div "Status No active tasks You are ready to start receiving tasks. JENIZA ALCAYDE A…" at bounding box center [93, 217] width 143 height 391
click at [463, 275] on div "Back to Dashboard Change Sender ID Customers Technicians Select a contact Outbo…" at bounding box center [455, 217] width 581 height 391
click at [66, 232] on div "Status No active tasks You are ready to start receiving tasks. JENIZA ALCAYDE A…" at bounding box center [93, 217] width 143 height 391
click at [68, 278] on div "Available" at bounding box center [93, 280] width 71 height 16
click at [87, 305] on li "Available" at bounding box center [93, 306] width 69 height 12
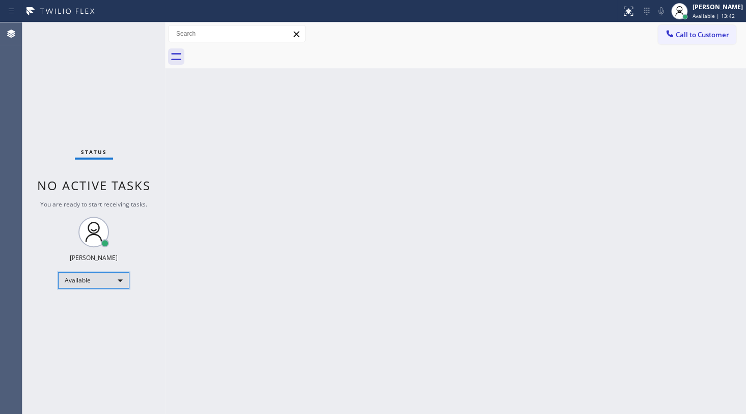
click at [85, 281] on div "Available" at bounding box center [93, 280] width 71 height 16
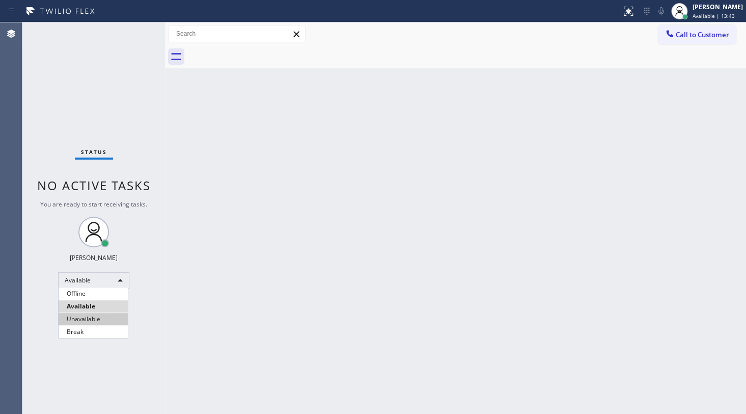
click at [89, 316] on li "Unavailable" at bounding box center [93, 319] width 69 height 12
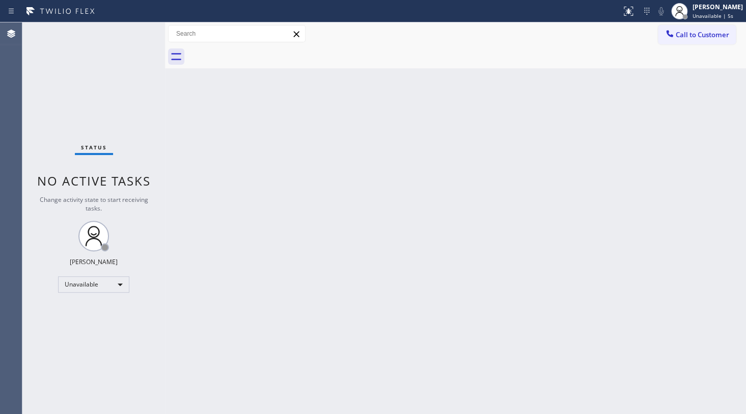
drag, startPoint x: 463, startPoint y: 301, endPoint x: 455, endPoint y: 316, distance: 17.3
click at [463, 301] on div "Back to Dashboard Change Sender ID Customers Technicians Select a contact Outbo…" at bounding box center [455, 217] width 581 height 391
click at [67, 282] on div "Unavailable" at bounding box center [93, 284] width 71 height 16
click at [76, 338] on li "Break" at bounding box center [93, 336] width 69 height 12
click at [53, 58] on div "Status No active tasks Change activity state to start receiving tasks. JENIZA A…" at bounding box center [93, 217] width 143 height 391
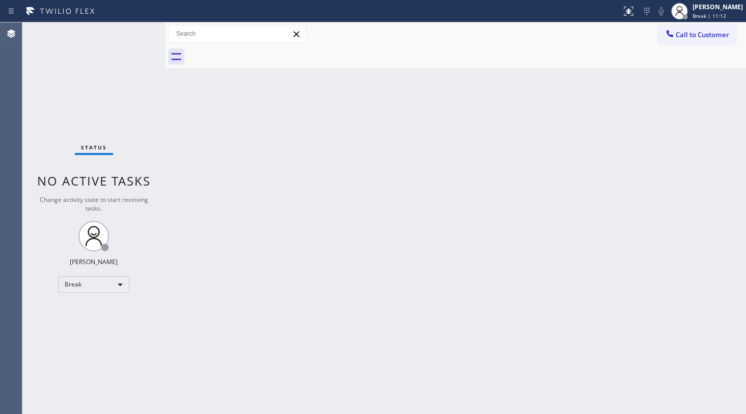
click at [102, 78] on div "Status No active tasks Change activity state to start receiving tasks. JENIZA A…" at bounding box center [93, 217] width 143 height 391
click at [87, 282] on div "Break" at bounding box center [93, 284] width 71 height 16
click at [87, 309] on li "Available" at bounding box center [93, 310] width 69 height 12
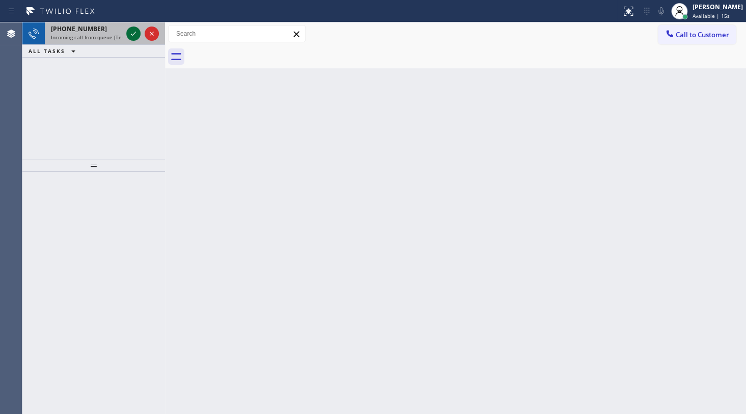
drag, startPoint x: 125, startPoint y: 28, endPoint x: 127, endPoint y: 33, distance: 5.2
click at [125, 30] on div at bounding box center [142, 33] width 37 height 22
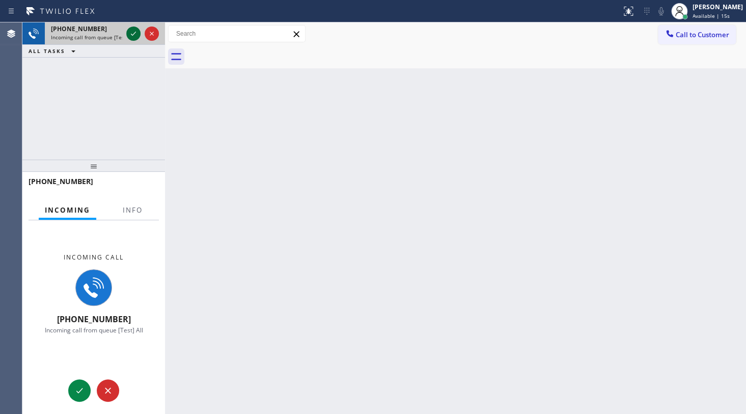
click at [127, 33] on icon at bounding box center [133, 34] width 12 height 12
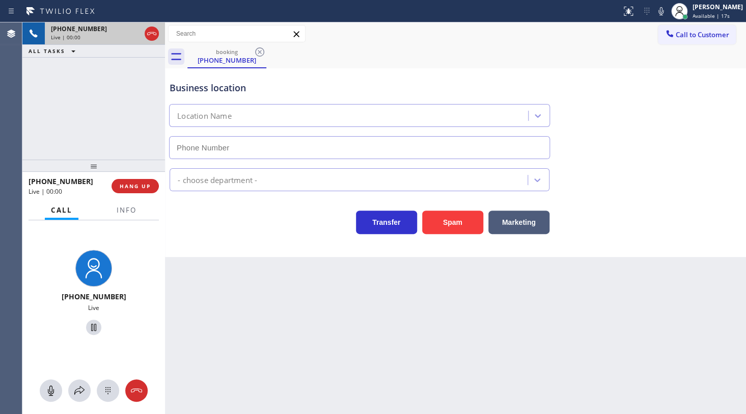
type input "(347) 696-9796"
click at [129, 215] on button "Info" at bounding box center [127, 210] width 32 height 20
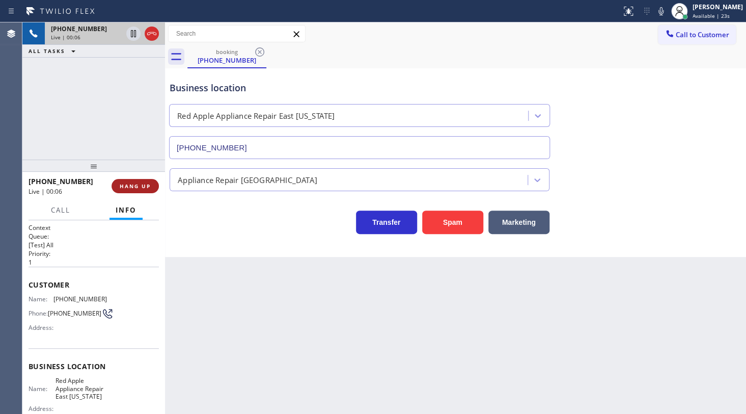
click at [149, 183] on span "HANG UP" at bounding box center [135, 185] width 31 height 7
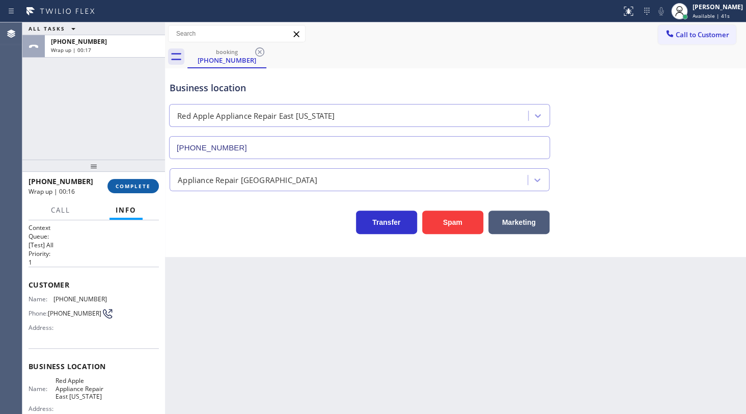
click at [155, 186] on button "COMPLETE" at bounding box center [132, 186] width 51 height 14
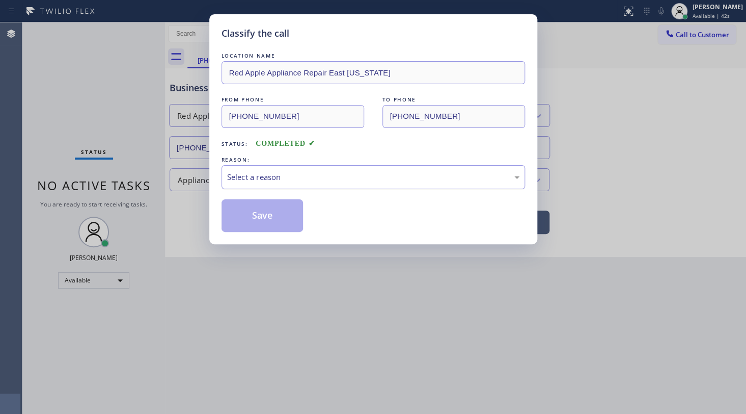
drag, startPoint x: 260, startPoint y: 170, endPoint x: 261, endPoint y: 182, distance: 12.3
click at [260, 171] on div "Select a reason" at bounding box center [373, 177] width 292 height 12
click at [263, 212] on button "Save" at bounding box center [263, 215] width 82 height 33
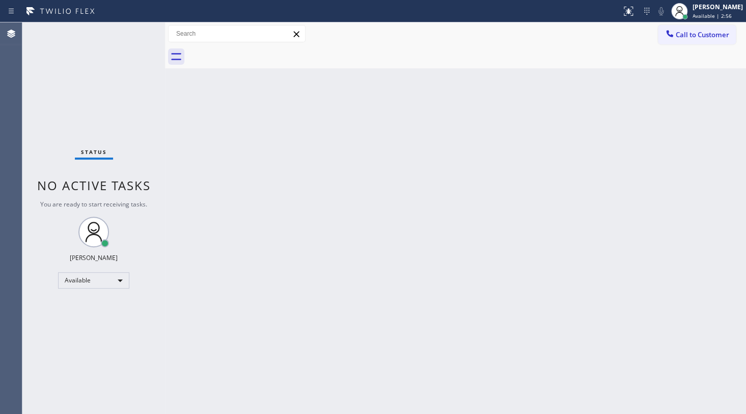
drag, startPoint x: 48, startPoint y: 22, endPoint x: 50, endPoint y: 33, distance: 10.9
click at [49, 29] on div "Status No active tasks You are ready to start receiving tasks. JENIZA ALCAYDE A…" at bounding box center [93, 217] width 143 height 391
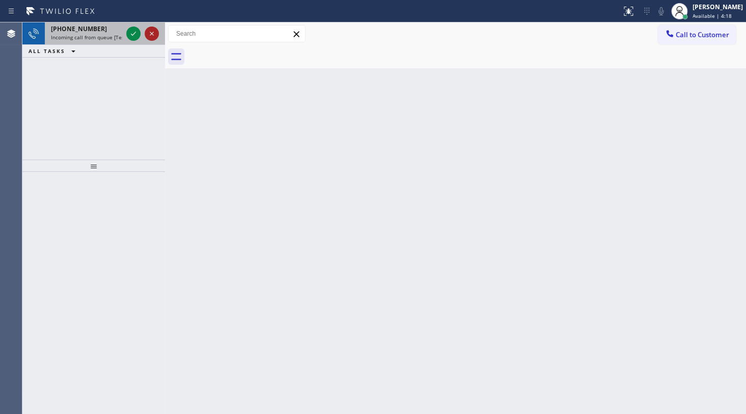
drag, startPoint x: 86, startPoint y: 33, endPoint x: 146, endPoint y: 33, distance: 59.6
click at [120, 34] on span "Incoming call from queue [Test] All" at bounding box center [93, 37] width 85 height 7
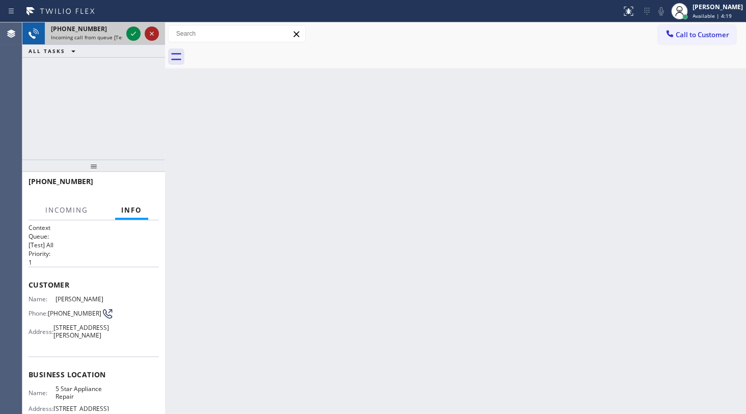
click at [146, 33] on icon at bounding box center [152, 34] width 12 height 12
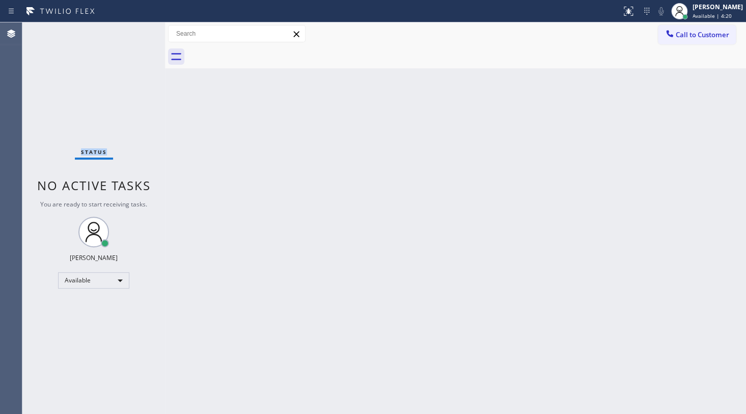
click at [132, 34] on div "Status No active tasks You are ready to start receiving tasks. JENIZA ALCAYDE A…" at bounding box center [93, 217] width 143 height 391
drag, startPoint x: 132, startPoint y: 34, endPoint x: 136, endPoint y: 50, distance: 16.8
click at [133, 41] on div "Status No active tasks You are ready to start receiving tasks. JENIZA ALCAYDE A…" at bounding box center [93, 217] width 143 height 391
click at [114, 33] on div "Status No active tasks You are ready to start receiving tasks. JENIZA ALCAYDE A…" at bounding box center [93, 217] width 143 height 391
click at [139, 30] on div "Status No active tasks You are ready to start receiving tasks. JENIZA ALCAYDE A…" at bounding box center [93, 217] width 143 height 391
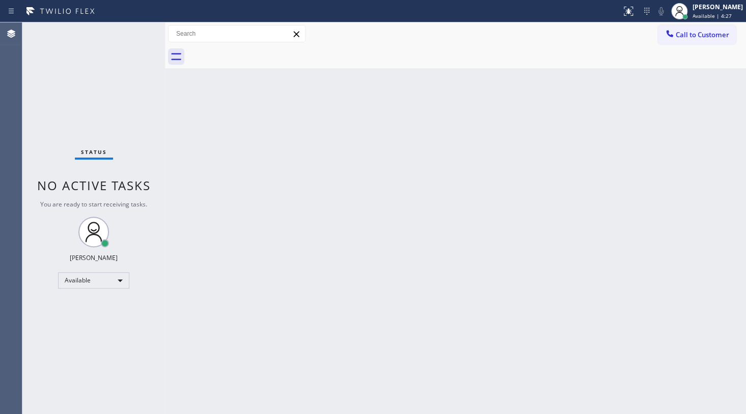
click at [140, 28] on div "Status No active tasks You are ready to start receiving tasks. JENIZA ALCAYDE A…" at bounding box center [93, 217] width 143 height 391
click at [32, 40] on div "Status No active tasks You are ready to start receiving tasks. JENIZA ALCAYDE A…" at bounding box center [93, 217] width 143 height 391
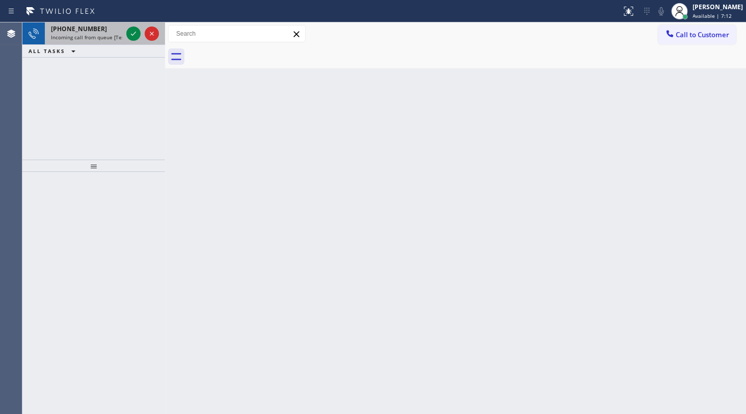
click at [122, 30] on div "+12692842898" at bounding box center [86, 28] width 71 height 9
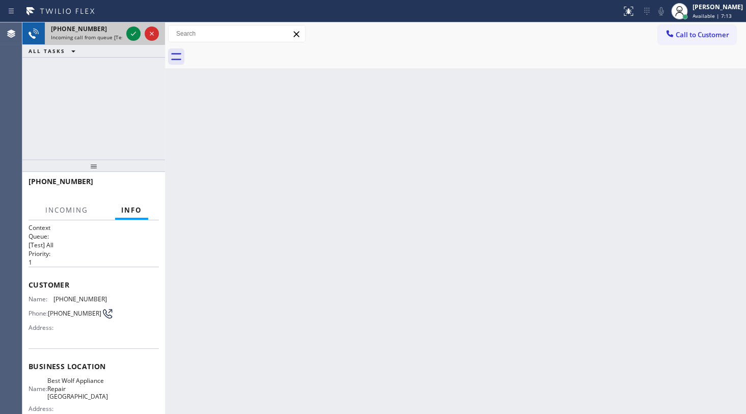
click at [124, 33] on div at bounding box center [142, 33] width 37 height 22
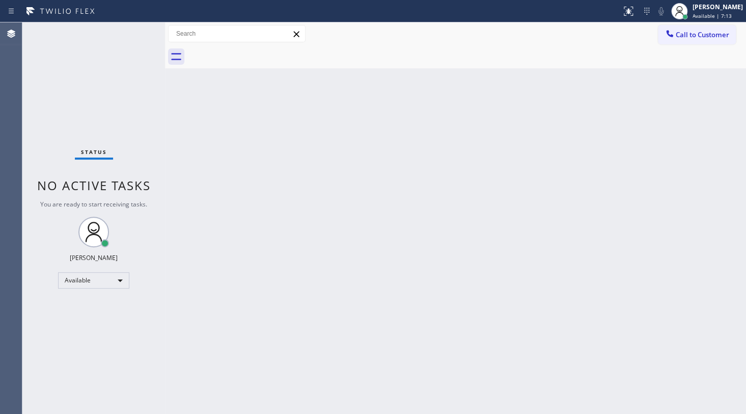
click at [127, 33] on div "Status No active tasks You are ready to start receiving tasks. JENIZA ALCAYDE A…" at bounding box center [93, 217] width 143 height 391
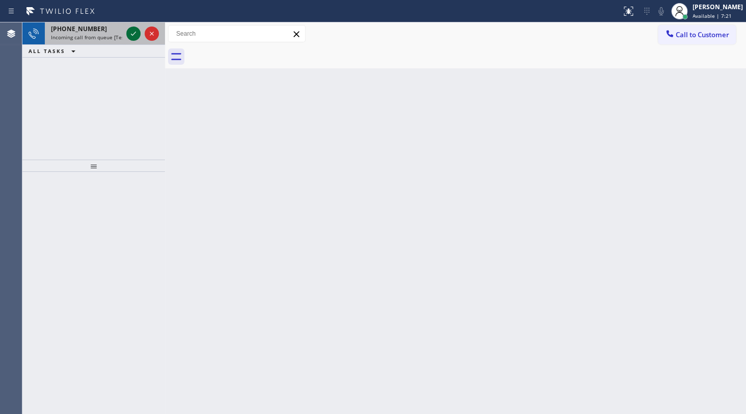
click at [134, 30] on icon at bounding box center [133, 34] width 12 height 12
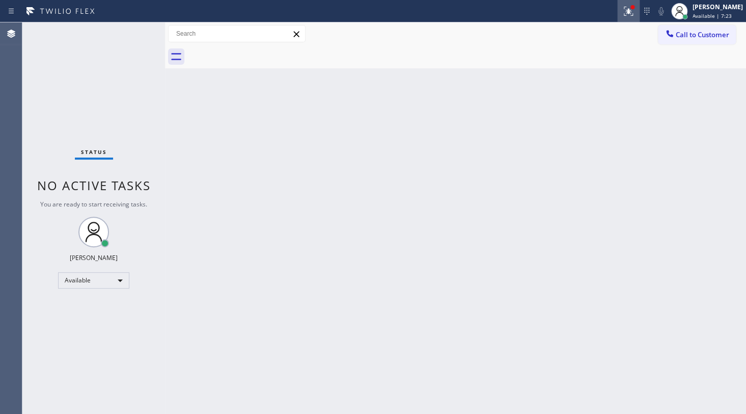
click at [627, 15] on icon at bounding box center [628, 11] width 12 height 12
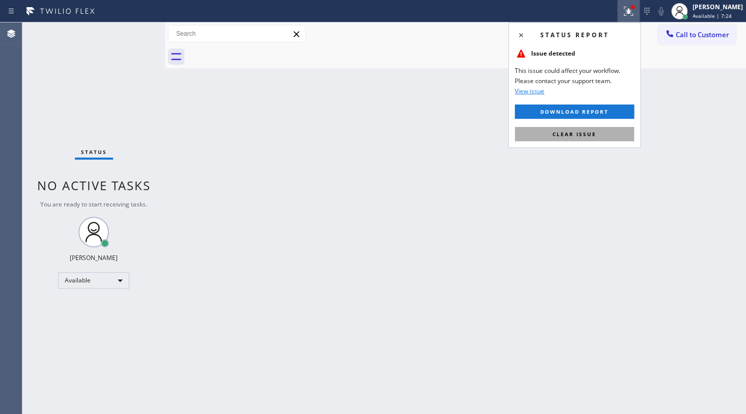
click at [606, 129] on button "Clear issue" at bounding box center [574, 134] width 119 height 14
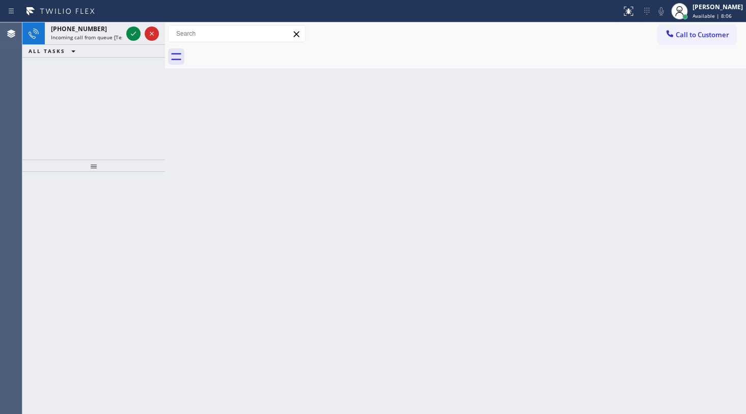
drag, startPoint x: 71, startPoint y: 92, endPoint x: 113, endPoint y: 54, distance: 55.9
click at [85, 82] on div "+18177246586 Incoming call from queue [Test] All ALL TASKS ALL TASKS ACTIVE TAS…" at bounding box center [93, 90] width 143 height 137
click at [142, 38] on div at bounding box center [142, 33] width 37 height 22
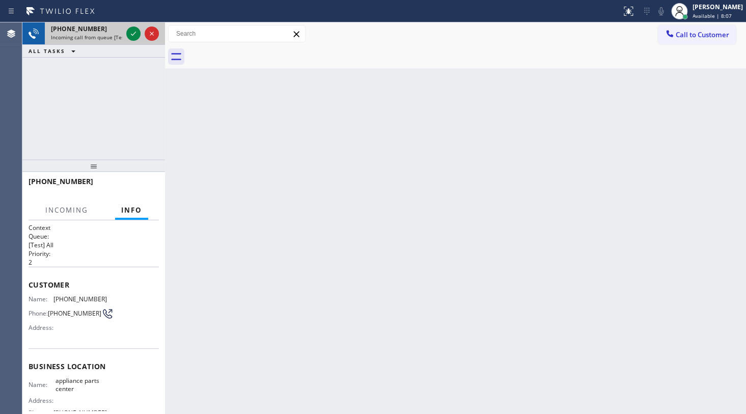
click at [141, 30] on div at bounding box center [142, 33] width 37 height 22
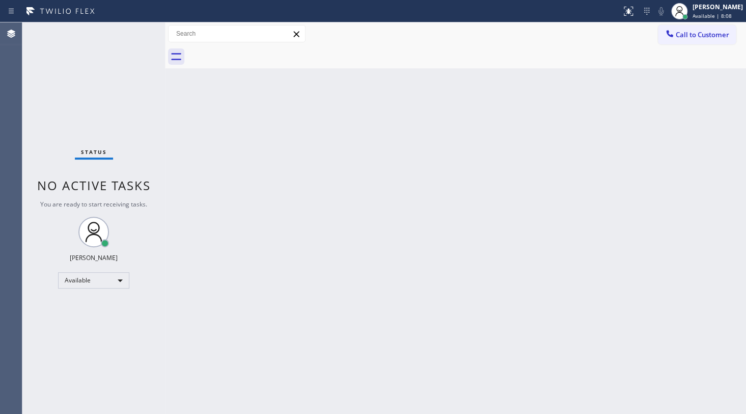
click at [135, 34] on div "Status No active tasks You are ready to start receiving tasks. JENIZA ALCAYDE A…" at bounding box center [93, 217] width 143 height 391
click at [80, 63] on div "Status No active tasks You are ready to start receiving tasks. JENIZA ALCAYDE A…" at bounding box center [93, 217] width 143 height 391
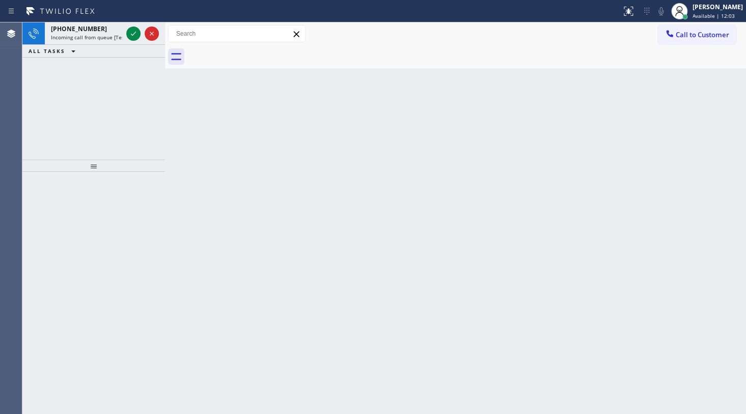
click at [100, 72] on div "+13053199920 Incoming call from queue [Test] All ALL TASKS ALL TASKS ACTIVE TAS…" at bounding box center [93, 90] width 143 height 137
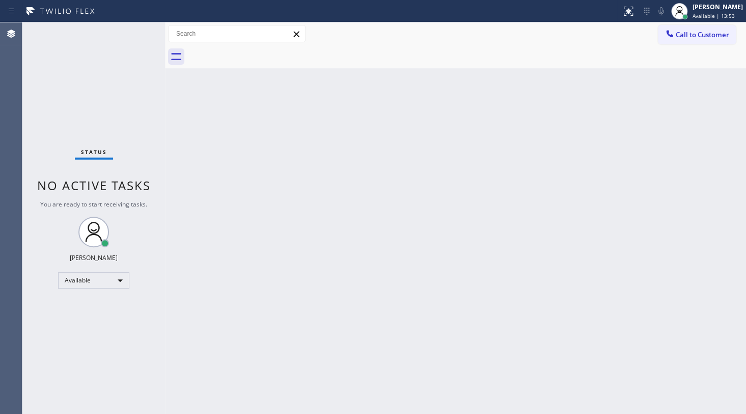
click at [132, 31] on div "Status No active tasks You are ready to start receiving tasks. JENIZA ALCAYDE A…" at bounding box center [93, 217] width 143 height 391
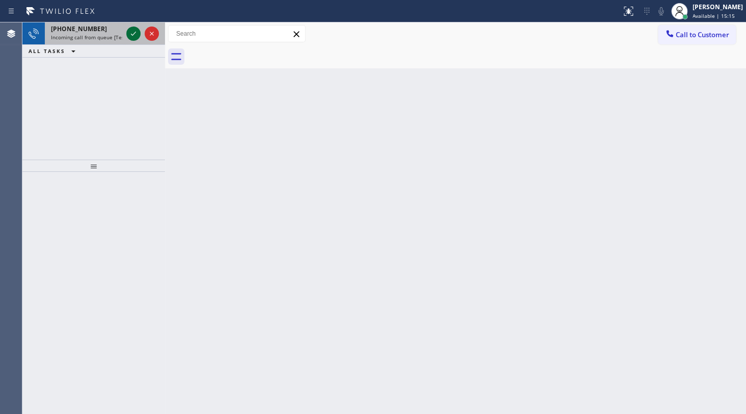
drag, startPoint x: 126, startPoint y: 31, endPoint x: 132, endPoint y: 33, distance: 6.4
click at [127, 33] on div at bounding box center [133, 34] width 14 height 12
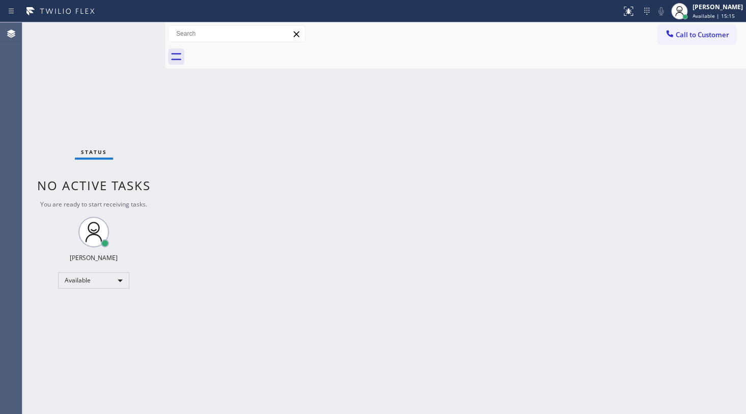
click at [133, 33] on div "Status No active tasks You are ready to start receiving tasks. JENIZA ALCAYDE A…" at bounding box center [93, 217] width 143 height 391
click at [621, 9] on div at bounding box center [628, 11] width 22 height 12
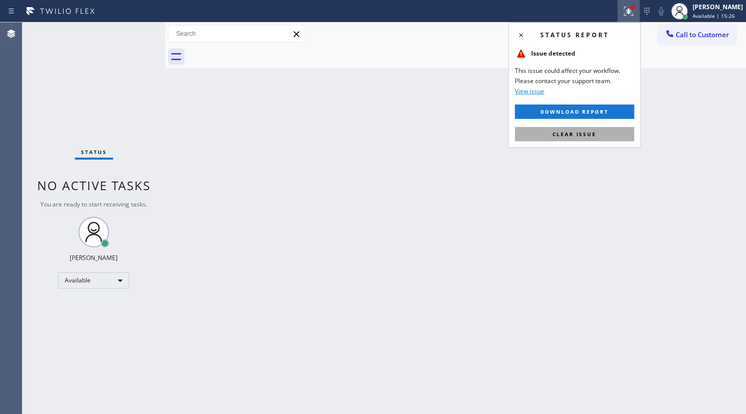
click at [611, 132] on button "Clear issue" at bounding box center [574, 134] width 119 height 14
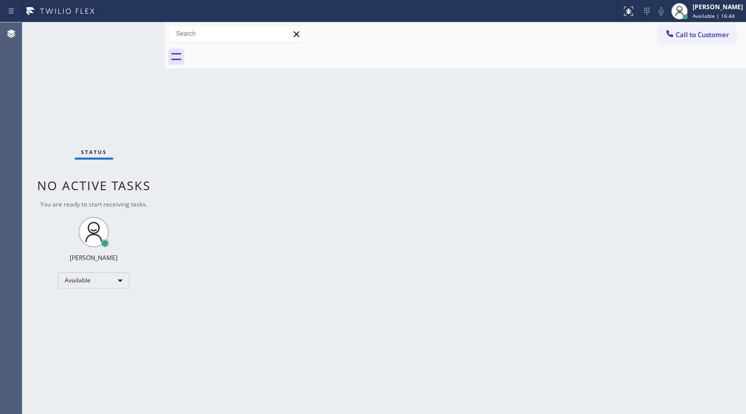
click at [437, 227] on div "Back to Dashboard Change Sender ID Customers Technicians Select a contact Outbo…" at bounding box center [455, 217] width 581 height 391
click at [36, 73] on div "Status No active tasks You are ready to start receiving tasks. JENIZA ALCAYDE A…" at bounding box center [93, 217] width 143 height 391
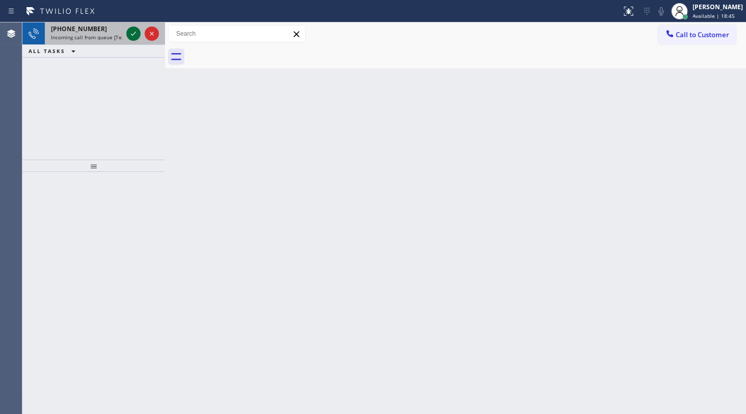
click at [132, 36] on icon at bounding box center [133, 34] width 12 height 12
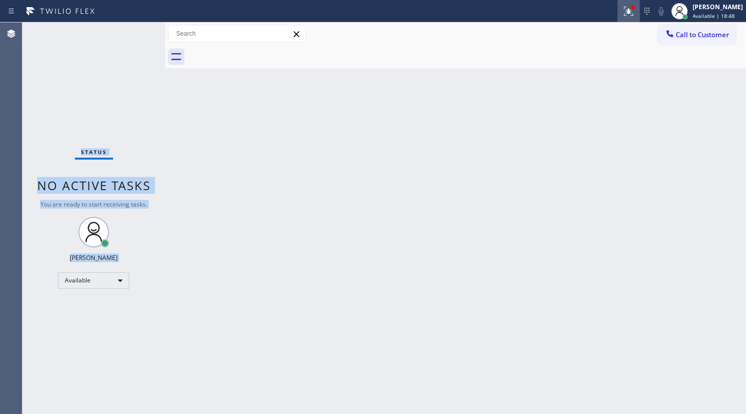
click at [619, 6] on div at bounding box center [628, 11] width 22 height 12
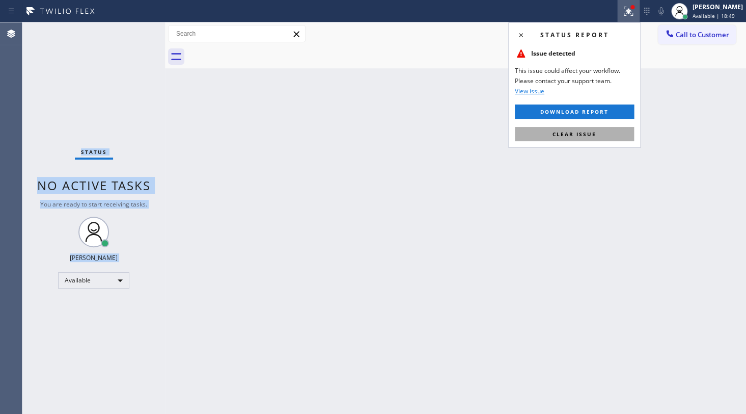
click at [587, 133] on span "Clear issue" at bounding box center [575, 133] width 44 height 7
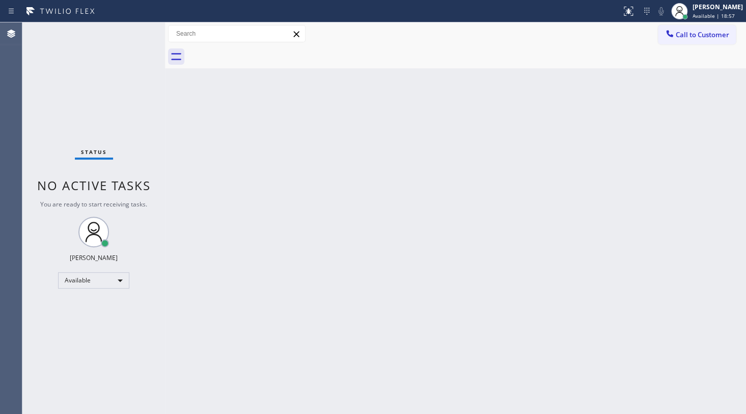
click at [425, 163] on div "Back to Dashboard Change Sender ID Customers Technicians Select a contact Outbo…" at bounding box center [455, 217] width 581 height 391
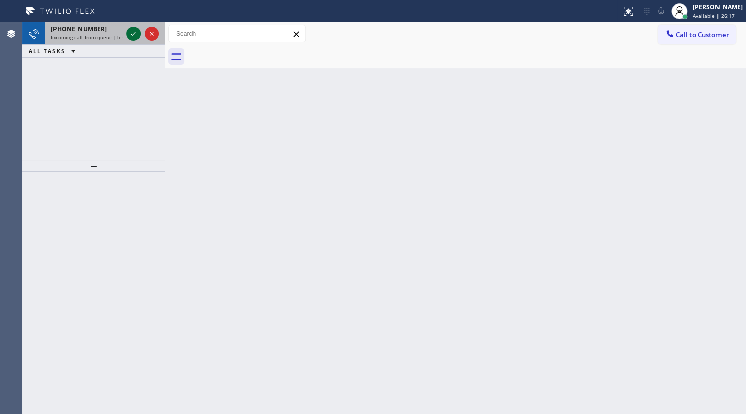
click at [128, 37] on div at bounding box center [133, 34] width 14 height 12
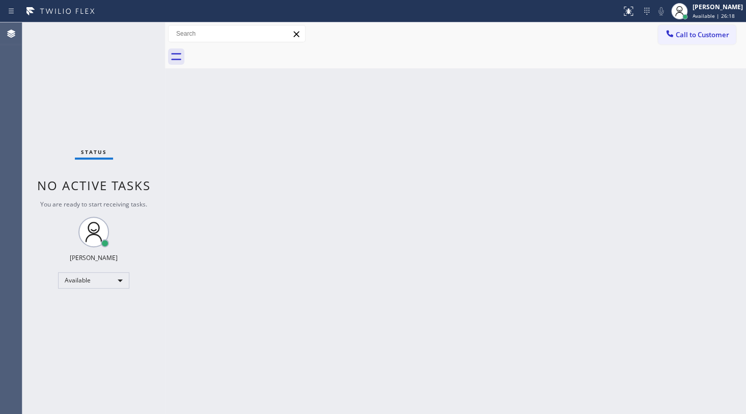
click at [132, 36] on div "Status No active tasks You are ready to start receiving tasks. JENIZA ALCAYDE A…" at bounding box center [93, 217] width 143 height 391
click at [628, 11] on icon at bounding box center [628, 10] width 6 height 4
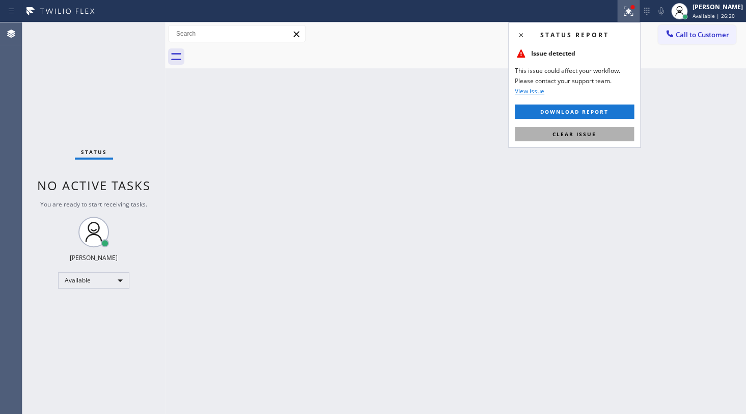
click at [549, 134] on button "Clear issue" at bounding box center [574, 134] width 119 height 14
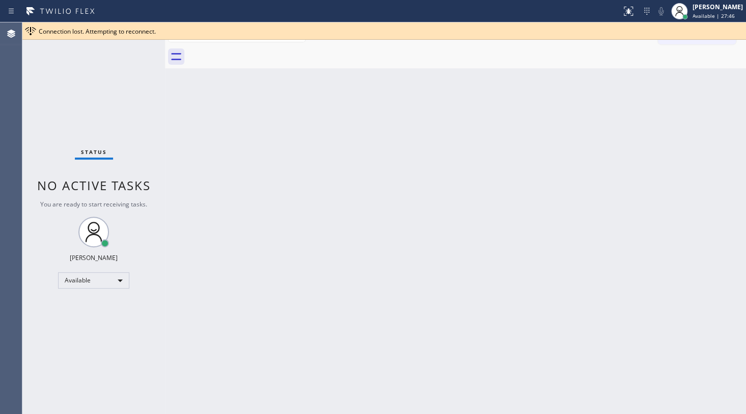
click at [62, 57] on div "Status No active tasks You are ready to start receiving tasks. JENIZA ALCAYDE A…" at bounding box center [93, 217] width 143 height 391
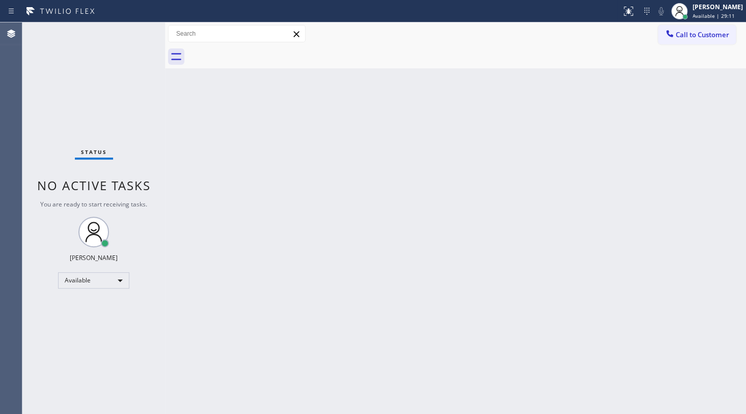
click at [140, 117] on div "Status No active tasks You are ready to start receiving tasks. JENIZA ALCAYDE A…" at bounding box center [93, 217] width 143 height 391
click at [89, 286] on div "Available" at bounding box center [93, 280] width 71 height 16
drag, startPoint x: 89, startPoint y: 321, endPoint x: 89, endPoint y: 315, distance: 6.1
click at [89, 318] on li "Unavailable" at bounding box center [93, 319] width 69 height 12
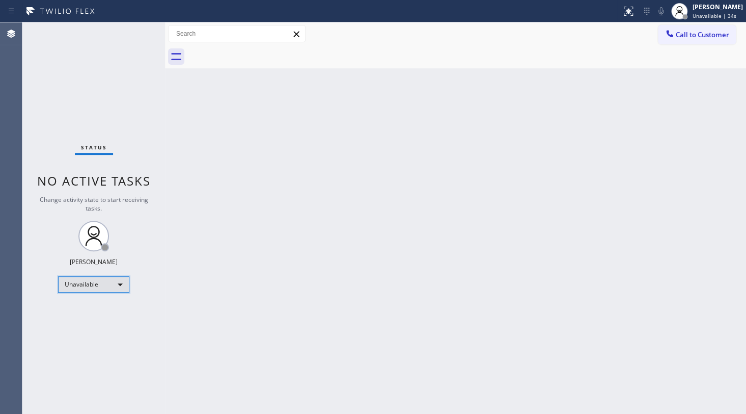
click at [81, 279] on div "Unavailable" at bounding box center [93, 284] width 71 height 16
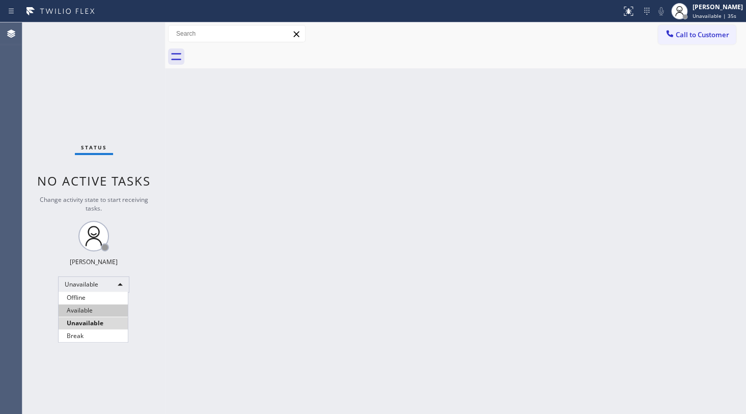
click at [92, 307] on li "Available" at bounding box center [93, 310] width 69 height 12
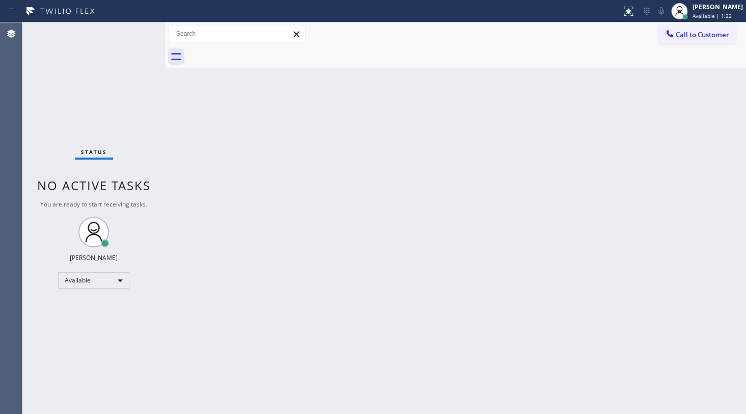
drag, startPoint x: 372, startPoint y: 220, endPoint x: 467, endPoint y: 398, distance: 202.3
click at [372, 238] on div "Back to Dashboard Change Sender ID Customers Technicians Select a contact Outbo…" at bounding box center [455, 217] width 581 height 391
click at [135, 88] on div "Status No active tasks You are ready to start receiving tasks. JENIZA ALCAYDE A…" at bounding box center [93, 217] width 143 height 391
click at [132, 69] on div "Status No active tasks You are ready to start receiving tasks. JENIZA ALCAYDE A…" at bounding box center [93, 217] width 143 height 391
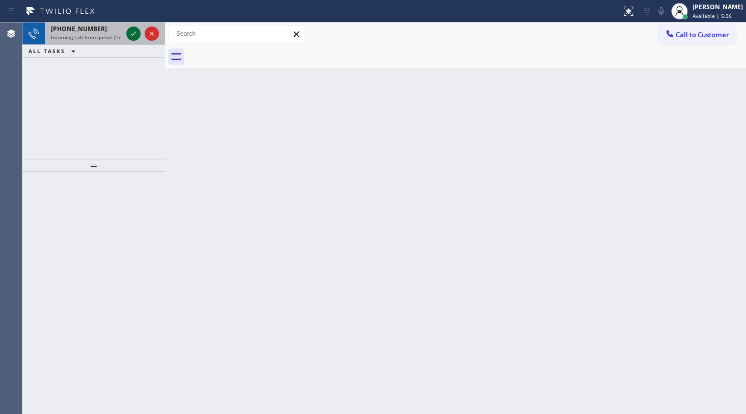
click at [141, 34] on div at bounding box center [142, 33] width 37 height 22
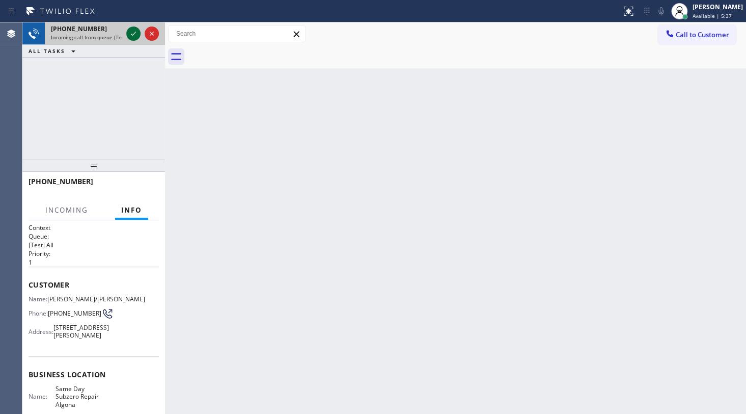
click at [133, 34] on icon at bounding box center [133, 34] width 12 height 12
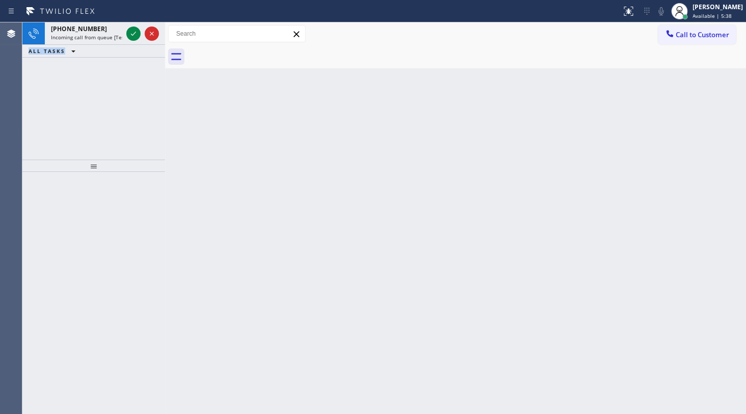
click at [133, 34] on icon at bounding box center [133, 34] width 12 height 12
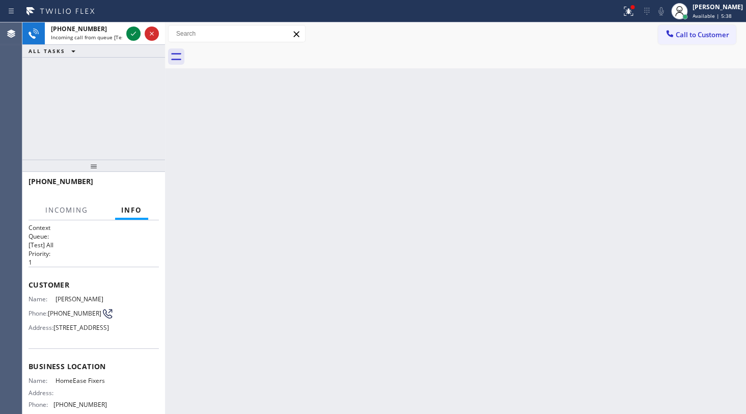
click at [133, 34] on icon at bounding box center [133, 34] width 12 height 12
click at [138, 31] on div at bounding box center [142, 33] width 37 height 22
click at [142, 18] on div at bounding box center [310, 11] width 613 height 16
click at [144, 10] on div at bounding box center [310, 11] width 613 height 16
click at [146, 13] on div at bounding box center [310, 11] width 613 height 16
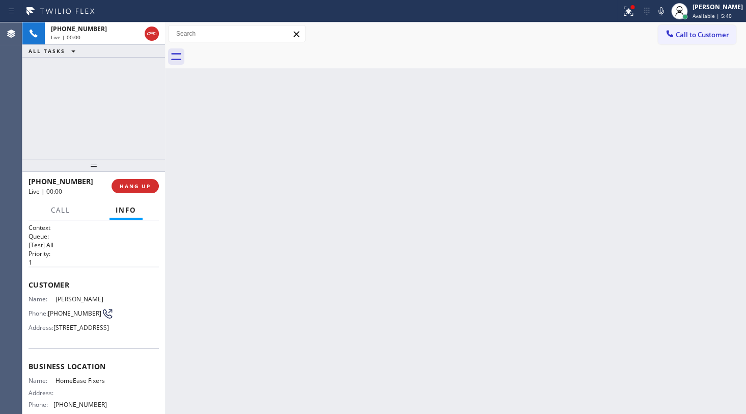
click at [146, 14] on div at bounding box center [310, 11] width 613 height 16
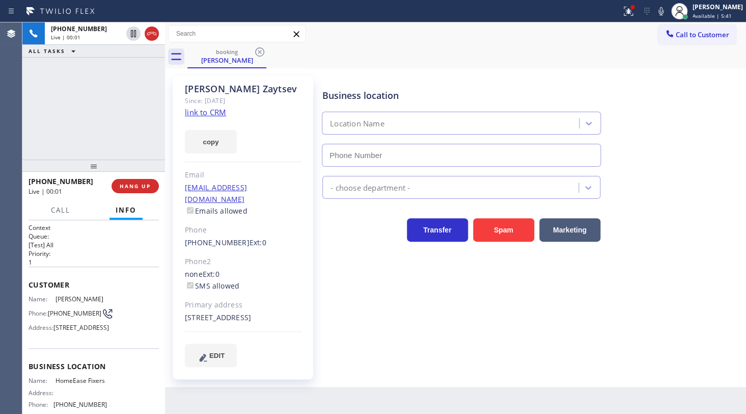
type input "(214) 206-3497"
click at [201, 110] on link "link to CRM" at bounding box center [205, 112] width 41 height 10
click at [629, 10] on icon at bounding box center [627, 10] width 6 height 7
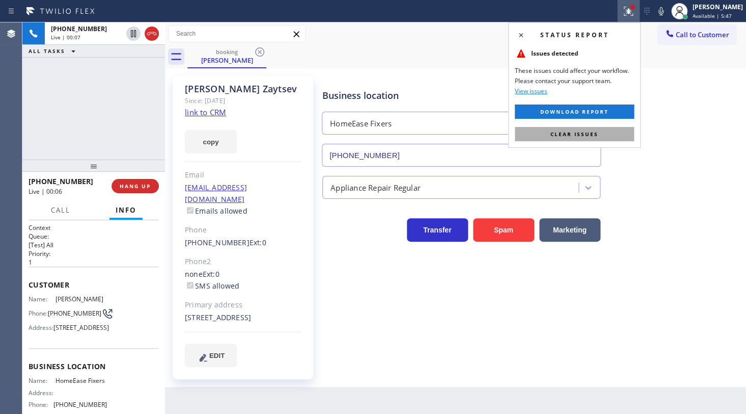
drag, startPoint x: 615, startPoint y: 135, endPoint x: 312, endPoint y: 116, distance: 303.1
click at [613, 134] on button "Clear issues" at bounding box center [574, 134] width 119 height 14
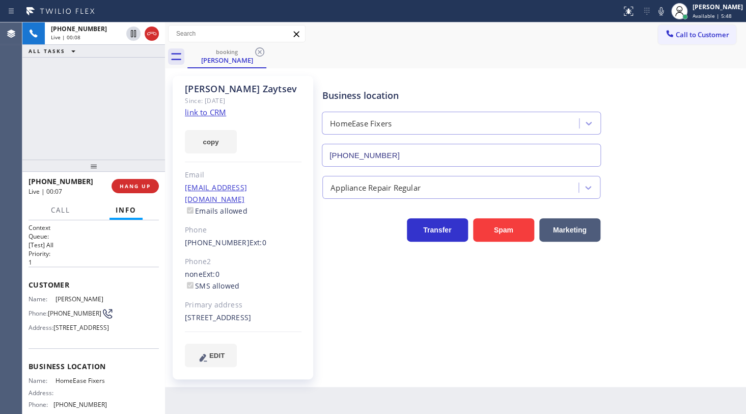
click at [194, 109] on link "link to CRM" at bounding box center [205, 112] width 41 height 10
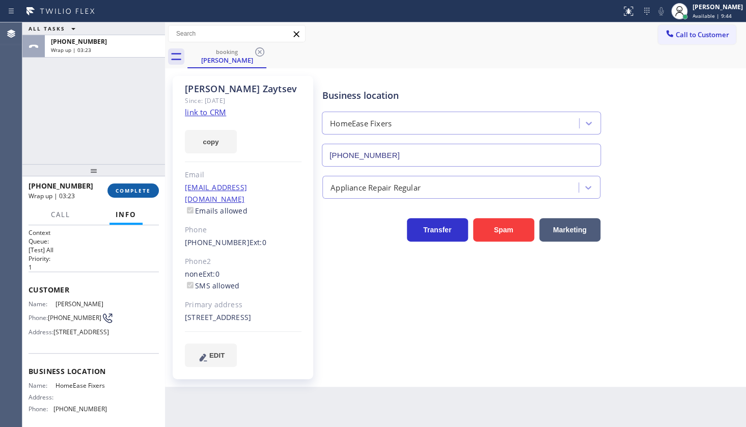
click at [125, 187] on span "COMPLETE" at bounding box center [133, 190] width 35 height 7
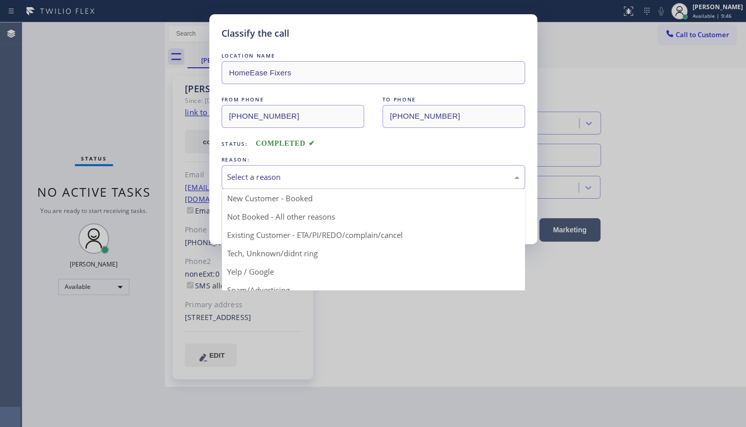
click at [260, 172] on div "Select a reason" at bounding box center [373, 177] width 292 height 12
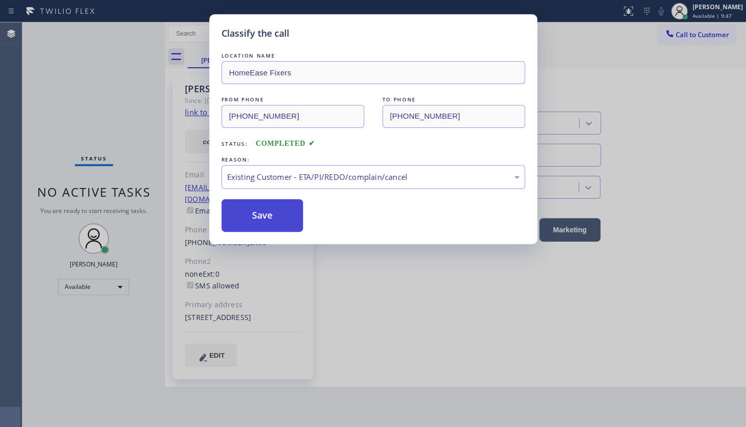
drag, startPoint x: 248, startPoint y: 232, endPoint x: 248, endPoint y: 222, distance: 10.7
click at [251, 204] on button "Save" at bounding box center [263, 215] width 82 height 33
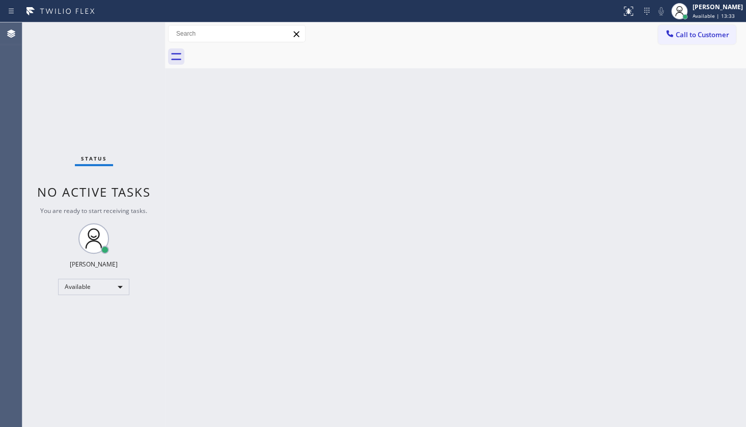
click at [116, 38] on div "Status No active tasks You are ready to start receiving tasks. JENIZA ALCAYDE A…" at bounding box center [93, 224] width 143 height 404
drag, startPoint x: 213, startPoint y: 416, endPoint x: 211, endPoint y: 422, distance: 6.3
click at [211, 413] on div "Back to Dashboard Change Sender ID Customers Technicians Select a contact Outbo…" at bounding box center [455, 224] width 581 height 404
drag, startPoint x: 127, startPoint y: 51, endPoint x: 134, endPoint y: 4, distance: 48.5
click at [127, 48] on div "Status No active tasks You are ready to start receiving tasks. JENIZA ALCAYDE A…" at bounding box center [93, 224] width 143 height 404
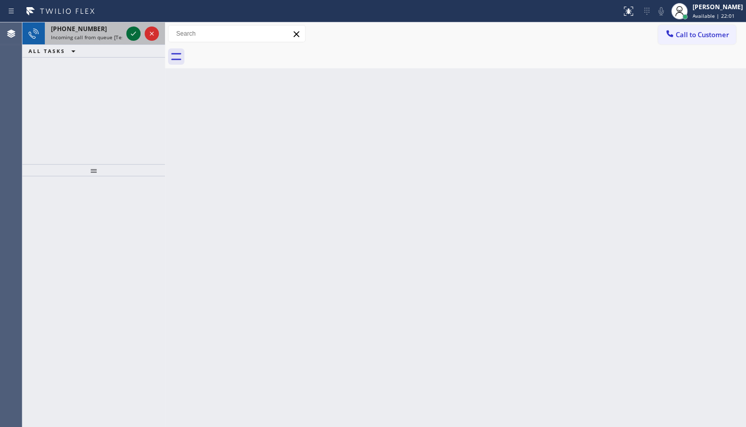
drag, startPoint x: 122, startPoint y: 37, endPoint x: 139, endPoint y: 35, distance: 16.9
click at [136, 36] on div "+19288487871 Incoming call from queue [Test] All" at bounding box center [93, 33] width 143 height 22
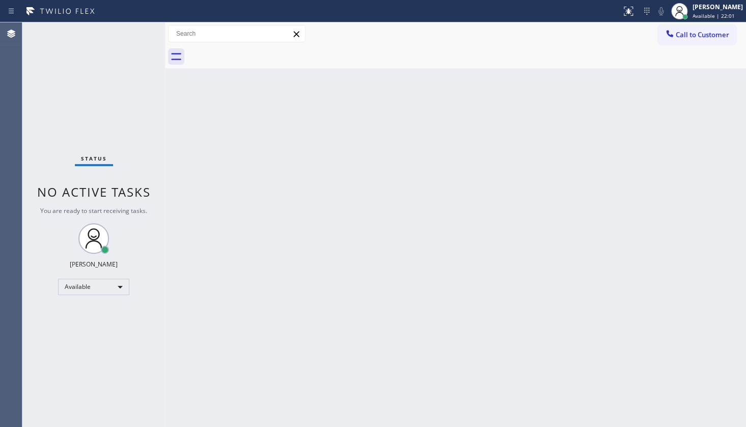
click at [135, 32] on div "Status No active tasks You are ready to start receiving tasks. JENIZA ALCAYDE A…" at bounding box center [93, 224] width 143 height 404
click at [135, 34] on div "Status No active tasks You are ready to start receiving tasks. JENIZA ALCAYDE A…" at bounding box center [93, 224] width 143 height 404
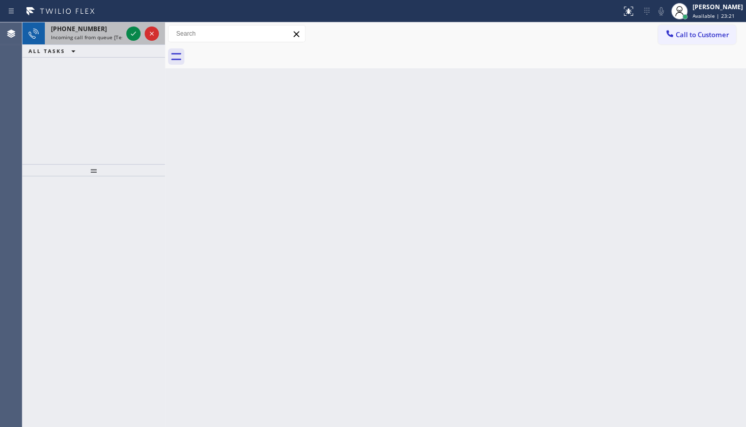
drag, startPoint x: 69, startPoint y: 34, endPoint x: 135, endPoint y: 34, distance: 66.7
click at [70, 34] on span "Incoming call from queue [Test] All" at bounding box center [93, 37] width 85 height 7
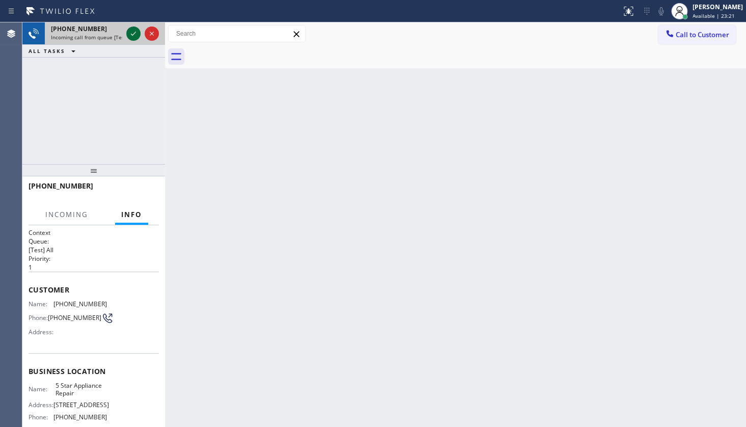
click at [135, 33] on icon at bounding box center [133, 34] width 12 height 12
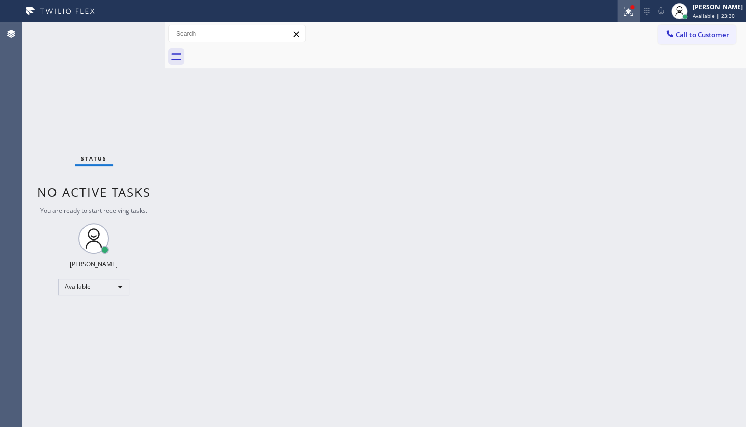
click at [626, 8] on icon at bounding box center [628, 11] width 12 height 12
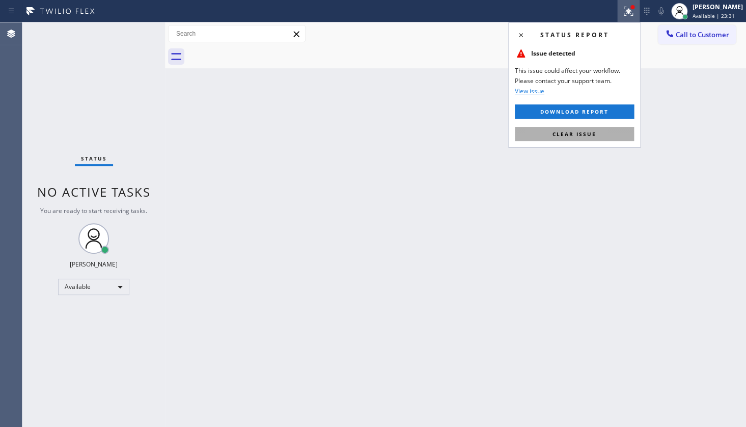
click at [593, 135] on span "Clear issue" at bounding box center [575, 133] width 44 height 7
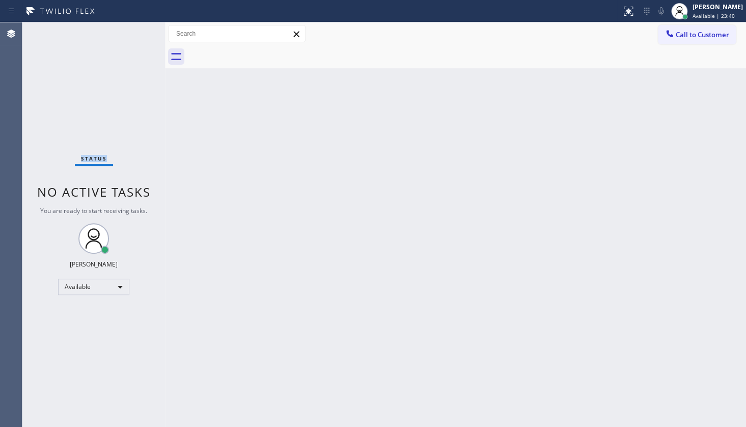
click at [59, 120] on div "Status No active tasks You are ready to start receiving tasks. JENIZA ALCAYDE A…" at bounding box center [93, 224] width 143 height 404
drag, startPoint x: 137, startPoint y: 41, endPoint x: 134, endPoint y: 35, distance: 6.6
click at [134, 35] on div "Status No active tasks You are ready to start receiving tasks. JENIZA ALCAYDE A…" at bounding box center [93, 224] width 143 height 404
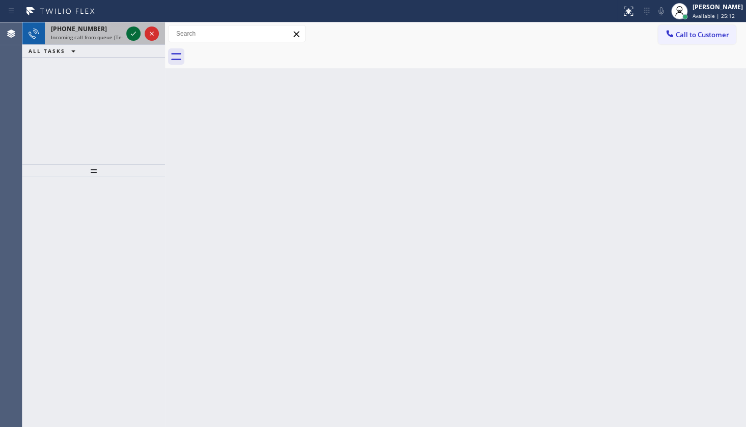
drag, startPoint x: 143, startPoint y: 35, endPoint x: 127, endPoint y: 33, distance: 16.0
click at [137, 36] on div at bounding box center [142, 33] width 37 height 22
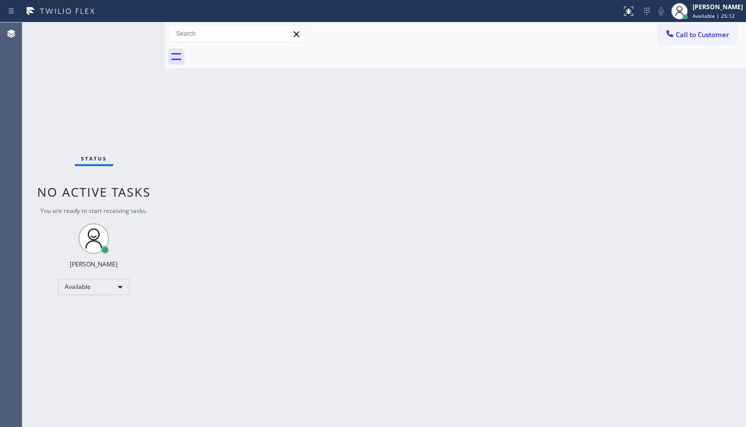
click at [134, 35] on div "Status No active tasks You are ready to start receiving tasks. JENIZA ALCAYDE A…" at bounding box center [93, 224] width 143 height 404
drag, startPoint x: 134, startPoint y: 35, endPoint x: 159, endPoint y: 35, distance: 25.5
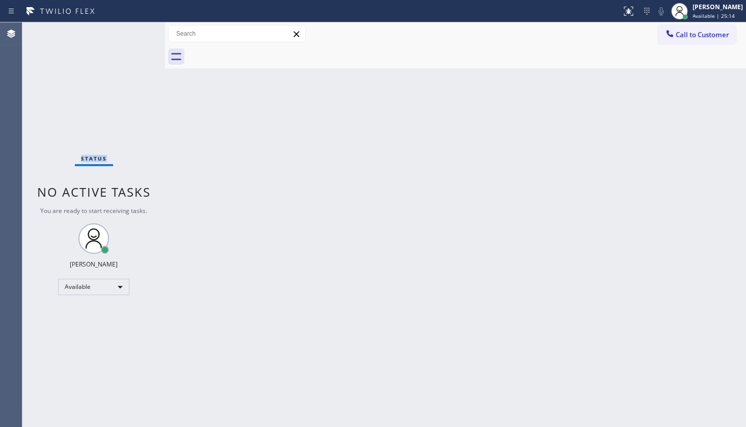
click at [150, 35] on div "Status No active tasks You are ready to start receiving tasks. JENIZA ALCAYDE A…" at bounding box center [93, 224] width 143 height 404
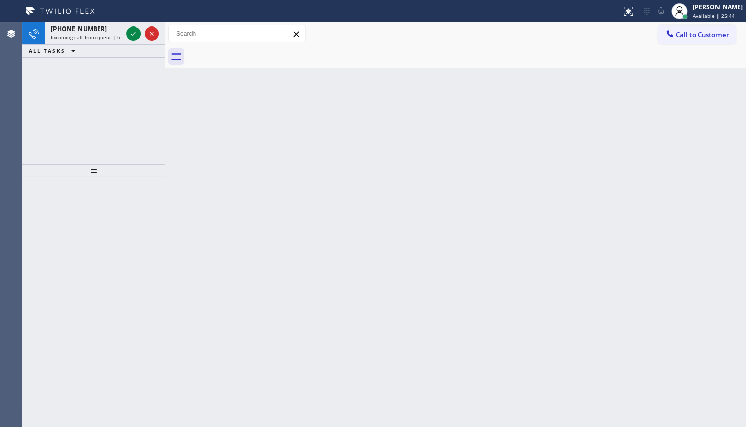
click at [115, 86] on div "+16827778929 Incoming call from queue [Test] All ALL TASKS ALL TASKS ACTIVE TAS…" at bounding box center [93, 93] width 143 height 142
click at [130, 31] on icon at bounding box center [133, 34] width 12 height 12
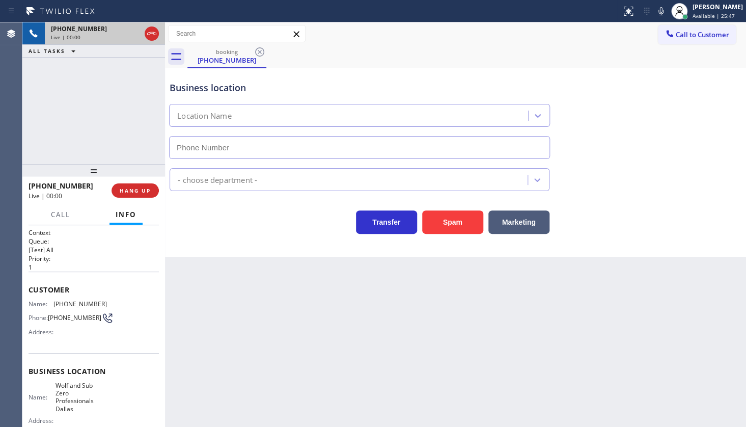
type input "[PHONE_NUMBER]"
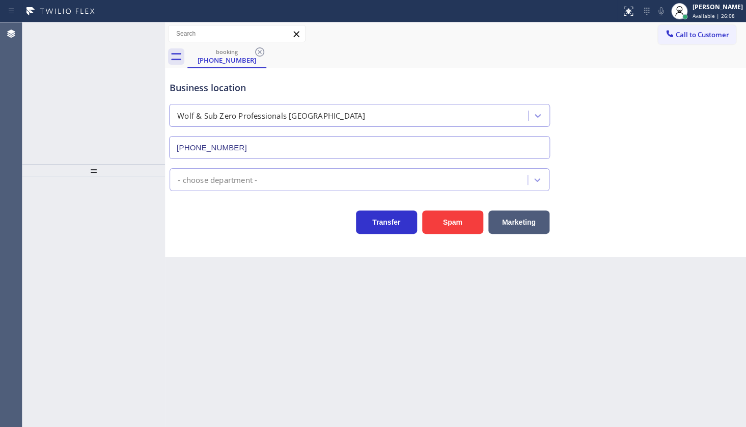
type input "[PHONE_NUMBER]"
drag, startPoint x: 70, startPoint y: 46, endPoint x: 76, endPoint y: 61, distance: 16.0
click at [70, 47] on div "[PHONE_NUMBER] Wrap up | 00:43" at bounding box center [103, 46] width 116 height 22
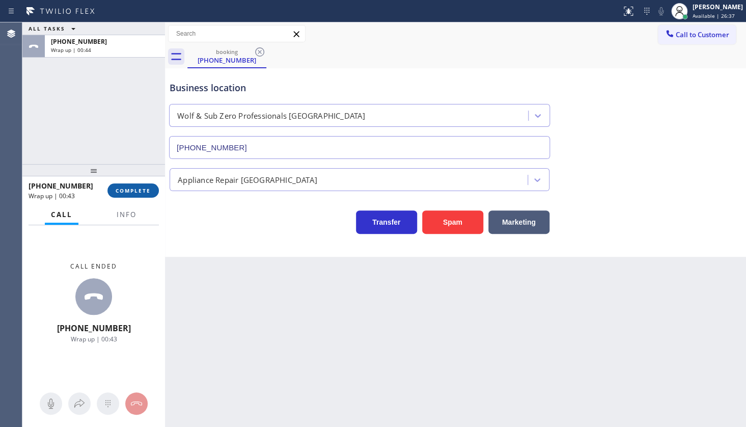
click at [135, 190] on span "COMPLETE" at bounding box center [133, 190] width 35 height 7
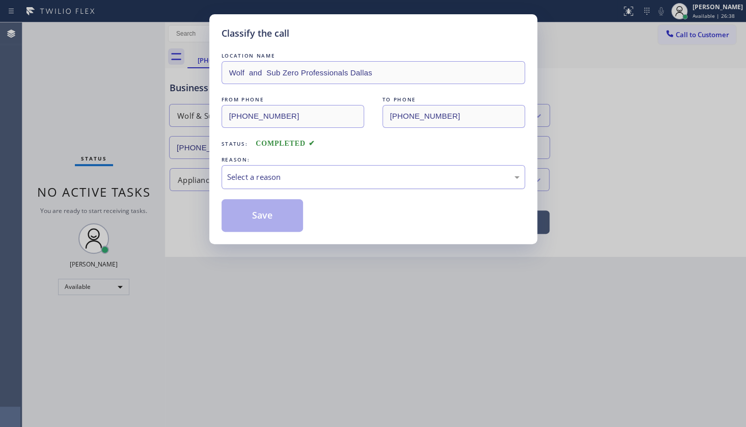
click at [260, 183] on div "Select a reason" at bounding box center [374, 177] width 304 height 24
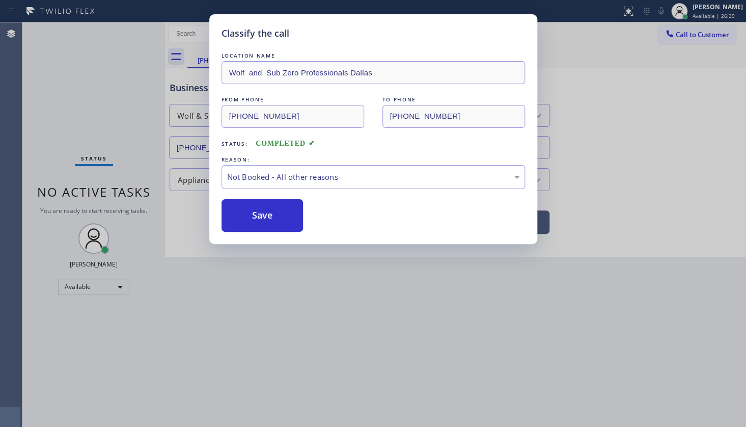
click at [263, 214] on button "Save" at bounding box center [263, 215] width 82 height 33
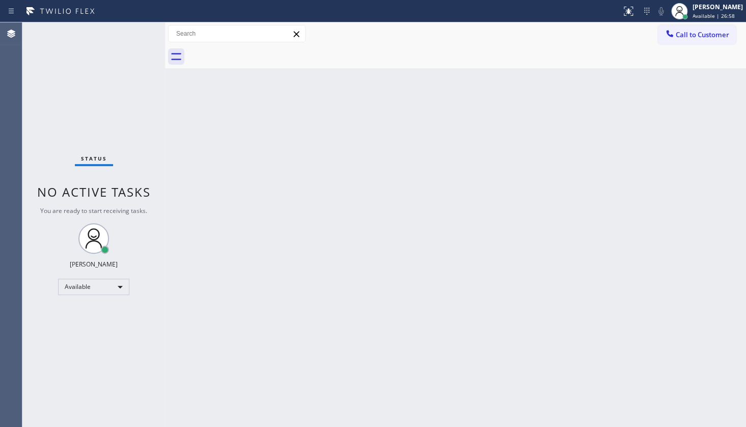
click at [74, 117] on div "Status No active tasks You are ready to start receiving tasks. JENIZA ALCAYDE A…" at bounding box center [93, 224] width 143 height 404
click at [102, 121] on div "Status No active tasks You are ready to start receiving tasks. JENIZA ALCAYDE A…" at bounding box center [93, 224] width 143 height 404
click at [59, 51] on div "Status No active tasks You are ready to start receiving tasks. JENIZA ALCAYDE A…" at bounding box center [93, 224] width 143 height 404
click at [137, 31] on div "Status No active tasks You are ready to start receiving tasks. JENIZA ALCAYDE A…" at bounding box center [93, 224] width 143 height 404
click at [134, 41] on div "Status No active tasks You are ready to start receiving tasks. JENIZA ALCAYDE A…" at bounding box center [93, 224] width 143 height 404
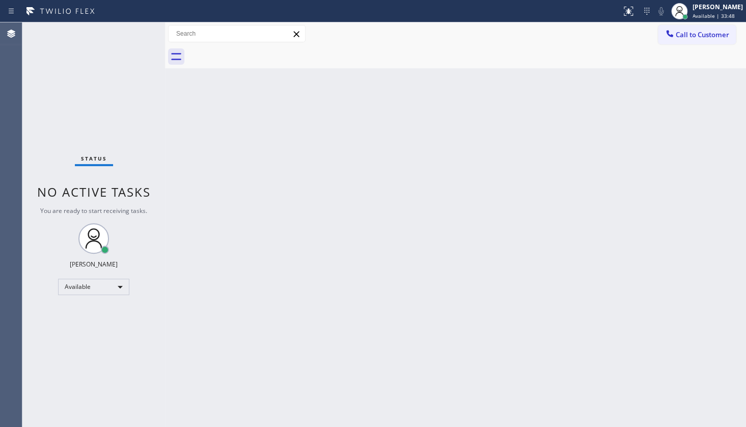
click at [133, 34] on div "Status No active tasks You are ready to start receiving tasks. JENIZA ALCAYDE A…" at bounding box center [93, 224] width 143 height 404
drag, startPoint x: 106, startPoint y: 18, endPoint x: 111, endPoint y: 22, distance: 6.5
click at [107, 20] on div "Status report No issues detected If you experience an issue, please download th…" at bounding box center [373, 11] width 746 height 22
click at [126, 47] on div "Status No active tasks You are ready to start receiving tasks. JENIZA ALCAYDE A…" at bounding box center [93, 224] width 143 height 404
drag, startPoint x: 61, startPoint y: 35, endPoint x: 101, endPoint y: 24, distance: 41.8
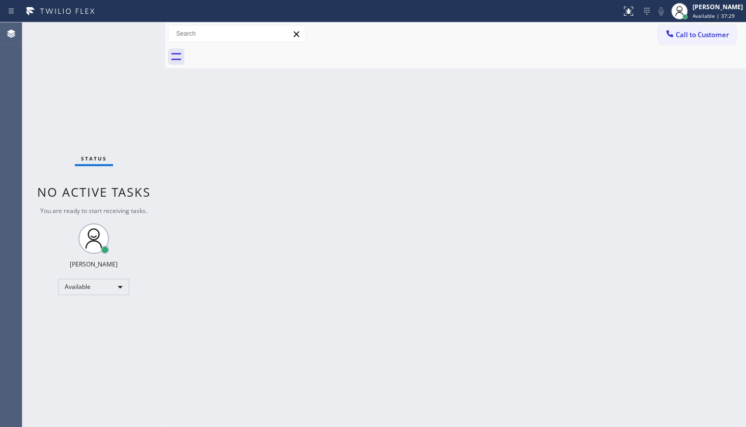
click at [62, 36] on div "Status No active tasks You are ready to start receiving tasks. JENIZA ALCAYDE A…" at bounding box center [93, 224] width 143 height 404
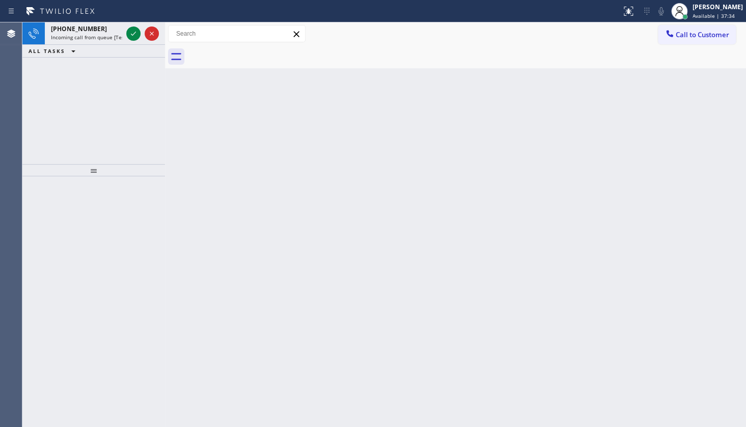
drag, startPoint x: 105, startPoint y: 88, endPoint x: 115, endPoint y: 68, distance: 21.6
click at [111, 77] on div "[PHONE_NUMBER] Incoming call from queue [Test] All ALL TASKS ALL TASKS ACTIVE T…" at bounding box center [93, 93] width 143 height 142
click at [130, 33] on icon at bounding box center [133, 34] width 12 height 12
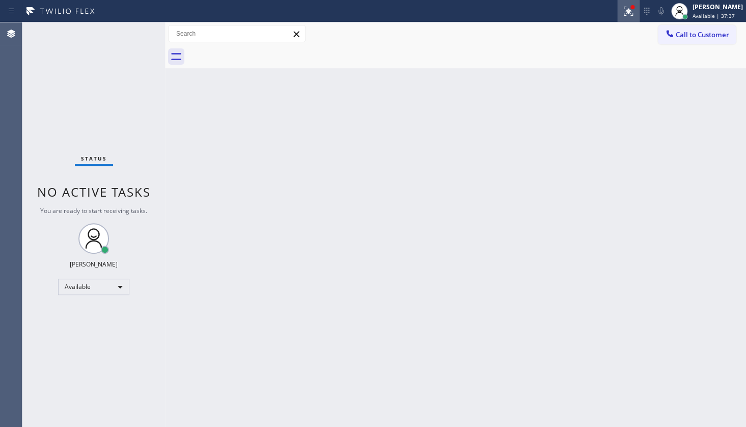
click at [622, 15] on div at bounding box center [628, 11] width 22 height 12
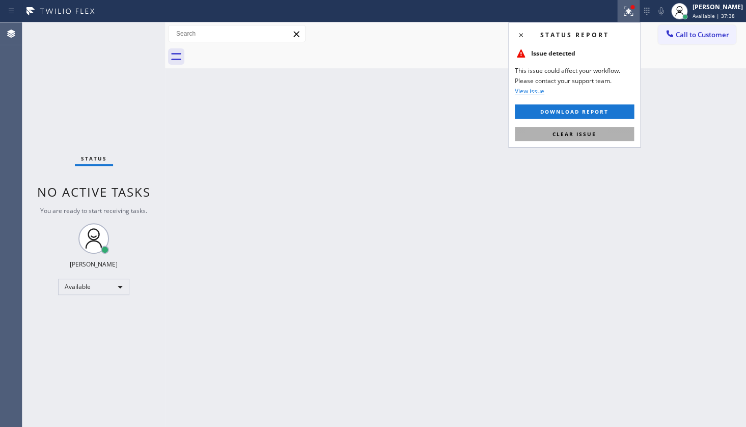
click at [599, 135] on button "Clear issue" at bounding box center [574, 134] width 119 height 14
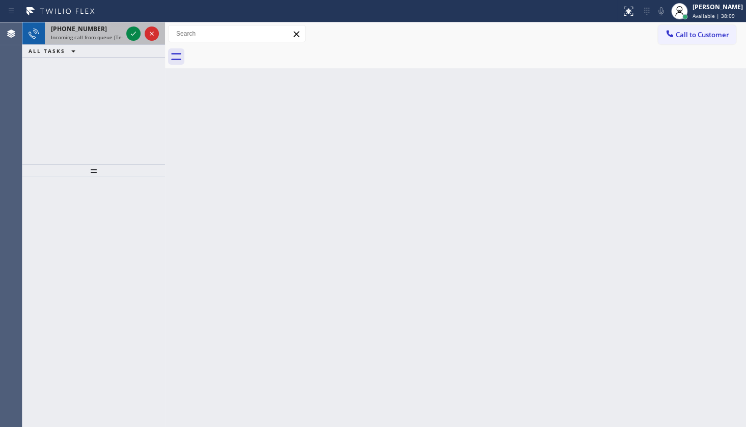
click at [114, 43] on div "[PHONE_NUMBER] Incoming call from queue [Test] All ALL TASKS ALL TASKS ACTIVE T…" at bounding box center [93, 39] width 143 height 35
drag, startPoint x: 123, startPoint y: 36, endPoint x: 129, endPoint y: 35, distance: 6.6
click at [129, 36] on div "[PHONE_NUMBER] Incoming call from queue [Test] All" at bounding box center [93, 33] width 143 height 22
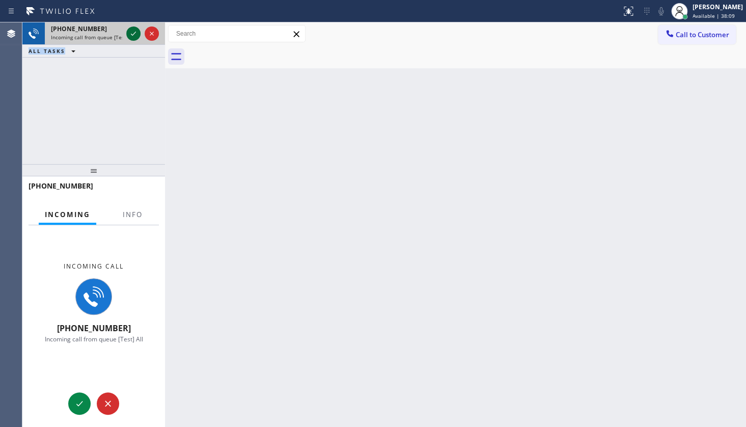
click at [129, 35] on icon at bounding box center [133, 34] width 12 height 12
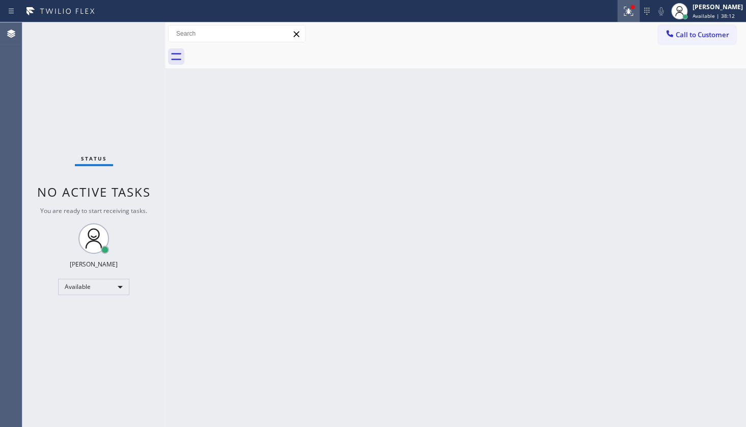
click at [619, 9] on div at bounding box center [628, 11] width 22 height 12
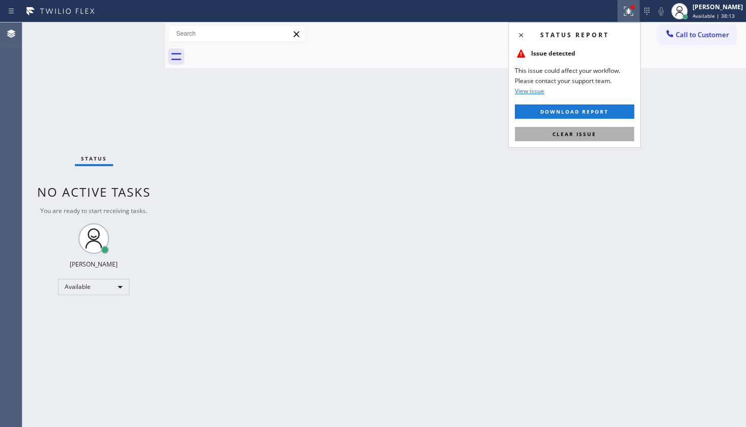
click at [581, 129] on button "Clear issue" at bounding box center [574, 134] width 119 height 14
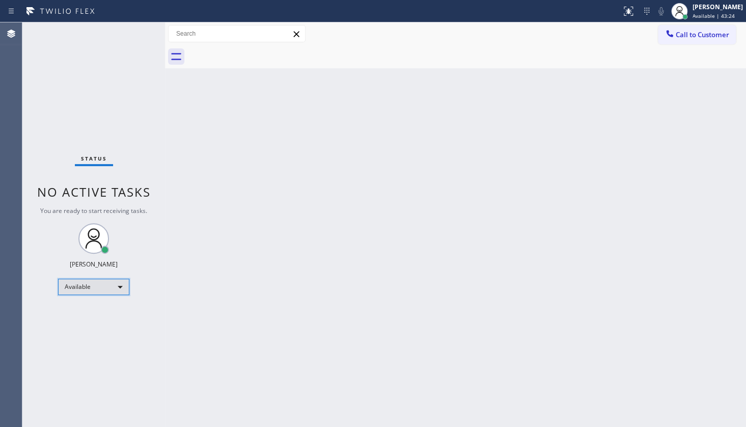
click at [72, 288] on div "Available" at bounding box center [93, 287] width 71 height 16
click at [79, 325] on li "Unavailable" at bounding box center [93, 325] width 69 height 12
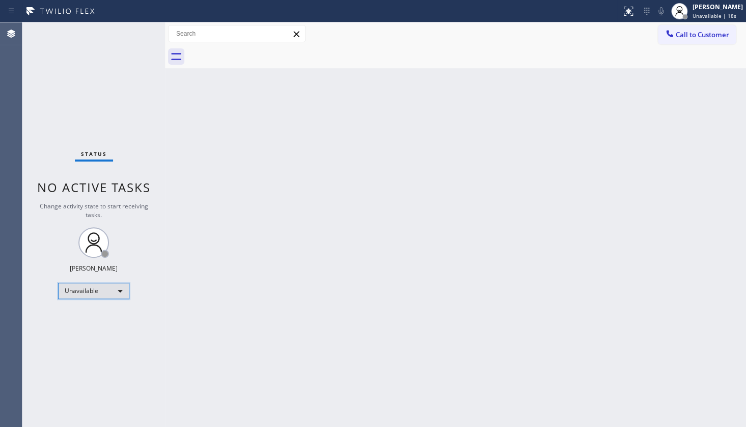
click at [77, 289] on div "Unavailable" at bounding box center [93, 291] width 71 height 16
click at [84, 345] on li "Break" at bounding box center [93, 342] width 69 height 12
